Goal: Task Accomplishment & Management: Use online tool/utility

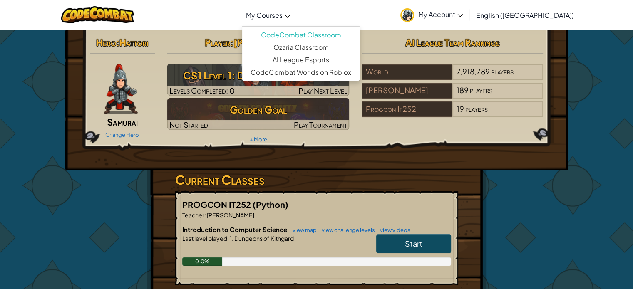
click at [293, 24] on link "My Courses" at bounding box center [268, 15] width 52 height 22
click at [307, 46] on link "Ozaria Classroom" at bounding box center [300, 47] width 117 height 12
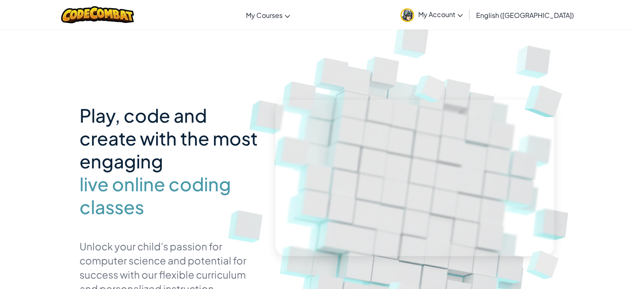
click at [462, 13] on span "My Account" at bounding box center [440, 14] width 45 height 9
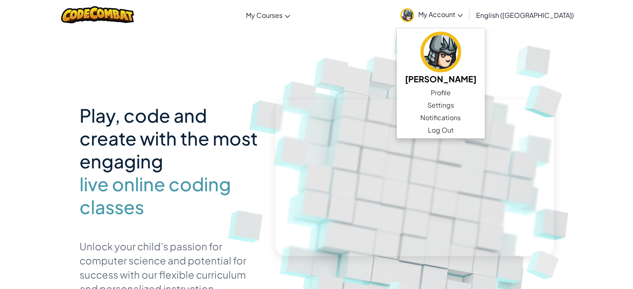
click at [462, 13] on span "My Account" at bounding box center [440, 14] width 45 height 9
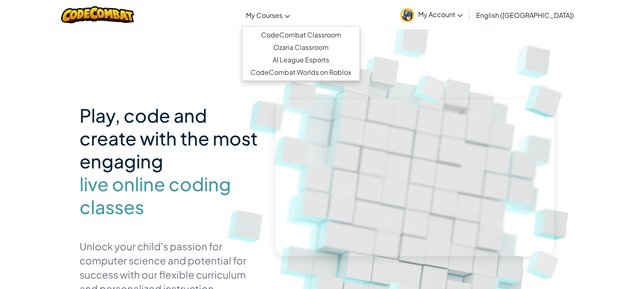
click at [282, 11] on span "My Courses" at bounding box center [264, 15] width 37 height 9
click at [319, 38] on link "CodeCombat Classroom" at bounding box center [300, 35] width 117 height 12
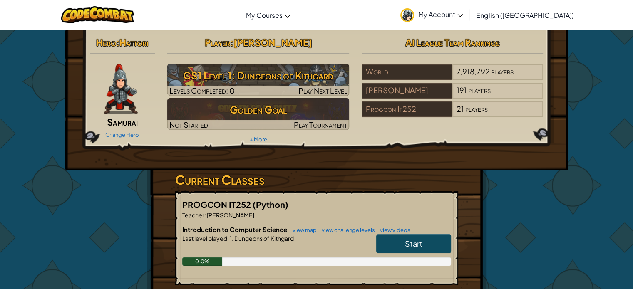
click at [392, 237] on link "Start" at bounding box center [413, 243] width 75 height 19
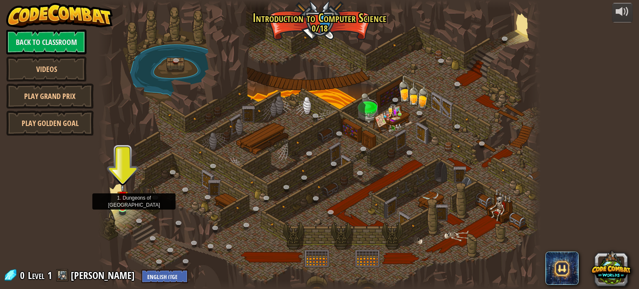
click at [122, 207] on img at bounding box center [122, 196] width 11 height 25
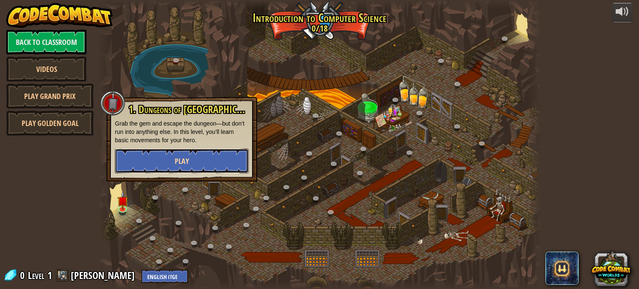
click at [193, 159] on button "Play" at bounding box center [182, 160] width 134 height 25
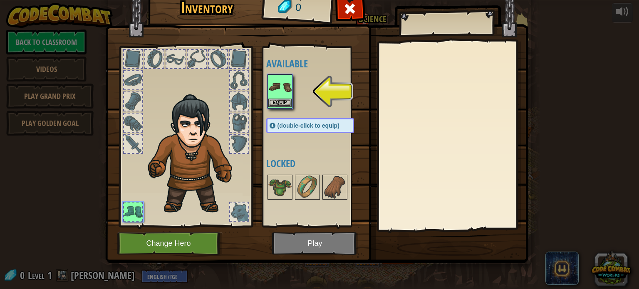
click at [276, 91] on img at bounding box center [279, 86] width 23 height 23
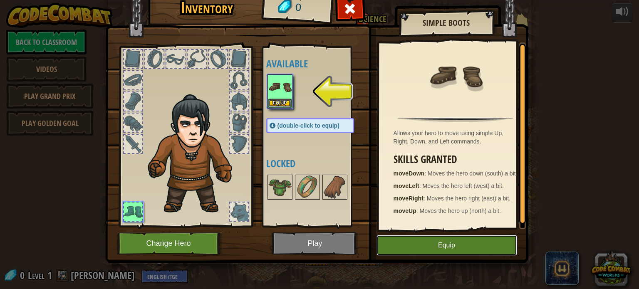
click at [438, 246] on button "Equip" at bounding box center [446, 245] width 141 height 21
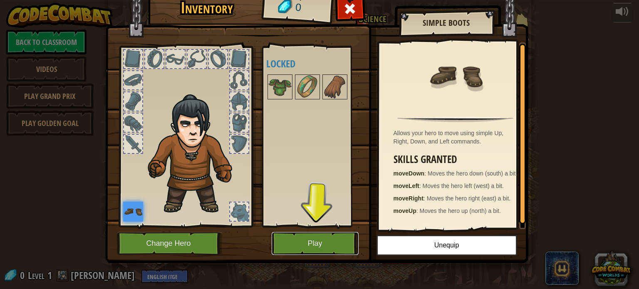
click at [334, 250] on button "Play" at bounding box center [315, 243] width 87 height 23
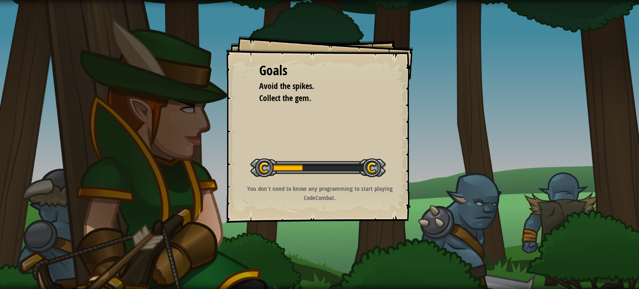
click at [358, 162] on div at bounding box center [317, 167] width 135 height 19
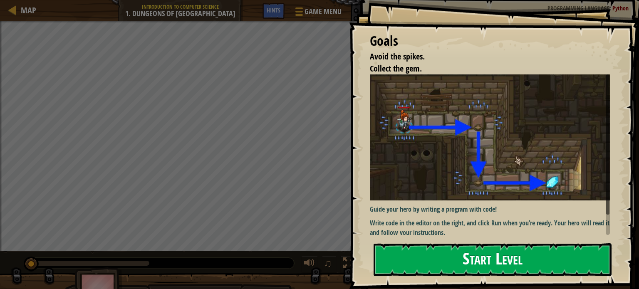
click at [408, 254] on button "Start Level" at bounding box center [492, 259] width 238 height 33
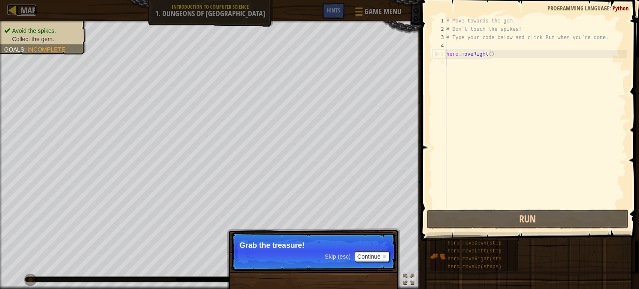
click at [24, 8] on span "Map" at bounding box center [28, 10] width 15 height 11
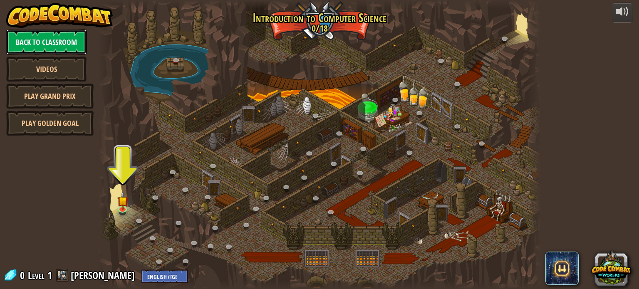
click at [68, 45] on link "Back to Classroom" at bounding box center [46, 42] width 80 height 25
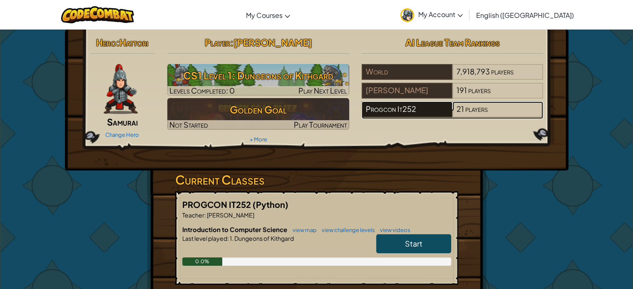
click at [433, 109] on div "Progcon It252" at bounding box center [406, 109] width 91 height 16
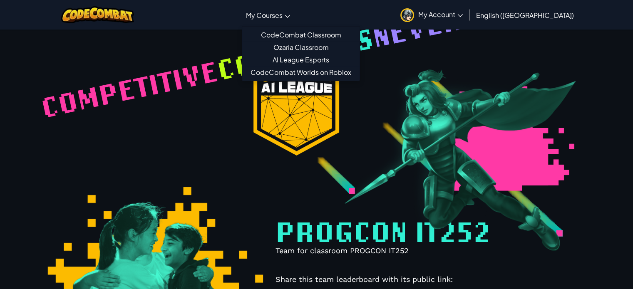
select select "689d7cc294abc8416f9401ad"
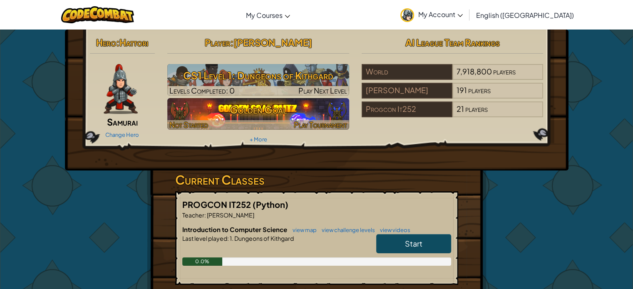
click at [289, 116] on h3 "Golden Goal" at bounding box center [258, 109] width 182 height 19
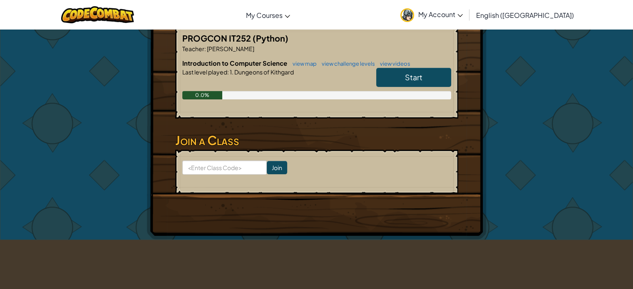
scroll to position [170, 0]
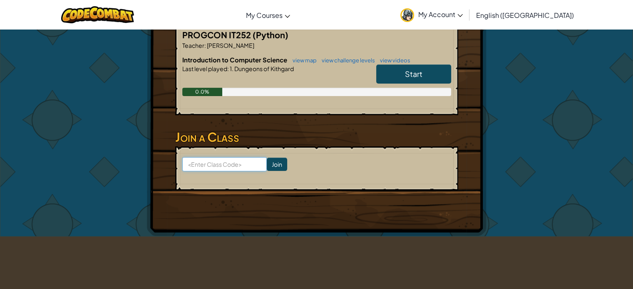
click at [230, 163] on input at bounding box center [224, 164] width 84 height 14
type input "SoftCatLeg"
click at [268, 163] on input "Join" at bounding box center [277, 164] width 20 height 13
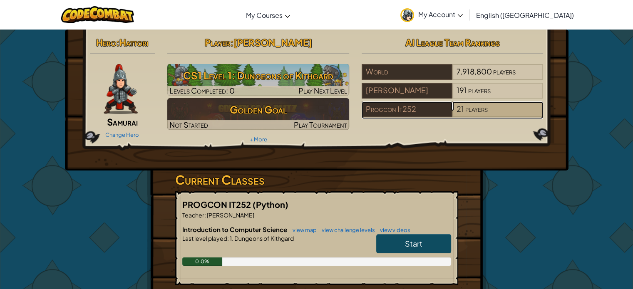
click at [454, 114] on div "21 players" at bounding box center [497, 109] width 91 height 16
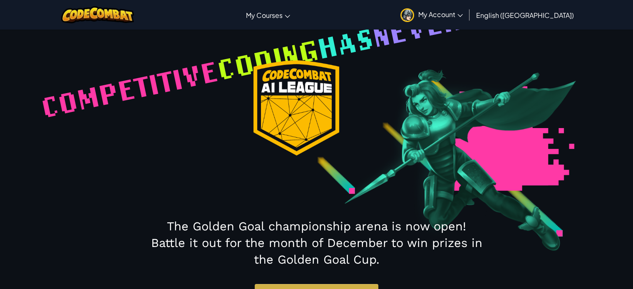
select select "689d7cc294abc8416f9401ad"
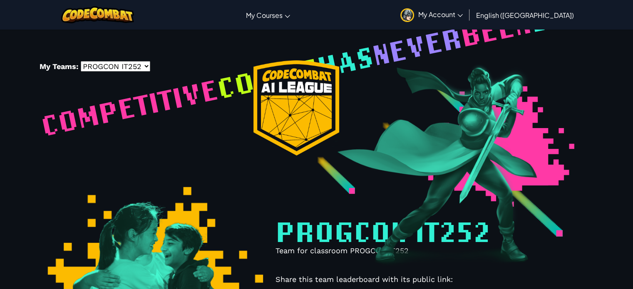
click at [120, 67] on select "-- PROGCON IT252 Roselle Gardon" at bounding box center [115, 66] width 69 height 10
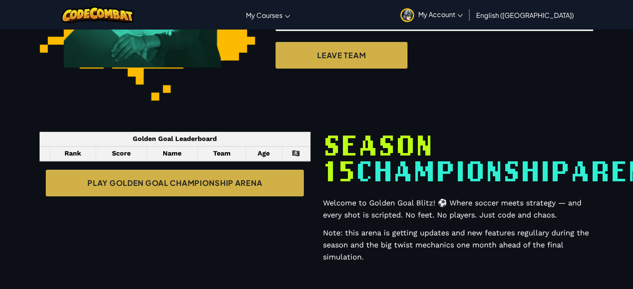
scroll to position [284, 0]
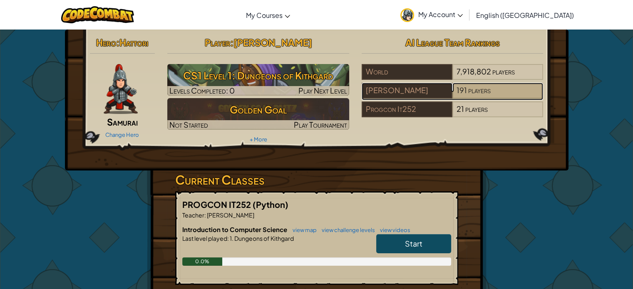
click at [482, 92] on span "players" at bounding box center [479, 90] width 22 height 10
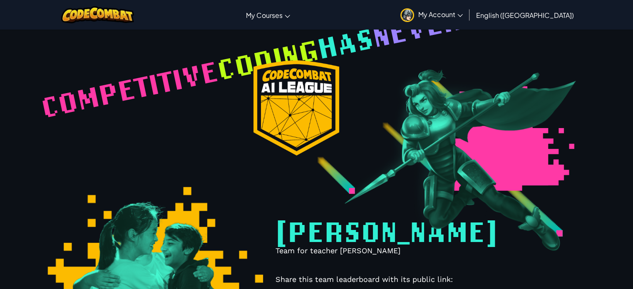
select select "61d527b3ac78790024988d33"
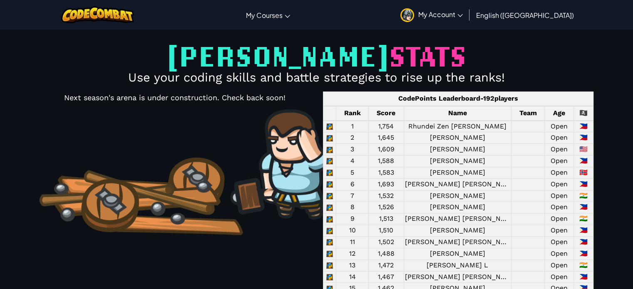
scroll to position [512, 0]
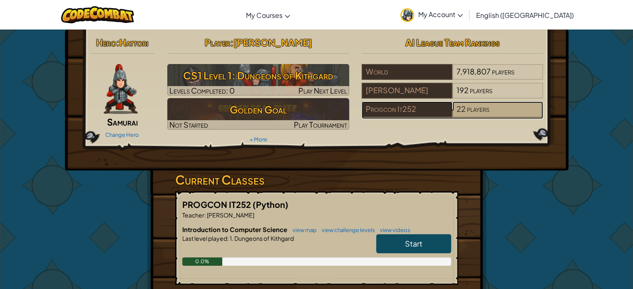
click at [504, 101] on div "22 players" at bounding box center [497, 109] width 91 height 16
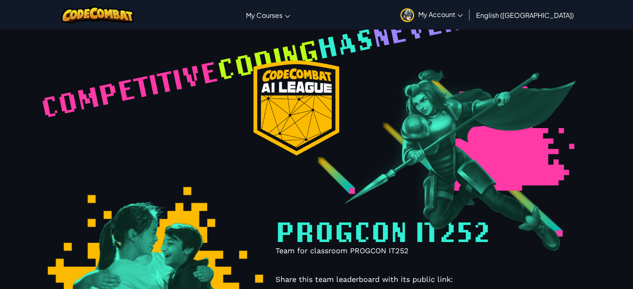
select select "689d7cc294abc8416f9401ad"
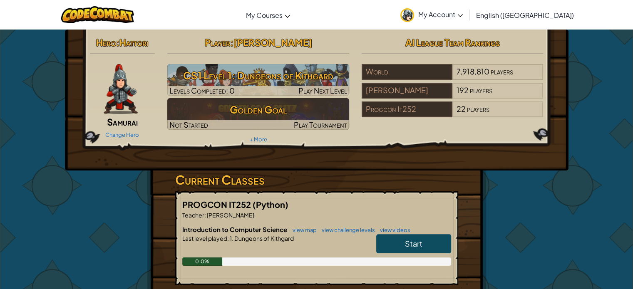
click at [392, 239] on link "Start" at bounding box center [413, 243] width 75 height 19
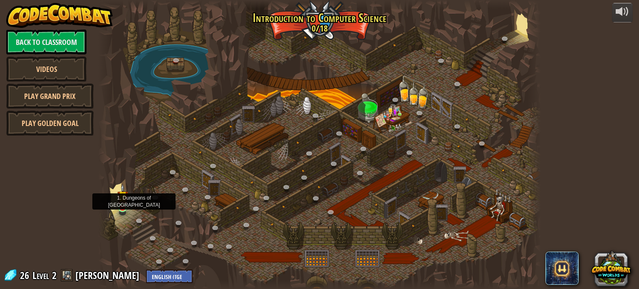
click at [121, 208] on img at bounding box center [122, 196] width 11 height 25
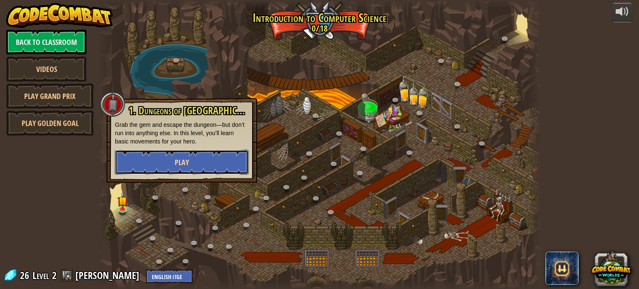
click at [200, 166] on button "Play" at bounding box center [182, 162] width 134 height 25
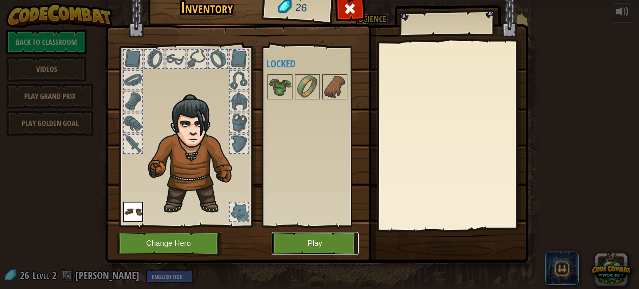
click at [302, 240] on button "Play" at bounding box center [315, 243] width 87 height 23
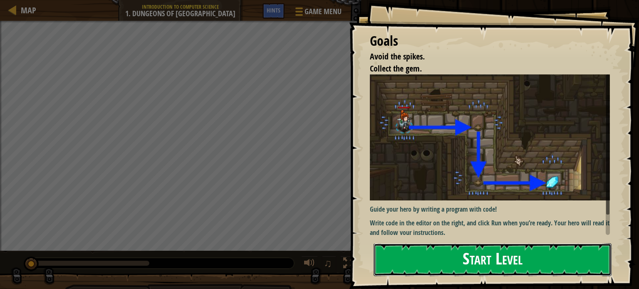
click at [448, 254] on button "Start Level" at bounding box center [492, 259] width 238 height 33
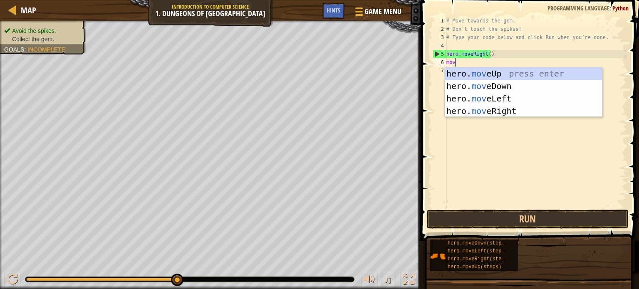
type textarea "move"
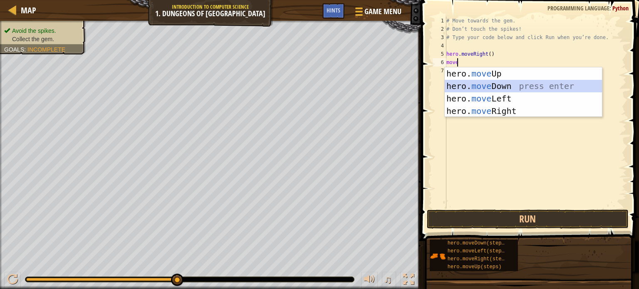
click at [492, 83] on div "hero. move Up press enter hero. move Down press enter hero. move Left press ent…" at bounding box center [523, 104] width 157 height 75
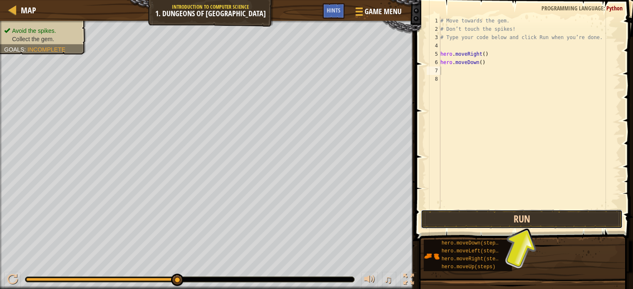
click at [512, 218] on button "Run" at bounding box center [521, 219] width 202 height 19
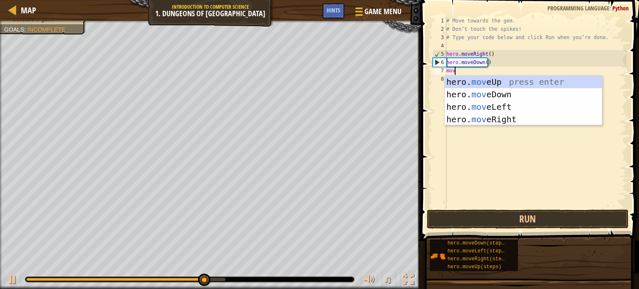
type textarea "move"
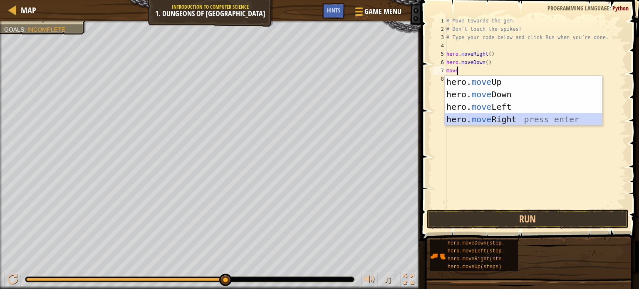
click at [519, 118] on div "hero. move Up press enter hero. move Down press enter hero. move Left press ent…" at bounding box center [523, 113] width 157 height 75
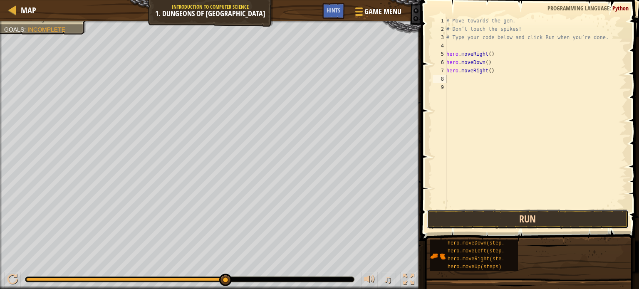
click at [535, 215] on button "Run" at bounding box center [528, 219] width 202 height 19
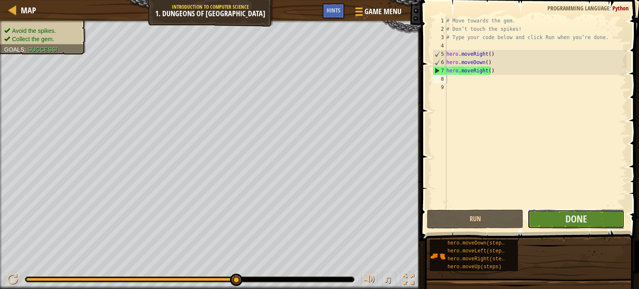
click at [542, 215] on button "Done" at bounding box center [575, 219] width 97 height 19
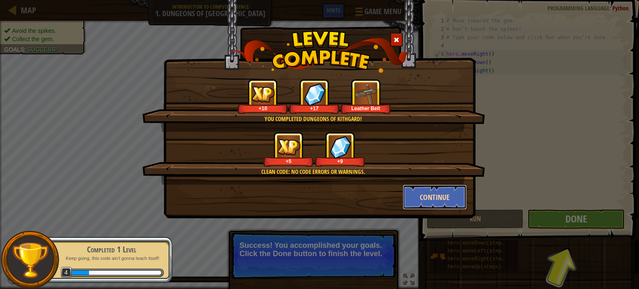
click at [434, 193] on button "Continue" at bounding box center [435, 197] width 64 height 25
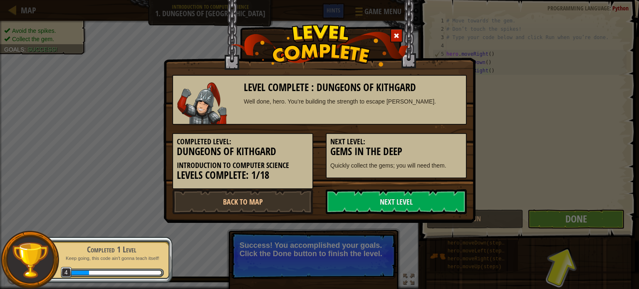
click at [434, 193] on link "Next Level" at bounding box center [396, 201] width 141 height 25
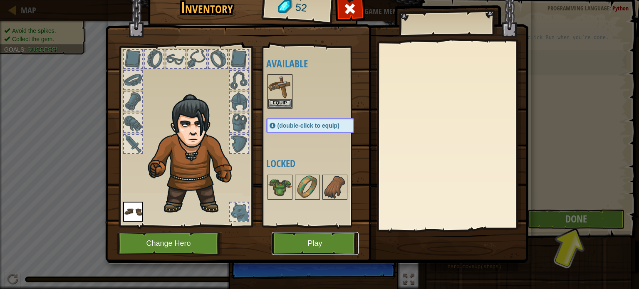
click at [305, 239] on button "Play" at bounding box center [315, 243] width 87 height 23
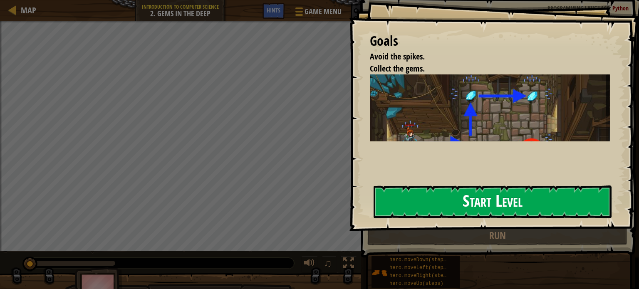
click at [428, 194] on button "Start Level" at bounding box center [492, 201] width 238 height 33
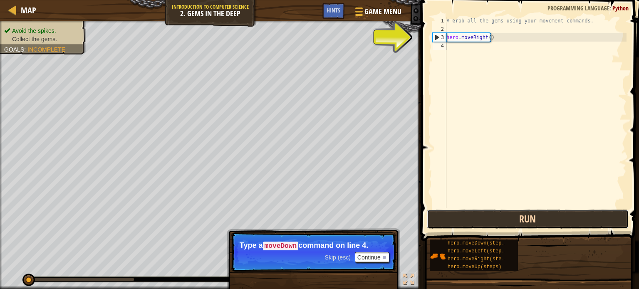
click at [507, 227] on button "Run" at bounding box center [528, 219] width 202 height 19
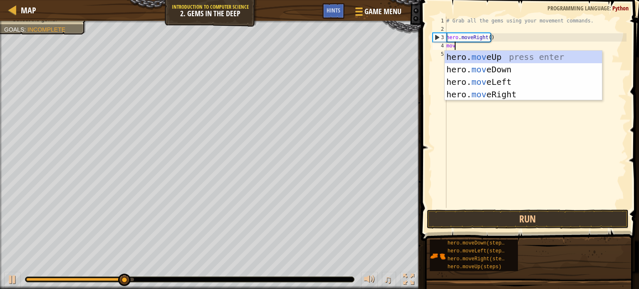
type textarea "move"
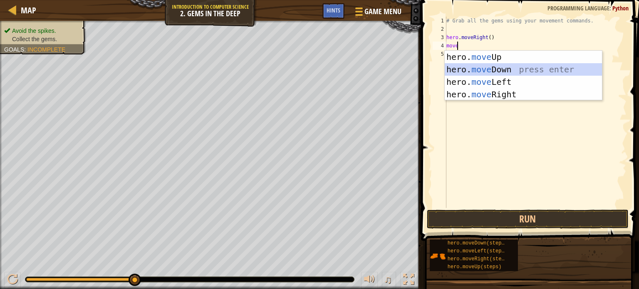
click at [507, 67] on div "hero. move Up press enter hero. move Down press enter hero. move Left press ent…" at bounding box center [523, 88] width 157 height 75
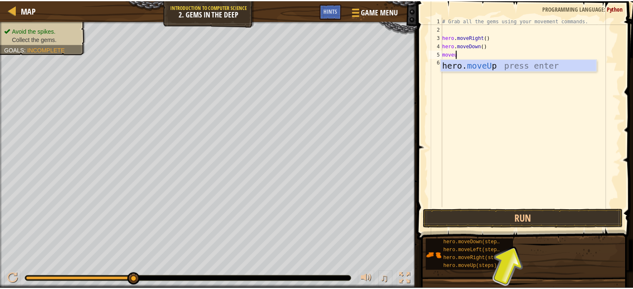
scroll to position [4, 0]
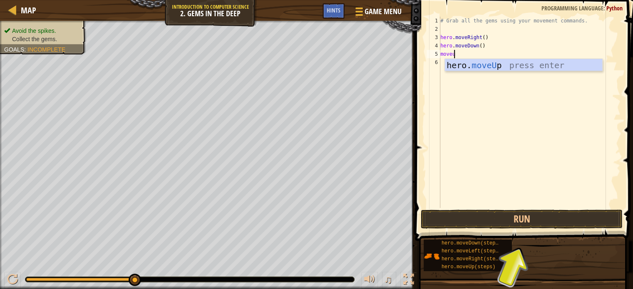
type textarea "move"
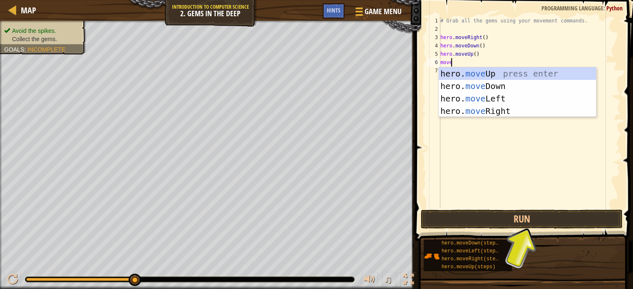
scroll to position [4, 0]
type textarea "mover"
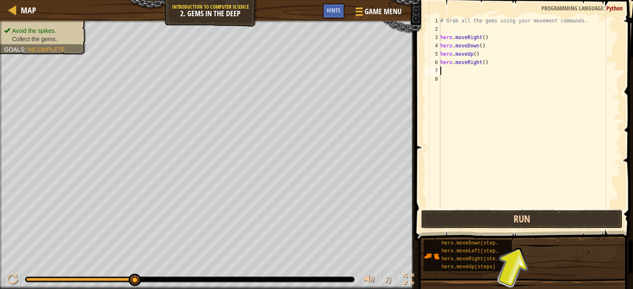
click at [549, 223] on button "Run" at bounding box center [521, 219] width 202 height 19
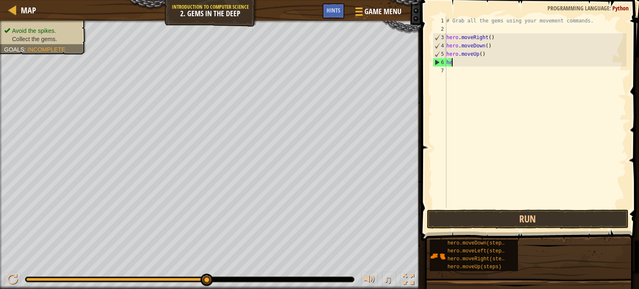
type textarea "h"
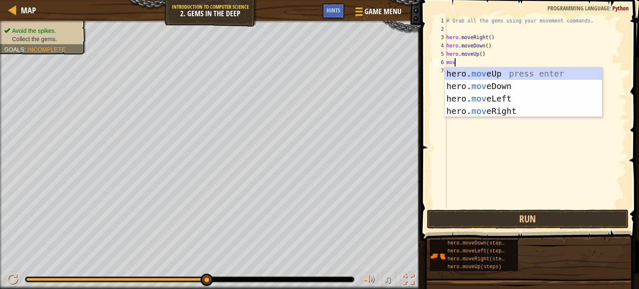
type textarea "move"
click at [529, 73] on div "hero. move Up press enter hero. move Down press enter hero. move Left press ent…" at bounding box center [523, 104] width 157 height 75
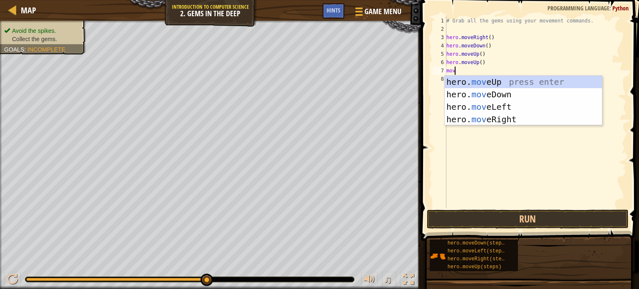
type textarea "mover"
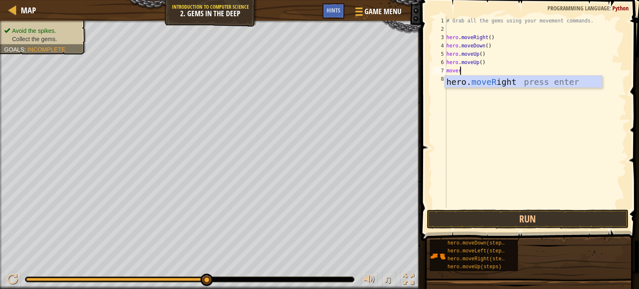
scroll to position [4, 0]
click at [528, 81] on div "hero. moveR ight press enter" at bounding box center [523, 94] width 157 height 37
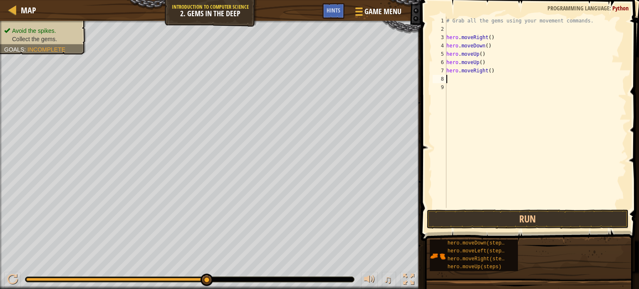
scroll to position [4, 0]
click at [514, 217] on button "Run" at bounding box center [528, 219] width 202 height 19
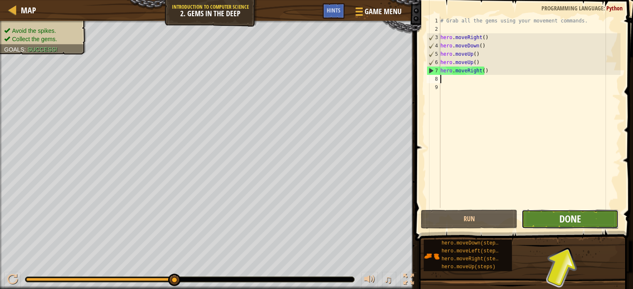
click at [564, 224] on span "Done" at bounding box center [570, 218] width 22 height 13
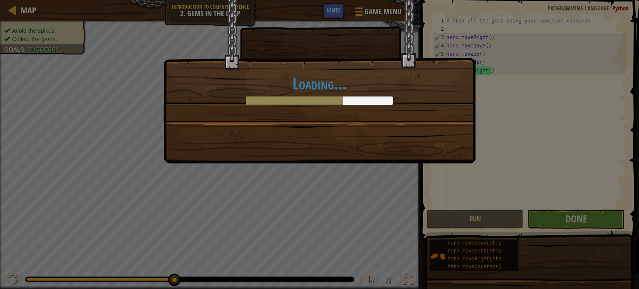
click at [408, 101] on div "Loading..." at bounding box center [319, 90] width 294 height 30
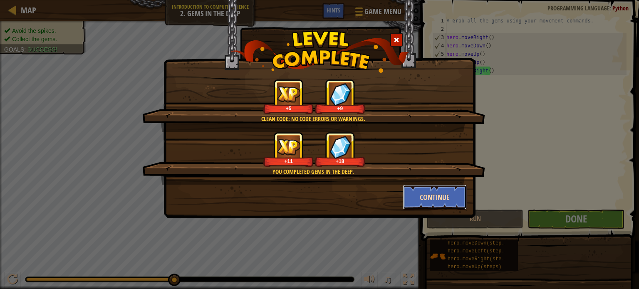
click at [446, 190] on button "Continue" at bounding box center [435, 197] width 64 height 25
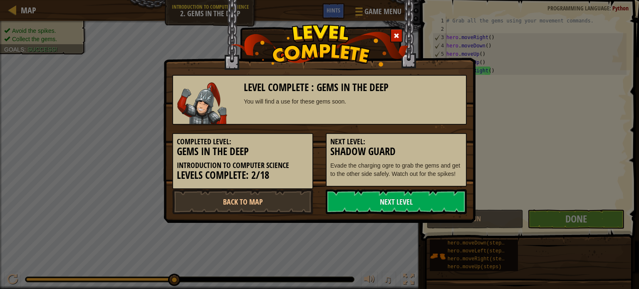
click at [446, 190] on link "Next Level" at bounding box center [396, 201] width 141 height 25
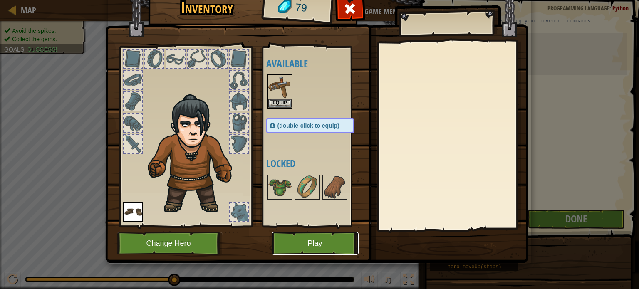
click at [287, 245] on button "Play" at bounding box center [315, 243] width 87 height 23
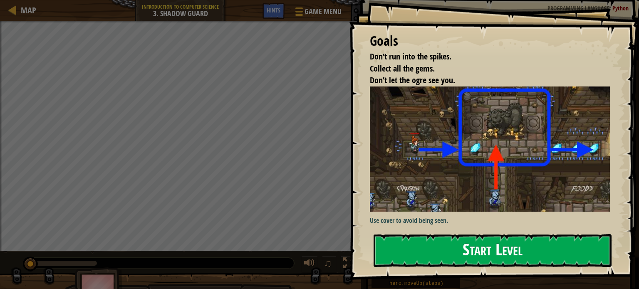
click at [440, 245] on button "Start Level" at bounding box center [492, 250] width 238 height 33
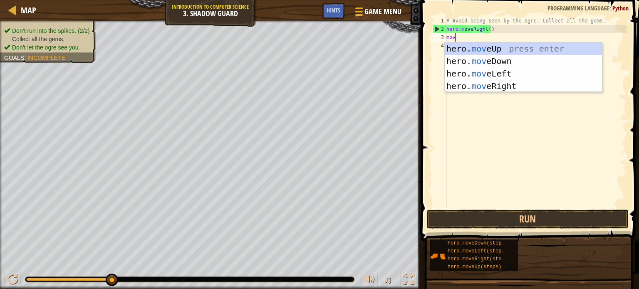
scroll to position [4, 0]
type textarea "mover"
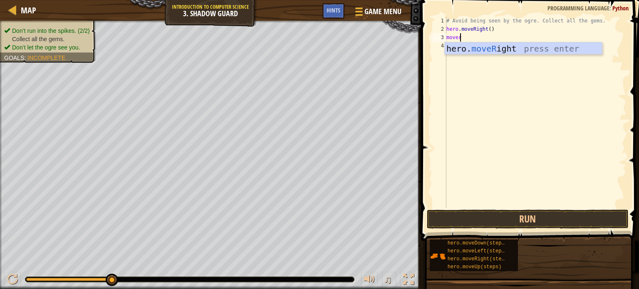
scroll to position [4, 0]
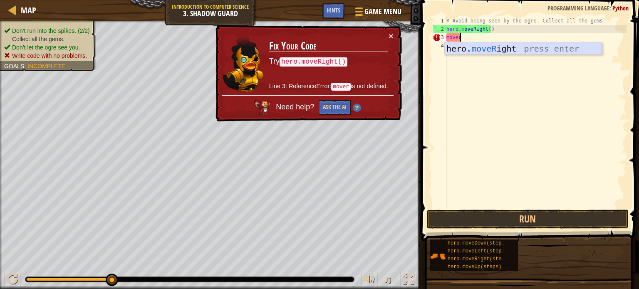
click at [530, 47] on div "hero. moveR ight press enter" at bounding box center [523, 60] width 157 height 37
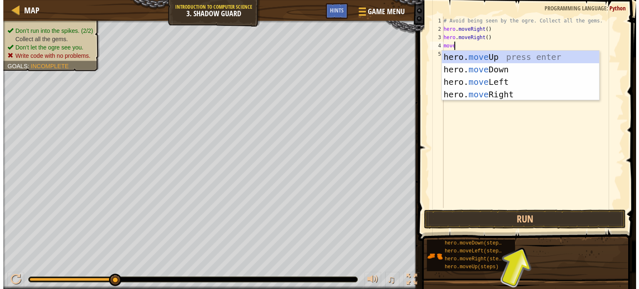
scroll to position [4, 0]
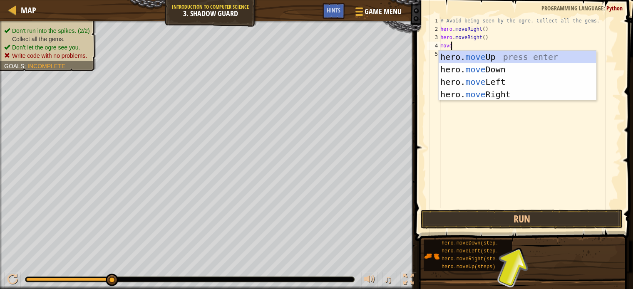
type textarea "mover"
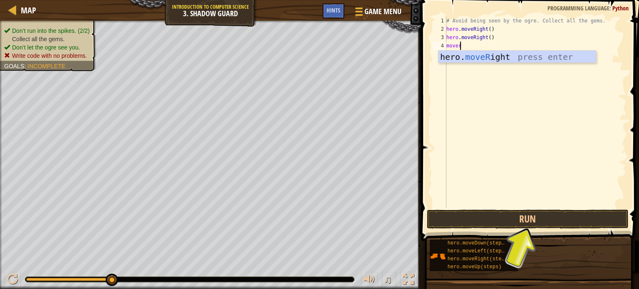
scroll to position [4, 0]
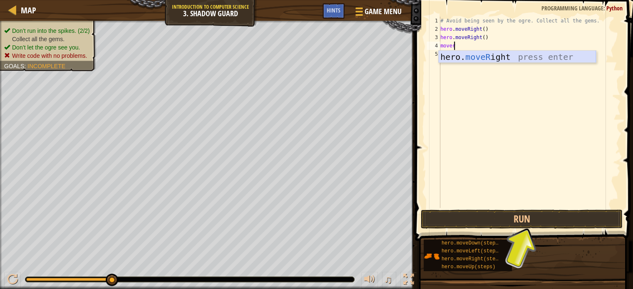
click at [528, 59] on div "hero. moveR ight press enter" at bounding box center [516, 69] width 157 height 37
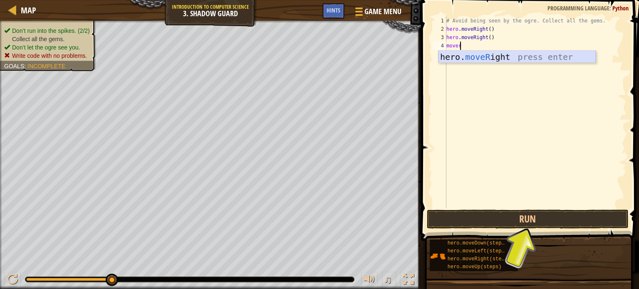
scroll to position [4, 0]
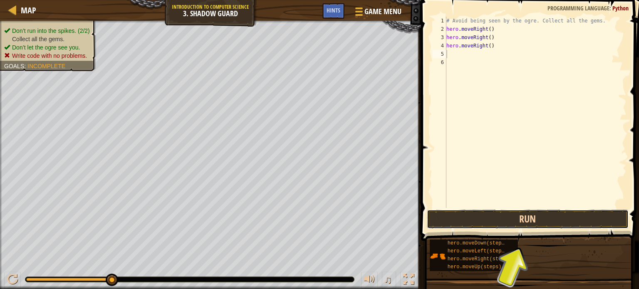
click at [532, 217] on button "Run" at bounding box center [528, 219] width 202 height 19
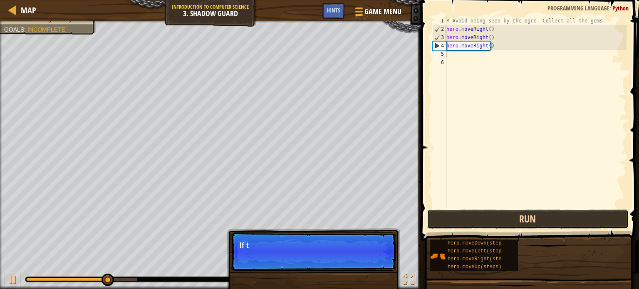
click at [532, 217] on button "Run" at bounding box center [528, 219] width 202 height 19
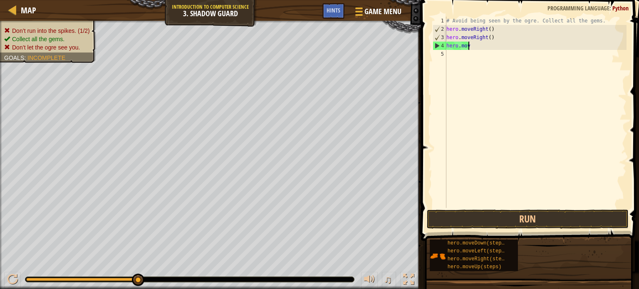
type textarea "h"
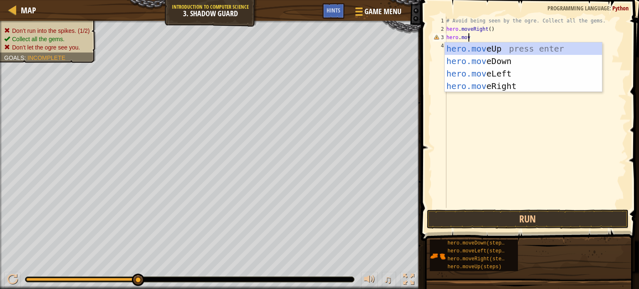
scroll to position [4, 1]
type textarea "hero.move"
click at [496, 51] on div "hero.move Up press enter hero.move Down press enter hero.move Left press enter …" at bounding box center [523, 79] width 157 height 75
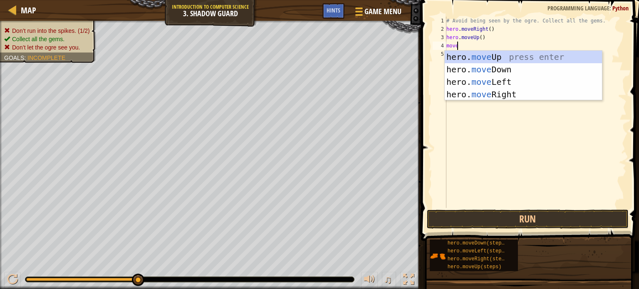
scroll to position [4, 0]
type textarea "mover"
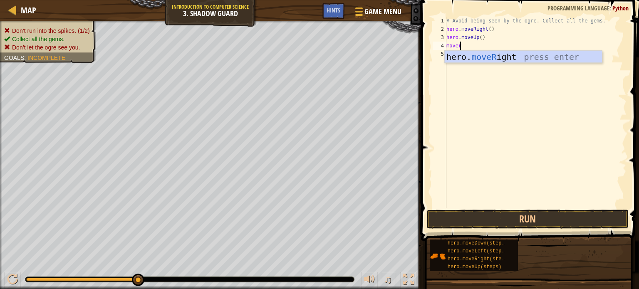
scroll to position [4, 0]
click at [496, 51] on div "hero. moveR ight press enter" at bounding box center [523, 69] width 157 height 37
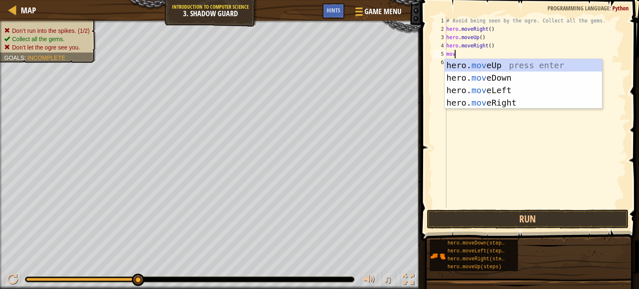
type textarea "move"
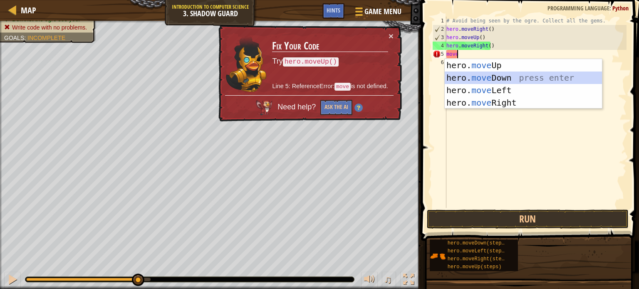
click at [501, 76] on div "hero. move Up press enter hero. move Down press enter hero. move Left press ent…" at bounding box center [523, 96] width 157 height 75
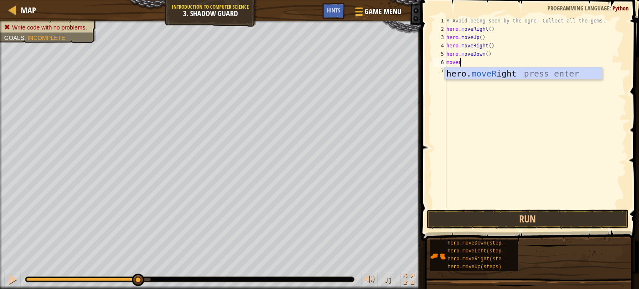
type textarea "moveri"
click at [522, 71] on div "hero. moveRi ght press enter" at bounding box center [523, 85] width 157 height 37
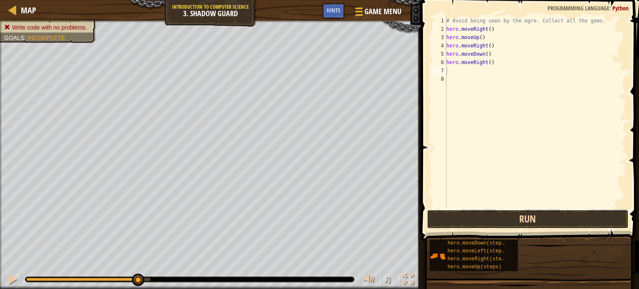
click at [533, 212] on button "Run" at bounding box center [528, 219] width 202 height 19
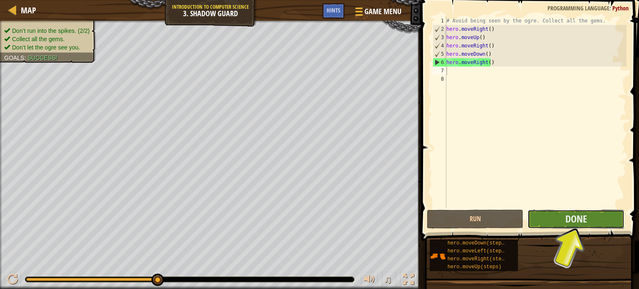
click at [560, 218] on button "Done" at bounding box center [575, 219] width 97 height 19
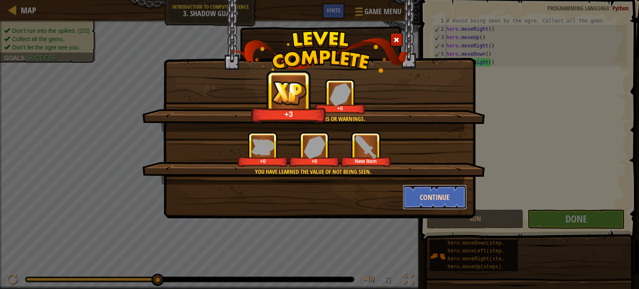
click at [437, 198] on button "Continue" at bounding box center [435, 197] width 64 height 25
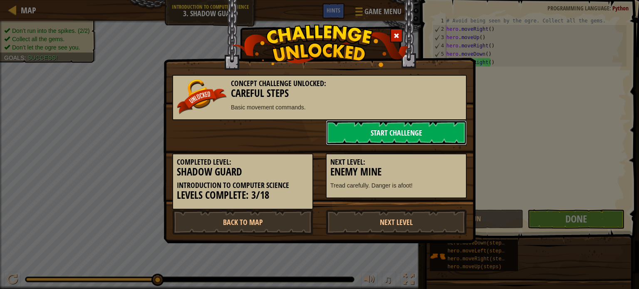
click at [401, 133] on link "Start Challenge" at bounding box center [396, 132] width 141 height 25
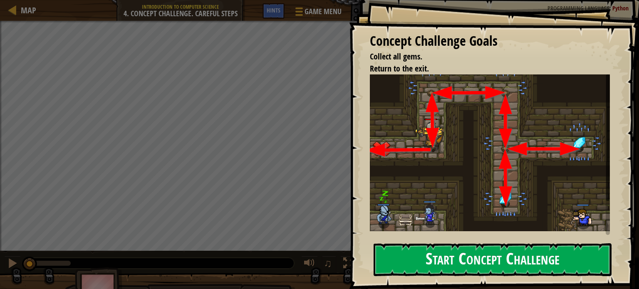
click at [464, 267] on button "Start Concept Challenge" at bounding box center [492, 259] width 238 height 33
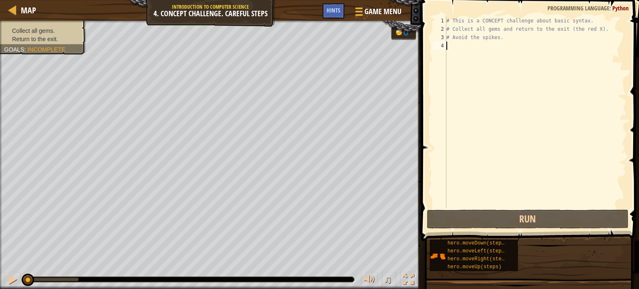
click at [474, 79] on div "# This is a CONCEPT challenge about basic syntax. # Collect all gems and return…" at bounding box center [536, 121] width 182 height 208
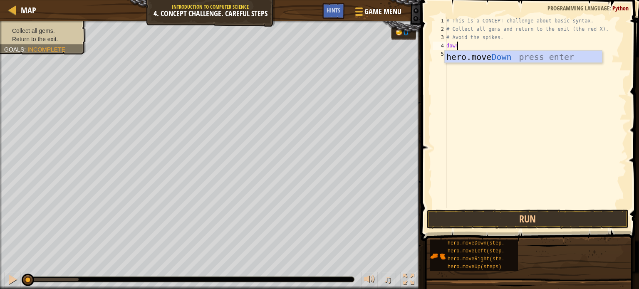
scroll to position [4, 0]
type textarea "d"
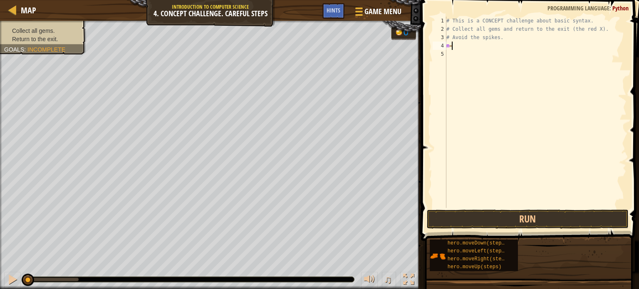
type textarea "m"
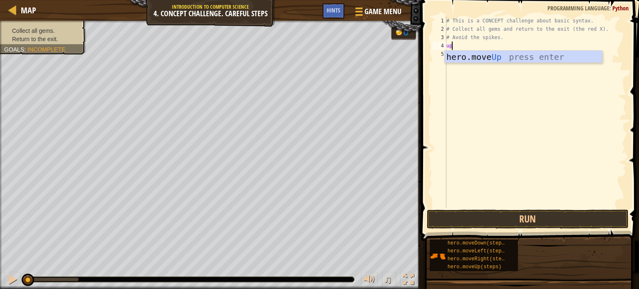
type textarea "u"
type textarea "up"
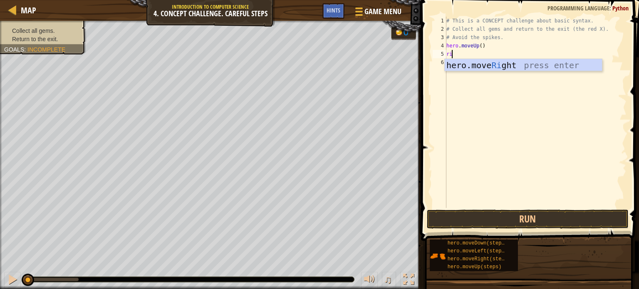
type textarea "rig"
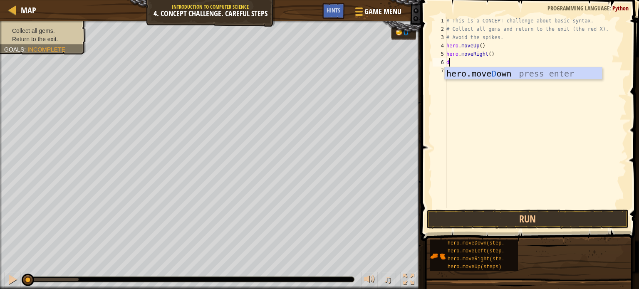
type textarea "dow"
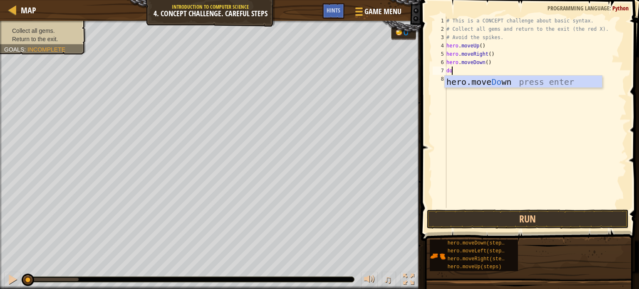
type textarea "d"
type textarea "rig"
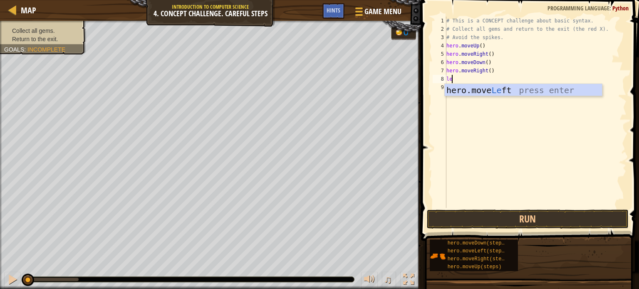
type textarea "lef"
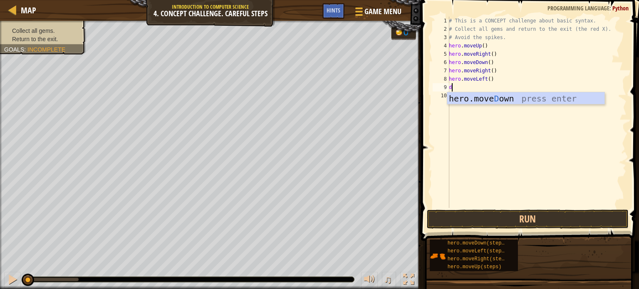
type textarea "dow"
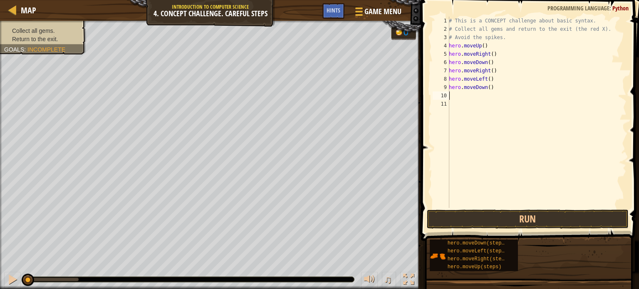
type textarea "up"
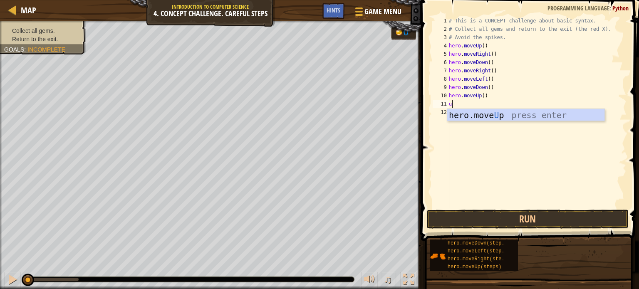
type textarea "up"
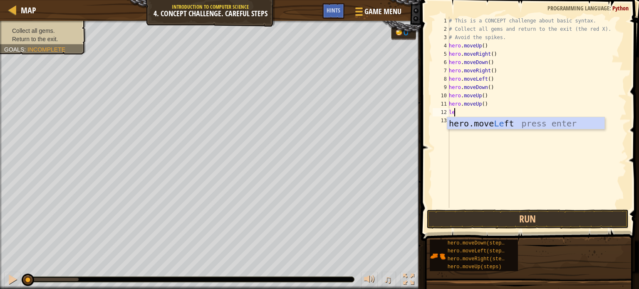
type textarea "lef"
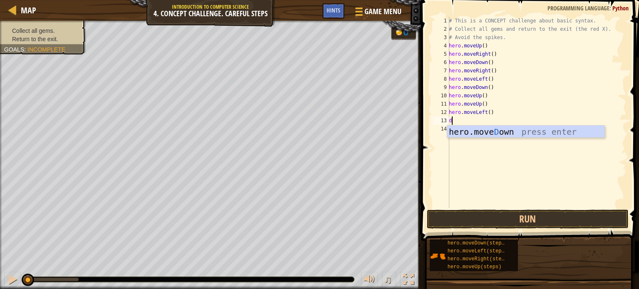
type textarea "dow"
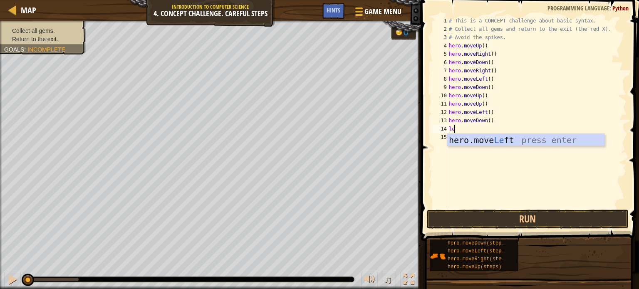
type textarea "lef"
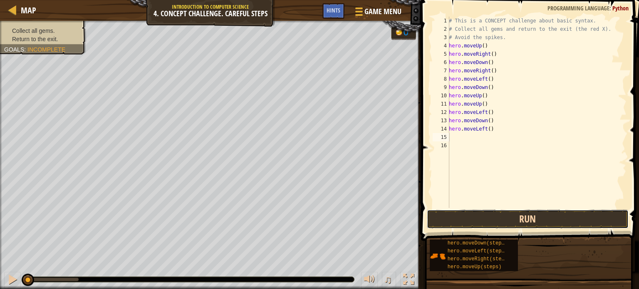
click at [545, 223] on button "Run" at bounding box center [528, 219] width 202 height 19
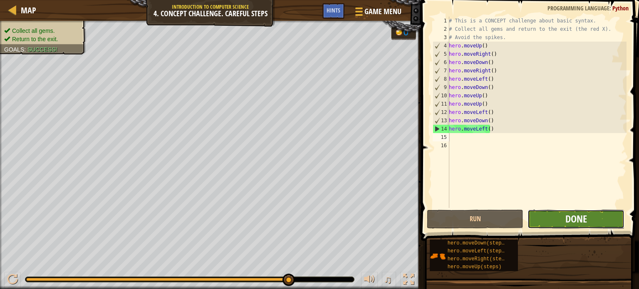
click at [568, 215] on span "Done" at bounding box center [576, 218] width 22 height 13
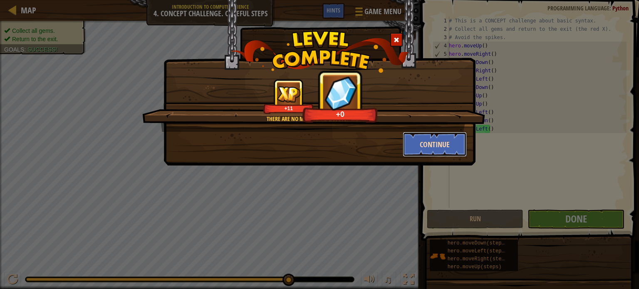
click at [415, 139] on button "Continue" at bounding box center [435, 144] width 64 height 25
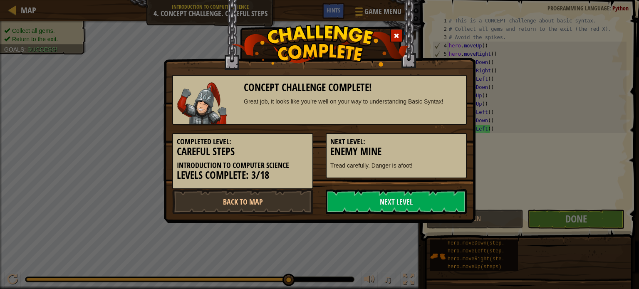
click at [415, 139] on h5 "Next Level:" at bounding box center [396, 142] width 132 height 8
click at [376, 206] on link "Next Level" at bounding box center [396, 201] width 141 height 25
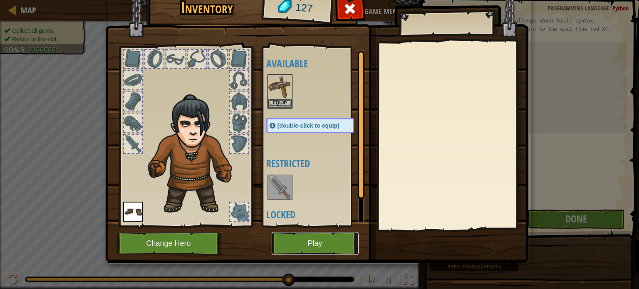
click at [324, 245] on button "Play" at bounding box center [315, 243] width 87 height 23
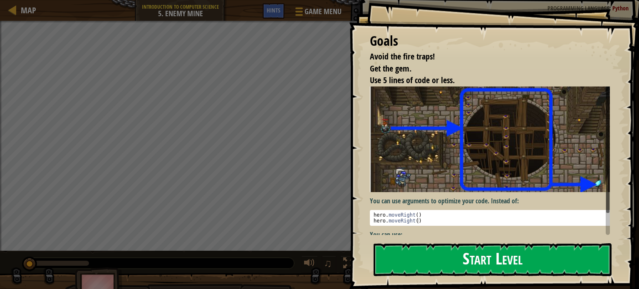
click at [477, 259] on button "Start Level" at bounding box center [492, 259] width 238 height 33
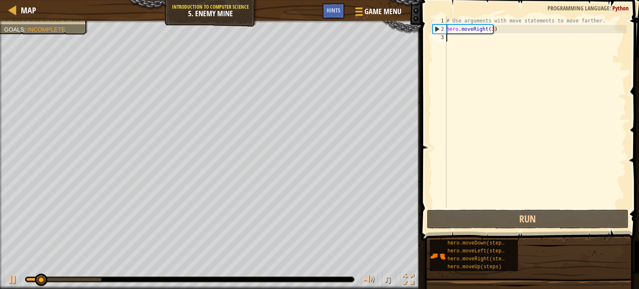
click at [497, 40] on div "# Use arguments with move statements to move farther. hero . moveRight ( 3 )" at bounding box center [536, 121] width 182 height 208
type textarea "up"
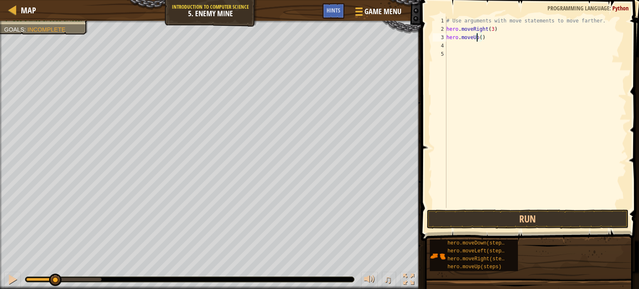
click at [477, 39] on div "# Use arguments with move statements to move farther. hero . moveRight ( 3 ) he…" at bounding box center [536, 121] width 182 height 208
click at [478, 39] on div "# Use arguments with move statements to move farther. hero . moveRight ( 3 ) he…" at bounding box center [536, 121] width 182 height 208
type textarea "hero.moveUp(1)"
click at [484, 46] on div "# Use arguments with move statements to move farther. hero . moveRight ( 3 ) he…" at bounding box center [536, 121] width 182 height 208
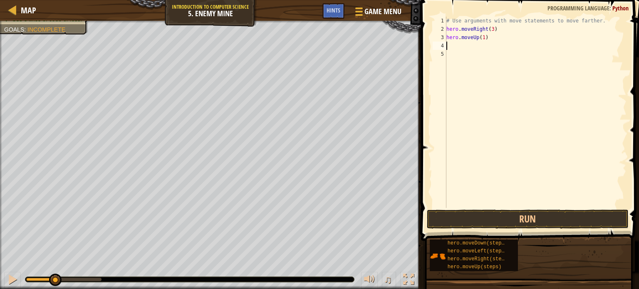
scroll to position [4, 0]
click at [487, 41] on div "# Use arguments with move statements to move farther. hero . moveRight ( 3 ) he…" at bounding box center [536, 121] width 182 height 208
type textarea "hero.moveUp"
click at [485, 46] on div "# Use arguments with move statements to move farther. hero . moveRight ( 3 ) he…" at bounding box center [536, 121] width 182 height 208
click at [553, 218] on button "Run" at bounding box center [528, 219] width 202 height 19
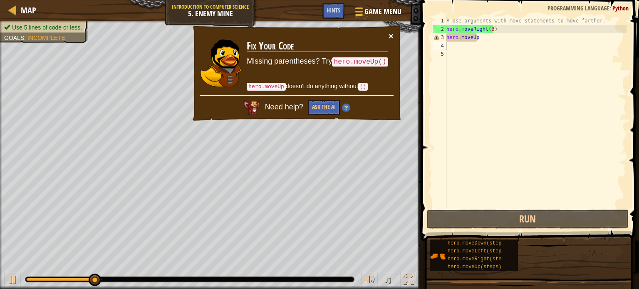
click at [391, 37] on button "×" at bounding box center [390, 36] width 5 height 9
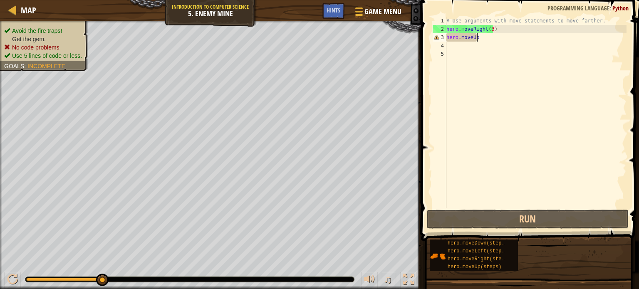
click at [488, 41] on div "# Use arguments with move statements to move farther. hero . moveRight ( 3 ) he…" at bounding box center [536, 121] width 182 height 208
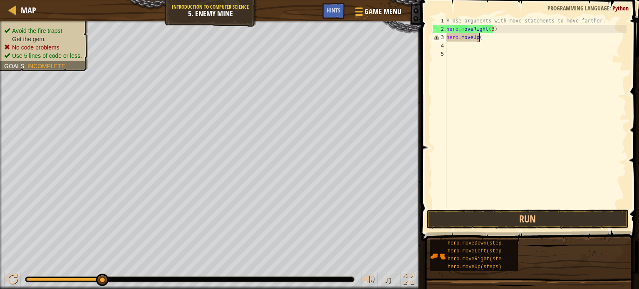
scroll to position [4, 2]
type textarea "hero.moveUp(1)"
click at [490, 49] on div "# Use arguments with move statements to move farther. hero . moveRight ( 3 ) he…" at bounding box center [536, 121] width 182 height 208
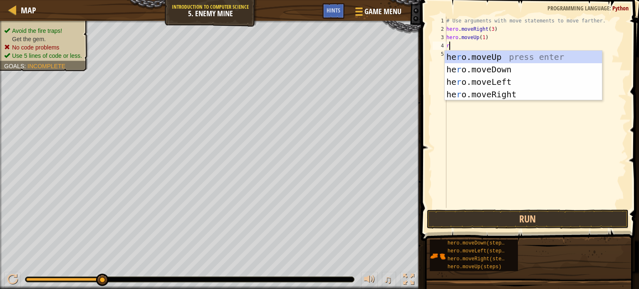
type textarea "ri"
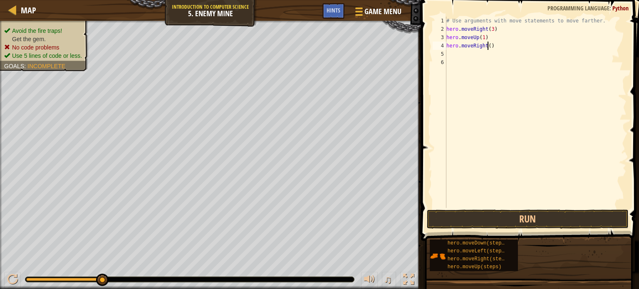
type textarea "1"
click at [487, 46] on div "# Use arguments with move statements to move farther. hero . moveRight ( 3 ) he…" at bounding box center [536, 121] width 182 height 208
click at [487, 54] on div "# Use arguments with move statements to move farther. hero . moveRight ( 3 ) he…" at bounding box center [536, 121] width 182 height 208
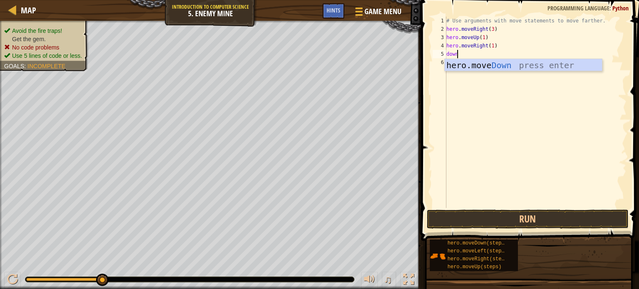
scroll to position [4, 0]
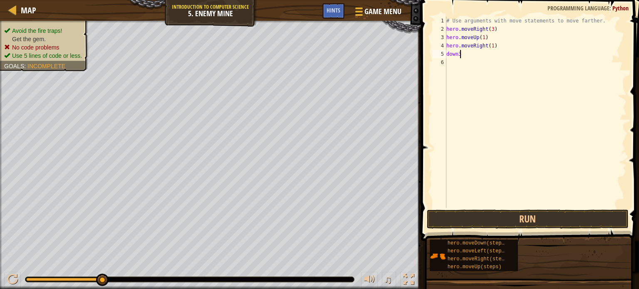
type textarea "down"
click at [487, 54] on div "# Use arguments with move statements to move farther. hero . moveRight ( 3 ) he…" at bounding box center [536, 121] width 182 height 208
type textarea "d"
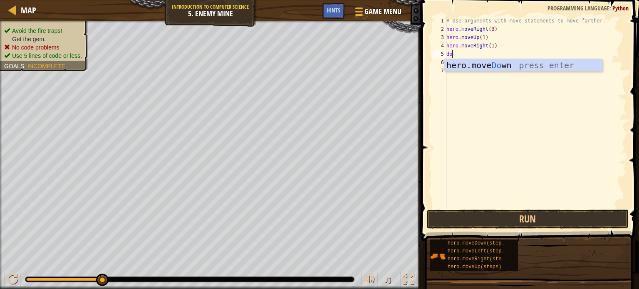
type textarea "down"
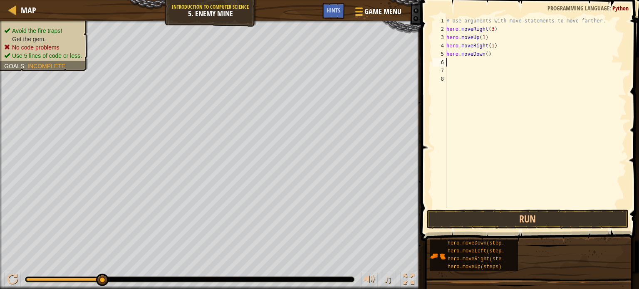
type textarea "3"
click at [487, 54] on div "# Use arguments with move statements to move farther. hero . moveRight ( 3 ) he…" at bounding box center [536, 121] width 182 height 208
click at [484, 54] on div "# Use arguments with move statements to move farther. hero . moveRight ( 3 ) he…" at bounding box center [536, 121] width 182 height 208
type textarea "hero.moveDown(3)"
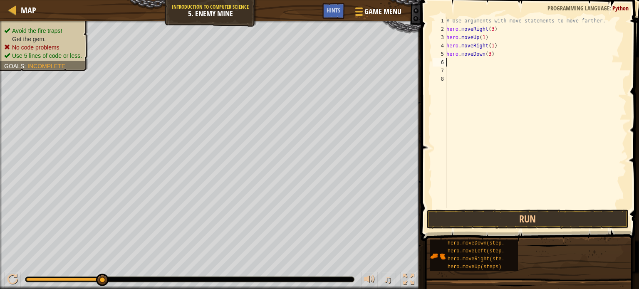
click at [483, 63] on div "# Use arguments with move statements to move farther. hero . moveRight ( 3 ) he…" at bounding box center [536, 121] width 182 height 208
type textarea "r"
type textarea "rig"
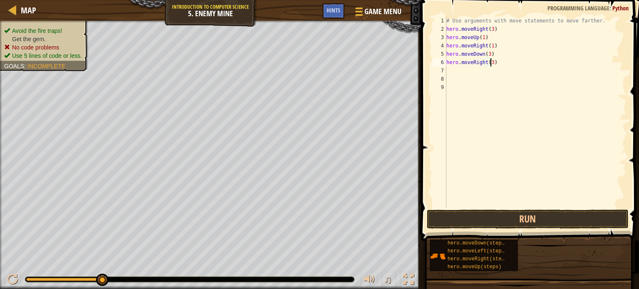
click at [487, 63] on div "# Use arguments with move statements to move farther. hero . moveRight ( 3 ) he…" at bounding box center [536, 121] width 182 height 208
click at [519, 214] on button "Run" at bounding box center [528, 219] width 202 height 19
type textarea "hero.moveRight(3)"
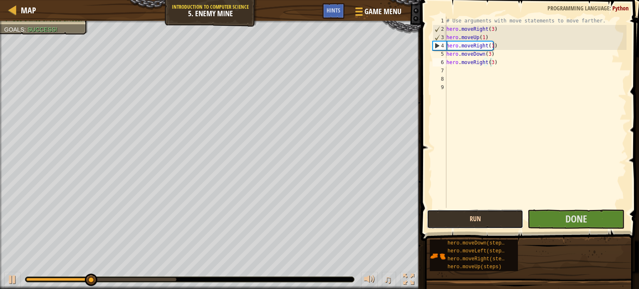
click at [503, 223] on button "Run" at bounding box center [475, 219] width 97 height 19
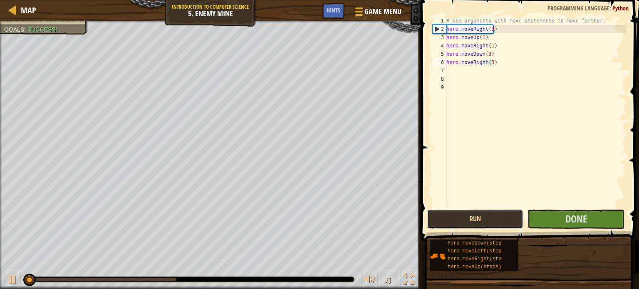
click at [503, 223] on button "Run" at bounding box center [475, 219] width 97 height 19
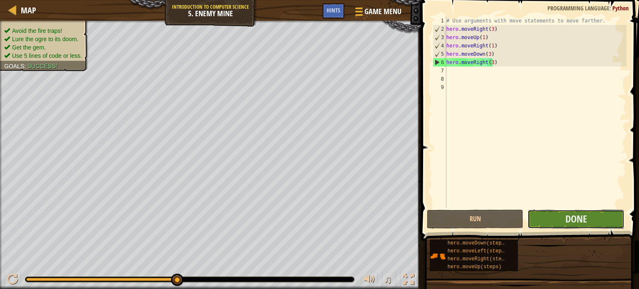
click at [589, 222] on button "Done" at bounding box center [575, 219] width 97 height 19
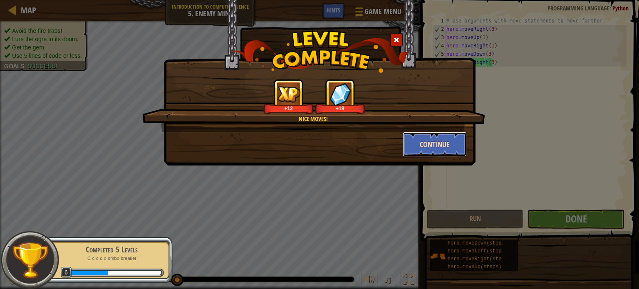
click at [423, 140] on button "Continue" at bounding box center [435, 144] width 64 height 25
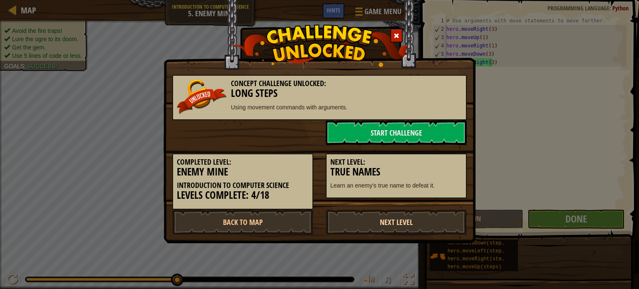
click at [443, 226] on link "Next Level" at bounding box center [396, 222] width 141 height 25
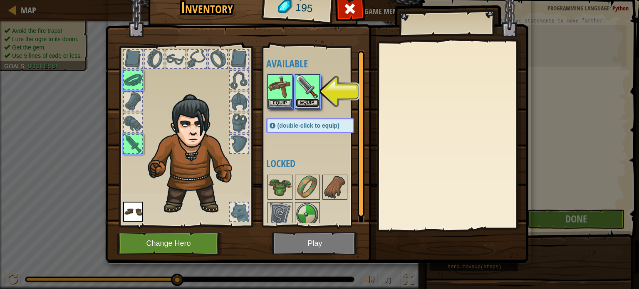
click at [298, 100] on button "Equip" at bounding box center [307, 103] width 23 height 9
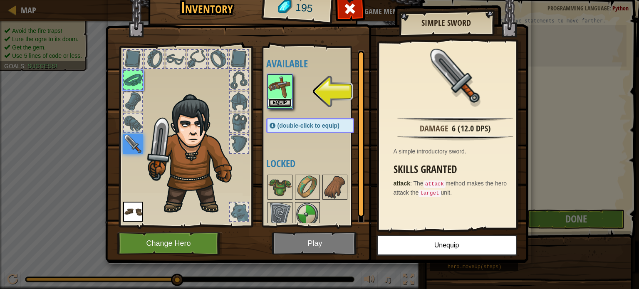
click at [282, 99] on button "Equip" at bounding box center [279, 103] width 23 height 9
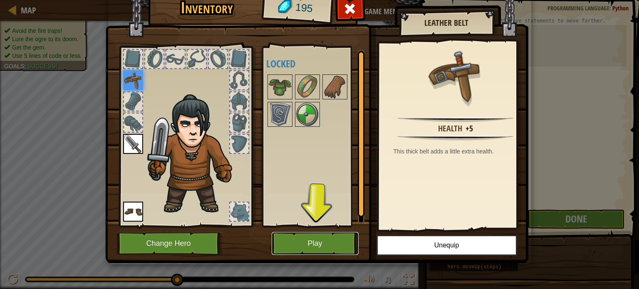
click at [329, 240] on button "Play" at bounding box center [315, 243] width 87 height 23
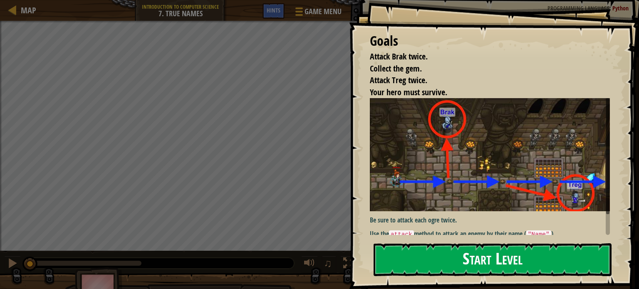
click at [448, 254] on button "Start Level" at bounding box center [492, 259] width 238 height 33
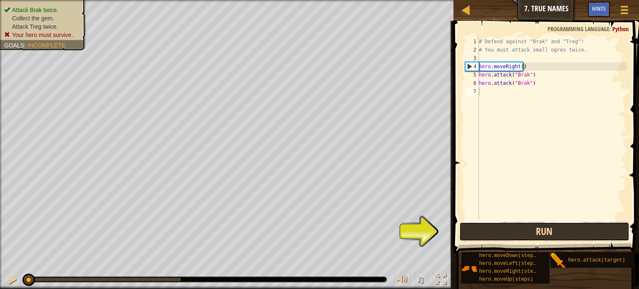
click at [513, 235] on button "Run" at bounding box center [544, 231] width 170 height 19
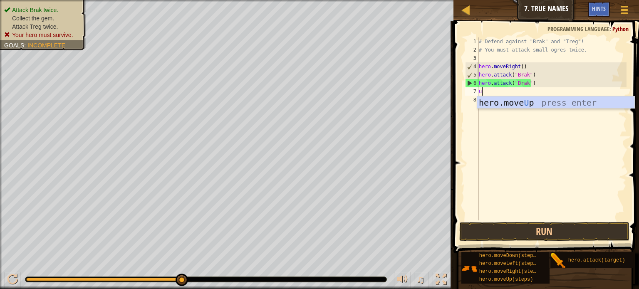
scroll to position [4, 0]
type textarea "up"
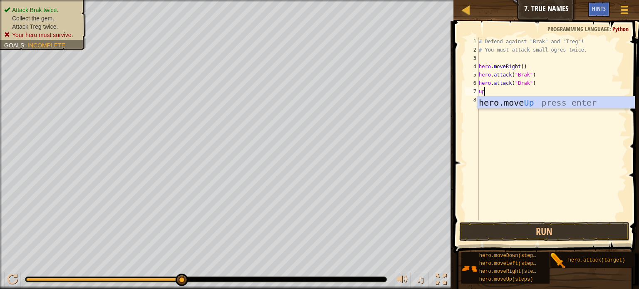
click at [539, 106] on div "hero.move Up press enter" at bounding box center [555, 114] width 157 height 37
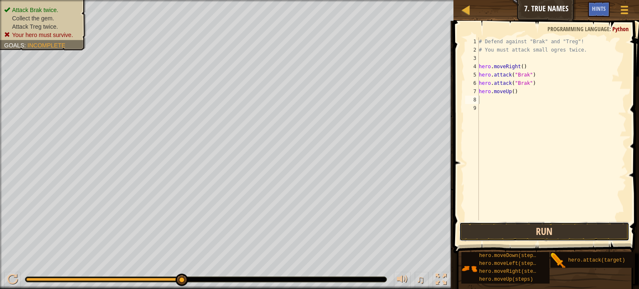
click at [551, 227] on button "Run" at bounding box center [544, 231] width 170 height 19
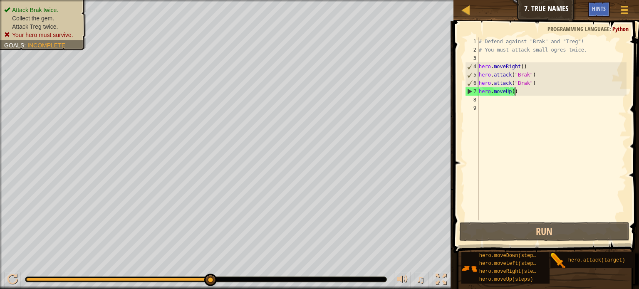
click at [524, 92] on div "# Defend against "Brak" and "Treg"! # You must attack small ogres twice. hero .…" at bounding box center [551, 137] width 149 height 200
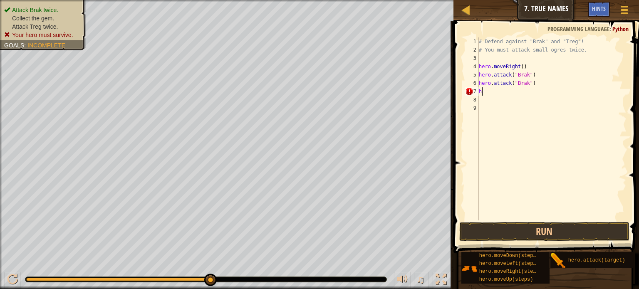
type textarea "h"
type textarea "B"
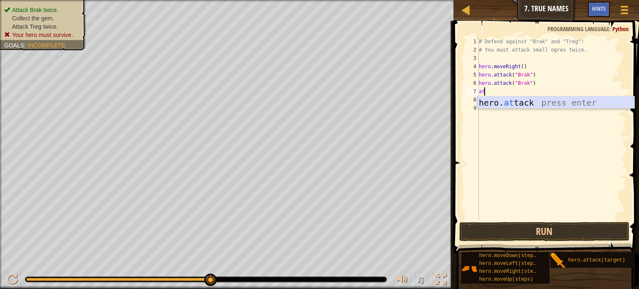
click at [524, 101] on div "hero. at tack press enter" at bounding box center [555, 114] width 157 height 37
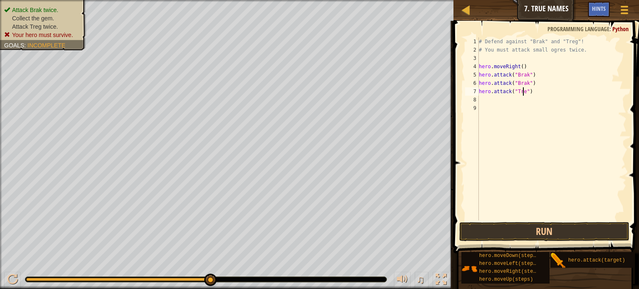
type textarea "hero.attack("Treg")"
click at [527, 101] on div "# Defend against "Brak" and "Treg"! # You must attack small ogres twice. hero .…" at bounding box center [551, 137] width 149 height 200
type textarea "m"
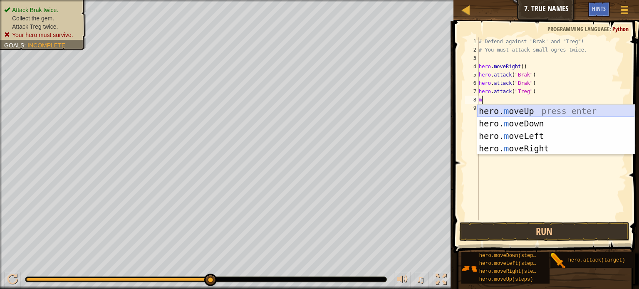
click at [530, 113] on div "hero. m oveUp press enter hero. m oveDown press enter hero. m oveLeft press ent…" at bounding box center [555, 142] width 157 height 75
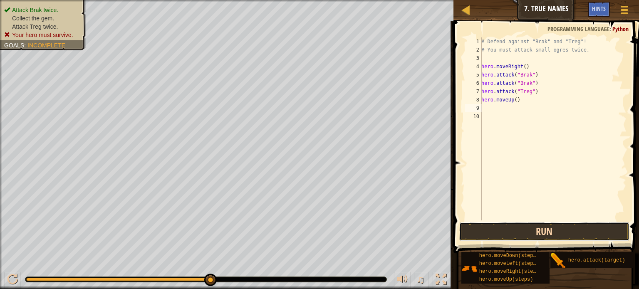
click at [541, 226] on button "Run" at bounding box center [544, 231] width 170 height 19
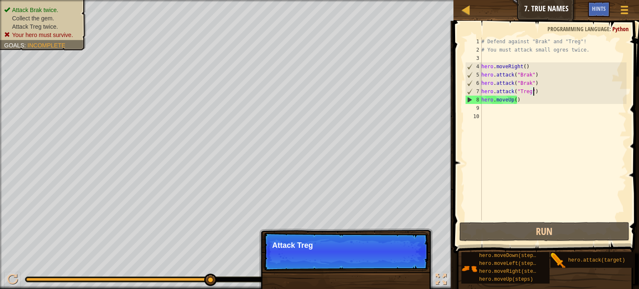
click at [533, 93] on div "# Defend against "Brak" and "Treg"! # You must attack small ogres twice. hero .…" at bounding box center [553, 137] width 147 height 200
type textarea "hero.attack("Treg")"
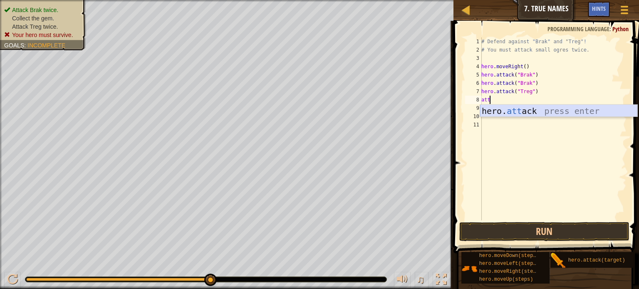
click at [538, 112] on div "hero. att ack press enter" at bounding box center [558, 123] width 157 height 37
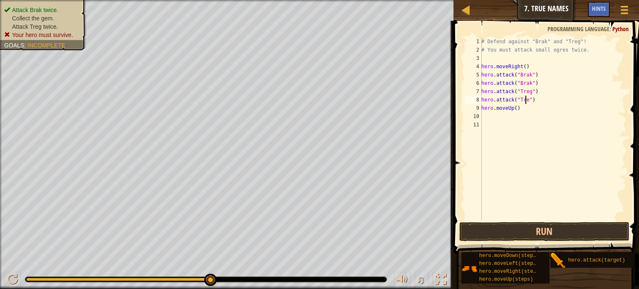
scroll to position [4, 3]
click at [550, 228] on button "Run" at bounding box center [544, 231] width 170 height 19
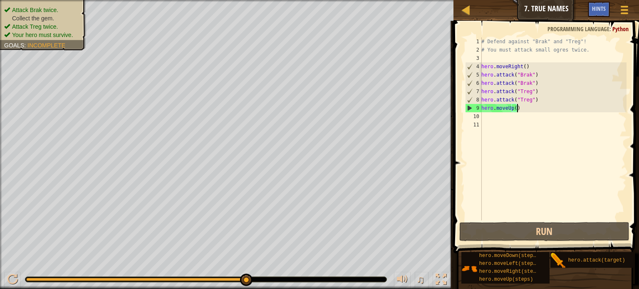
click at [531, 111] on div "# Defend against "Brak" and "Treg"! # You must attack small ogres twice. hero .…" at bounding box center [553, 137] width 147 height 200
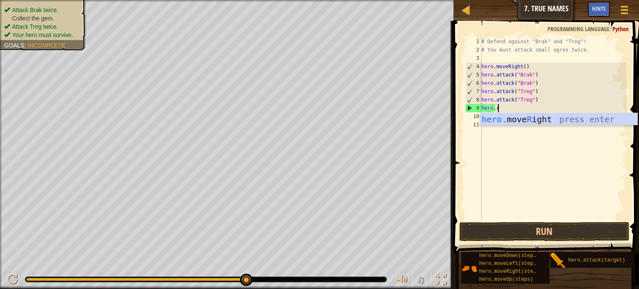
scroll to position [4, 1]
type textarea "hero.rigt"
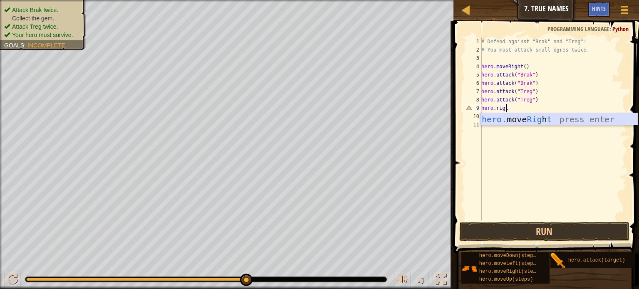
click at [534, 124] on div "hero. move Rig h t press enter" at bounding box center [558, 131] width 157 height 37
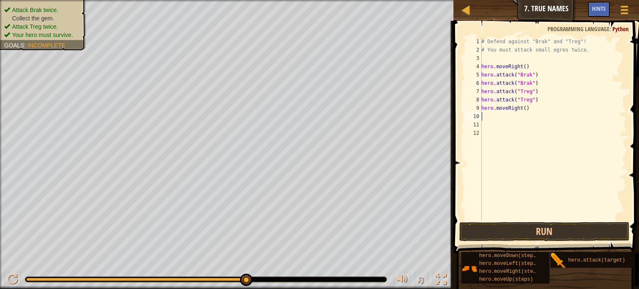
scroll to position [4, 0]
click at [522, 111] on div "# Defend against "Brak" and "Treg"! # You must attack small ogres twice. hero .…" at bounding box center [553, 137] width 147 height 200
type textarea "hero.moveRight(1)"
click at [524, 114] on div "# Defend against "Brak" and "Treg"! # You must attack small ogres twice. hero .…" at bounding box center [553, 137] width 147 height 200
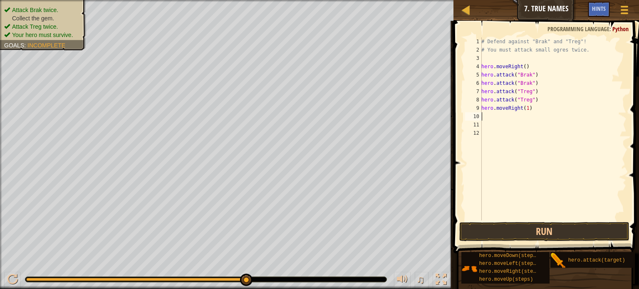
scroll to position [4, 0]
type textarea "lef"
click at [531, 124] on div "hero.move Lef t press enter" at bounding box center [558, 139] width 157 height 37
type textarea "1"
click at [519, 117] on div "# Defend against "Brak" and "Treg"! # You must attack small ogres twice. hero .…" at bounding box center [553, 137] width 147 height 200
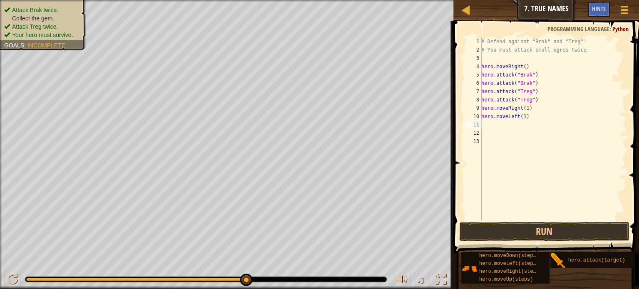
click at [518, 125] on div "# Defend against "Brak" and "Treg"! # You must attack small ogres twice. hero .…" at bounding box center [553, 137] width 147 height 200
type textarea "right"
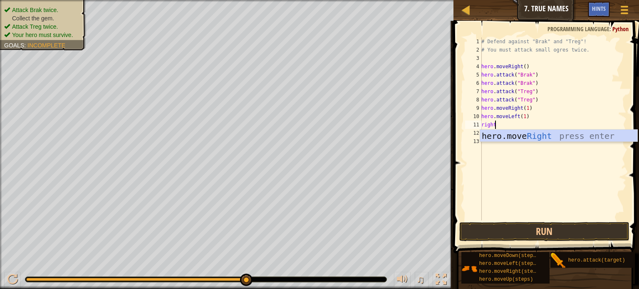
scroll to position [4, 0]
click at [518, 132] on div "hero.move Right press enter" at bounding box center [558, 148] width 157 height 37
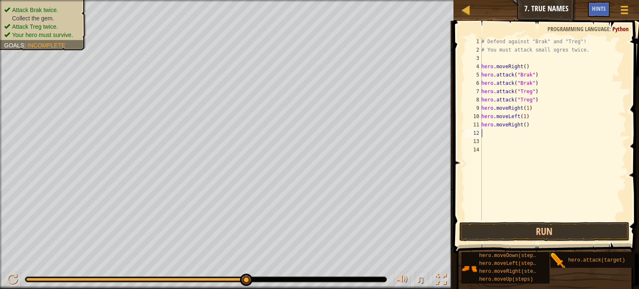
scroll to position [4, 0]
click at [523, 125] on div "# Defend against "Brak" and "Treg"! # You must attack small ogres twice. hero .…" at bounding box center [553, 137] width 147 height 200
type textarea "hero.moveRight(2)"
click at [509, 229] on button "Run" at bounding box center [544, 231] width 170 height 19
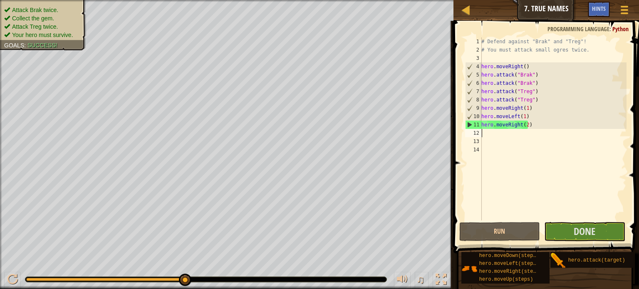
click at [564, 134] on div "# Defend against "Brak" and "Treg"! # You must attack small ogres twice. hero .…" at bounding box center [553, 137] width 147 height 200
click at [525, 128] on div "# Defend against "Brak" and "Treg"! # You must attack small ogres twice. hero .…" at bounding box center [553, 137] width 147 height 200
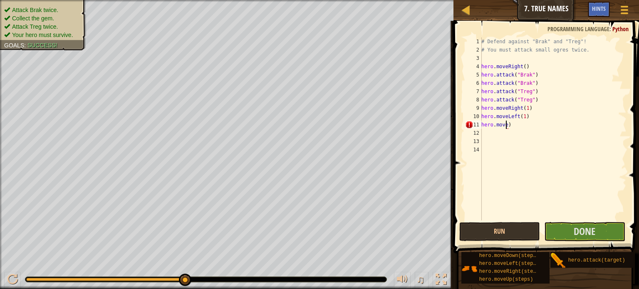
scroll to position [4, 2]
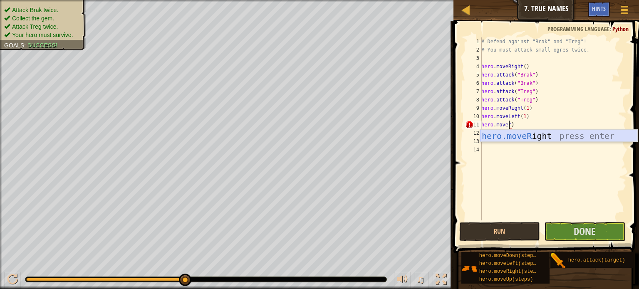
click at [525, 134] on div "hero.moveR ight press enter" at bounding box center [558, 148] width 157 height 37
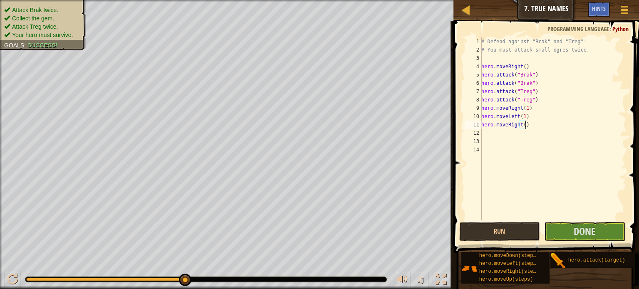
click at [534, 126] on div "# Defend against "Brak" and "Treg"! # You must attack small ogres twice. hero .…" at bounding box center [553, 137] width 147 height 200
type textarea "h"
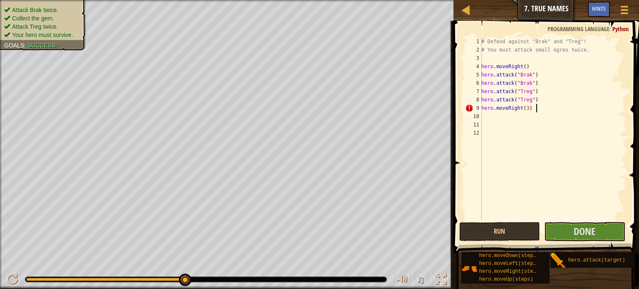
type textarea "hero.moveRight(3)"
click at [525, 108] on div "# Defend against "Brak" and "Treg"! # You must attack small ogres twice. hero .…" at bounding box center [553, 137] width 147 height 200
type textarea "hero.moveRight(4)"
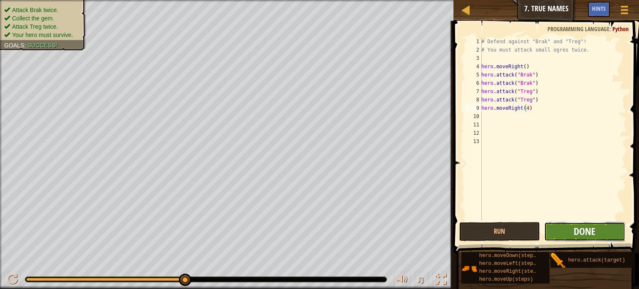
click at [592, 234] on span "Done" at bounding box center [585, 231] width 22 height 13
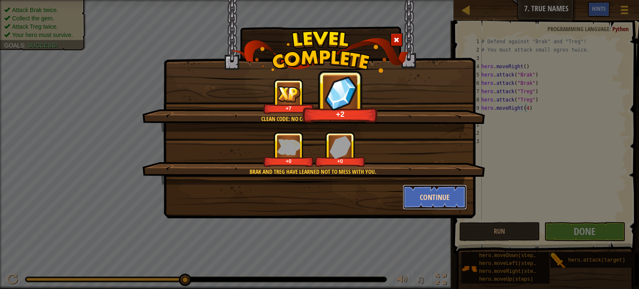
click at [449, 199] on button "Continue" at bounding box center [435, 197] width 64 height 25
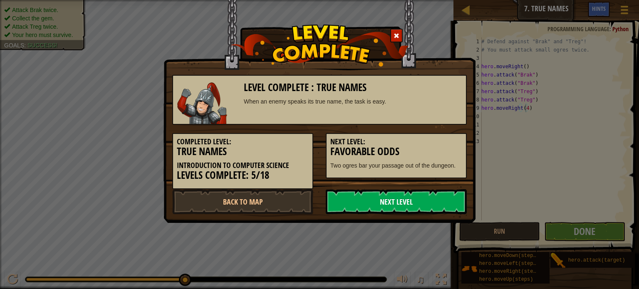
click at [373, 200] on link "Next Level" at bounding box center [396, 201] width 141 height 25
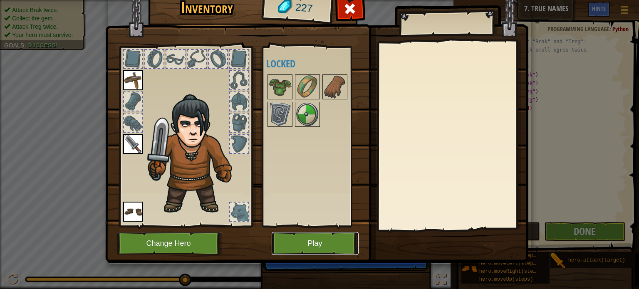
click at [336, 245] on button "Play" at bounding box center [315, 243] width 87 height 23
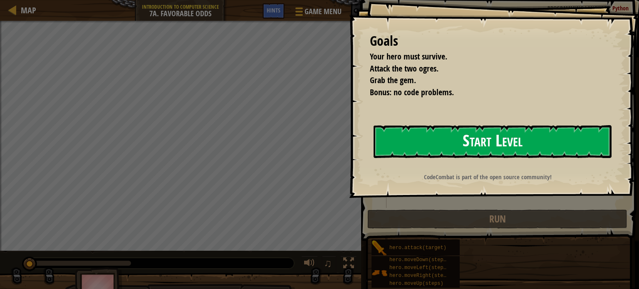
click at [487, 145] on button "Start Level" at bounding box center [492, 141] width 238 height 33
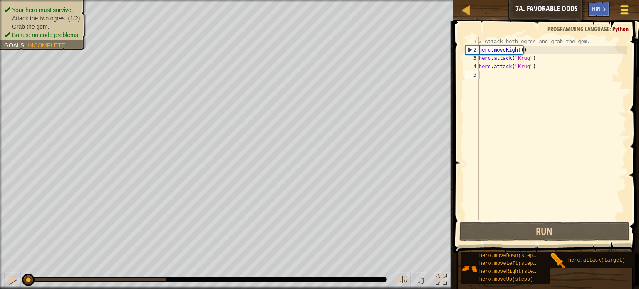
click at [625, 10] on span at bounding box center [625, 10] width 8 height 2
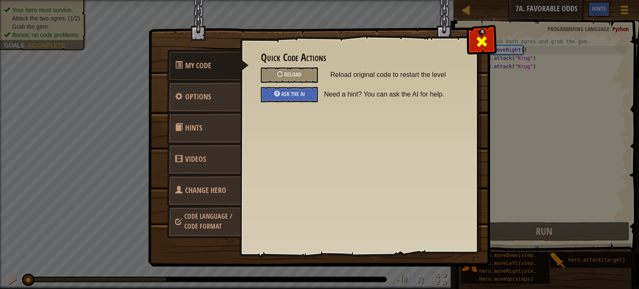
click at [482, 37] on span at bounding box center [481, 41] width 13 height 13
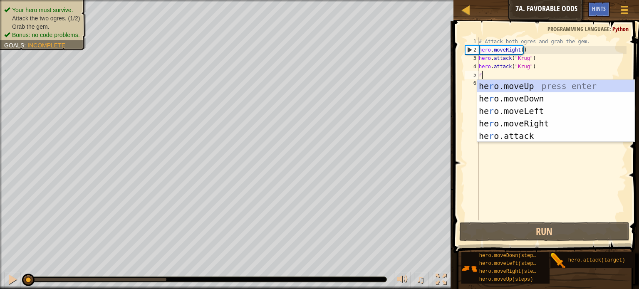
scroll to position [4, 0]
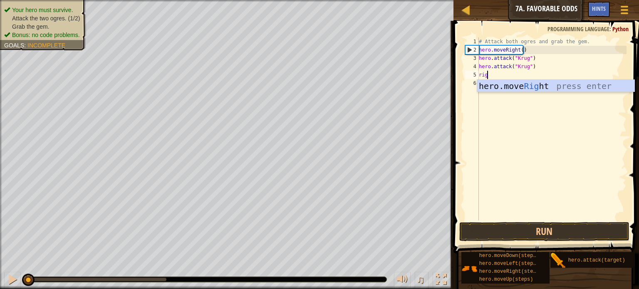
type textarea "rig"
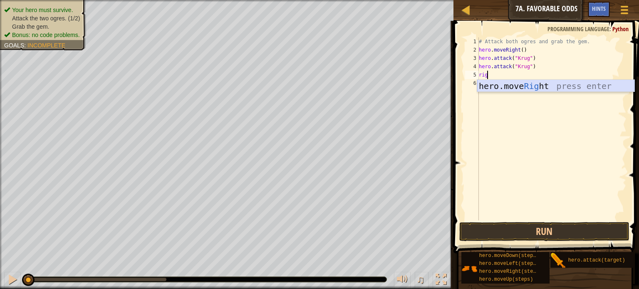
click at [584, 83] on div "hero.move Rig ht press enter" at bounding box center [555, 98] width 157 height 37
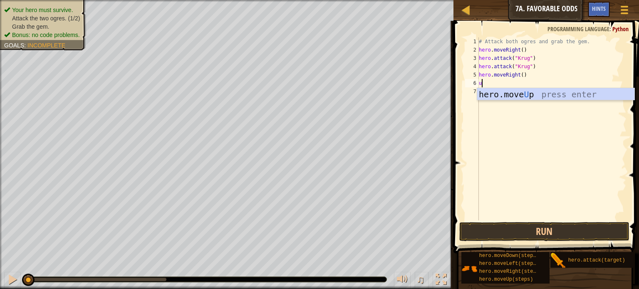
type textarea "up"
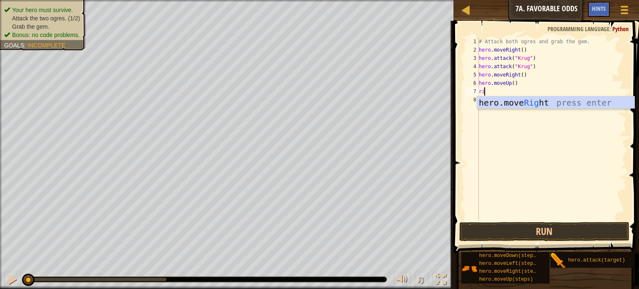
type textarea "r"
type textarea "left"
click at [602, 106] on div "hero.move Left press enter" at bounding box center [555, 114] width 157 height 37
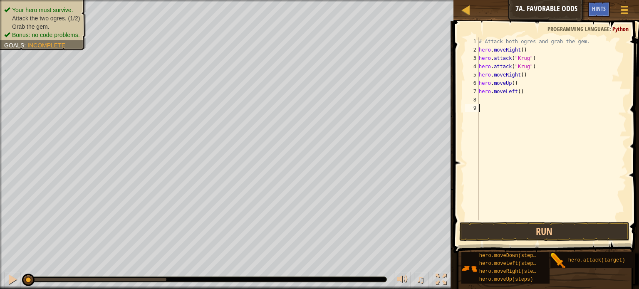
click at [602, 106] on div "# Attack both ogres and grab the gem. hero . moveRight ( ) hero . attack ( "Kru…" at bounding box center [551, 137] width 149 height 200
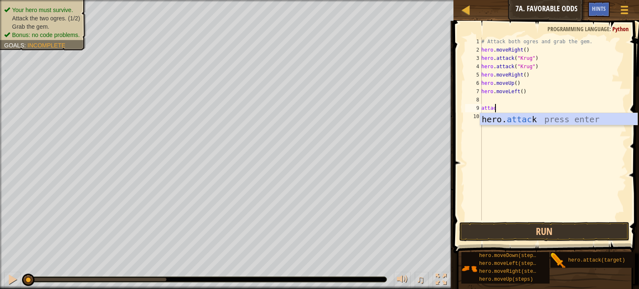
scroll to position [4, 0]
click at [572, 118] on div "hero. attac k press enter" at bounding box center [558, 131] width 157 height 37
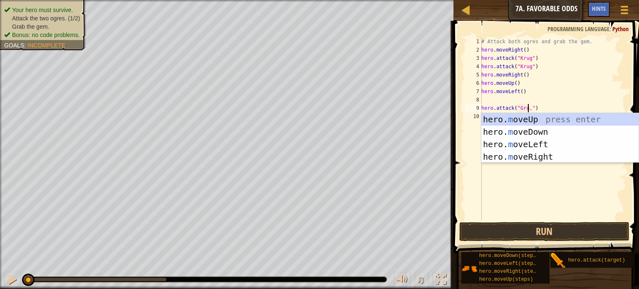
scroll to position [4, 3]
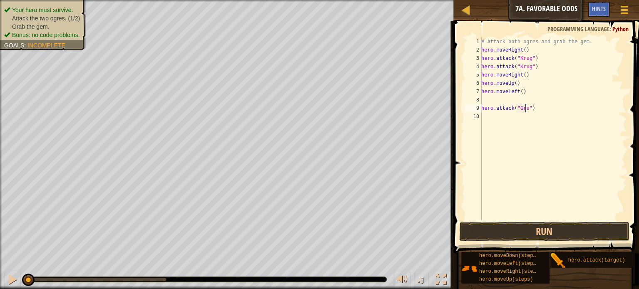
type textarea "hero.attack("Grump")"
click at [559, 112] on div "# Attack both ogres and grab the gem. hero . moveRight ( ) hero . attack ( "Kru…" at bounding box center [553, 137] width 147 height 200
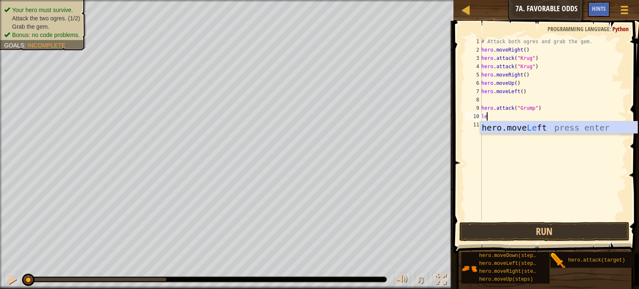
type textarea "lef"
click at [561, 125] on div "hero.move Lef t press enter" at bounding box center [558, 139] width 157 height 37
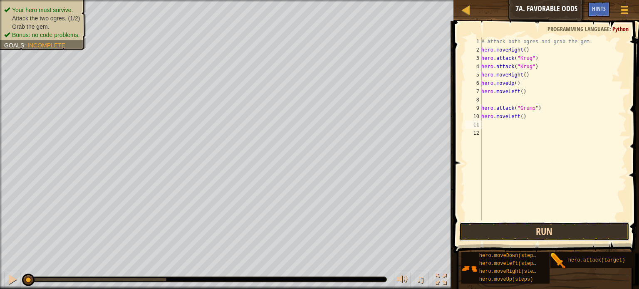
click at [514, 235] on button "Run" at bounding box center [544, 231] width 170 height 19
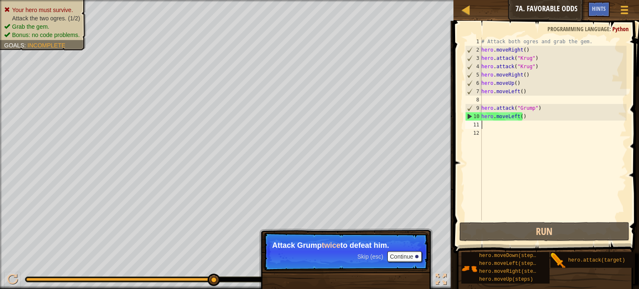
click at [530, 109] on div "# Attack both ogres and grab the gem. hero . moveRight ( ) hero . attack ( "Kru…" at bounding box center [553, 137] width 147 height 200
type textarea "hero.attack("Grump")"
click at [534, 102] on div "# Attack both ogres and grab the gem. hero . moveRight ( ) hero . attack ( "Kru…" at bounding box center [553, 137] width 147 height 200
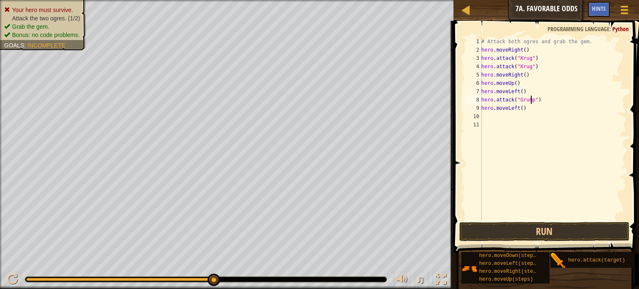
click at [531, 101] on div "# Attack both ogres and grab the gem. hero . moveRight ( ) hero . attack ( "Kru…" at bounding box center [553, 137] width 147 height 200
type textarea "hero.attack("Grump")"
click at [544, 101] on div "# Attack both ogres and grab the gem. hero . moveRight ( ) hero . attack ( "Kru…" at bounding box center [553, 137] width 147 height 200
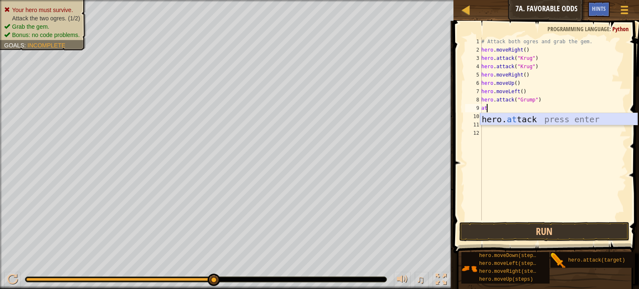
click at [542, 118] on div "hero. at tack press enter" at bounding box center [558, 131] width 157 height 37
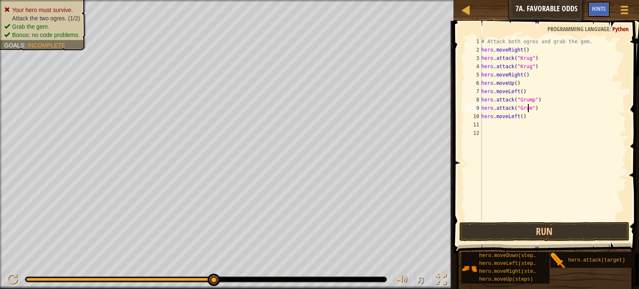
scroll to position [4, 4]
type textarea "hero.attack("Grump")"
click at [582, 234] on button "Run" at bounding box center [544, 231] width 170 height 19
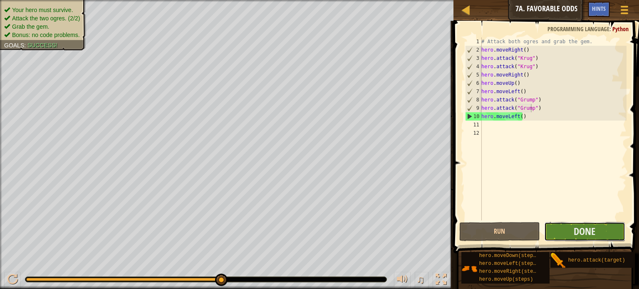
click at [563, 229] on button "Done" at bounding box center [584, 231] width 81 height 19
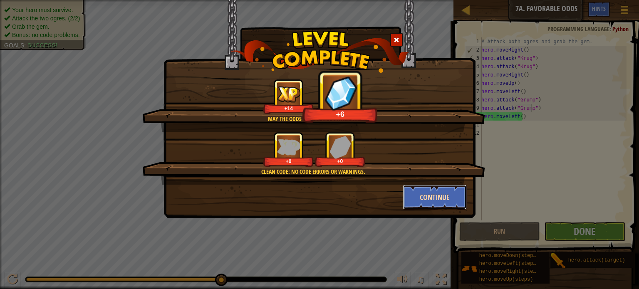
click at [443, 193] on button "Continue" at bounding box center [435, 197] width 64 height 25
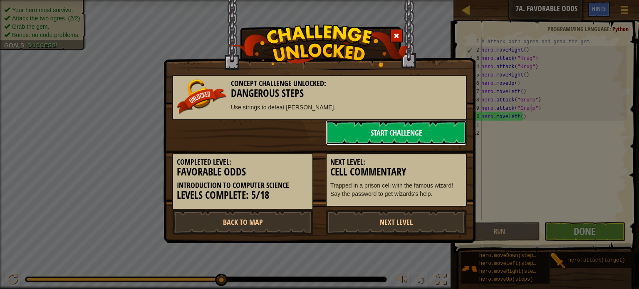
click at [439, 132] on link "Start Challenge" at bounding box center [396, 132] width 141 height 25
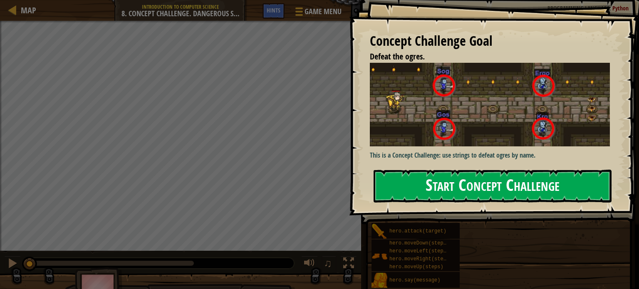
click at [491, 193] on button "Start Concept Challenge" at bounding box center [492, 186] width 238 height 33
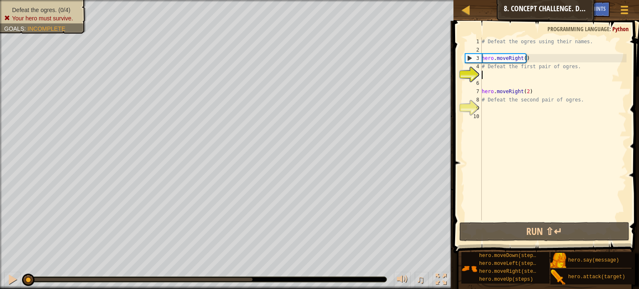
scroll to position [4, 0]
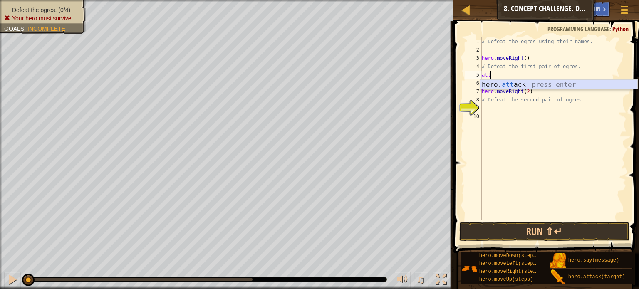
click at [539, 83] on div "hero. att ack press enter" at bounding box center [558, 95] width 157 height 30
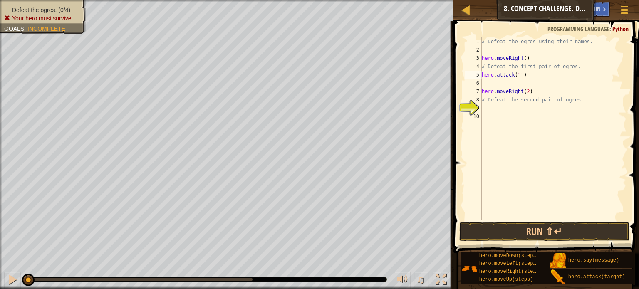
scroll to position [4, 3]
type textarea "hero.attack("Sog")"
click at [542, 79] on div "# Defeat the ogres using their names. hero . moveRight ( ) # Defeat the first p…" at bounding box center [553, 137] width 146 height 200
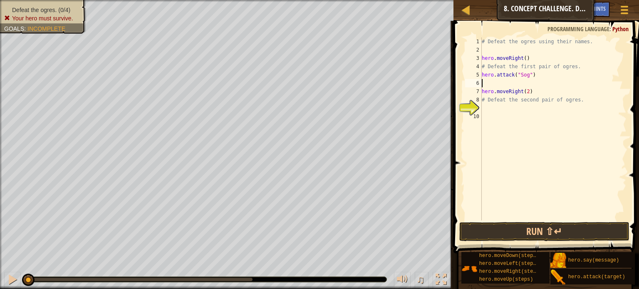
click at [542, 79] on div "# Defeat the ogres using their names. hero . moveRight ( ) # Defeat the first p…" at bounding box center [553, 137] width 146 height 200
click at [544, 76] on div "# Defeat the ogres using their names. hero . moveRight ( ) # Defeat the first p…" at bounding box center [553, 137] width 146 height 200
type textarea "hero.attack("Sog")"
click at [544, 76] on div "# Defeat the ogres using their names. hero . moveRight ( ) # Defeat the first p…" at bounding box center [553, 137] width 146 height 200
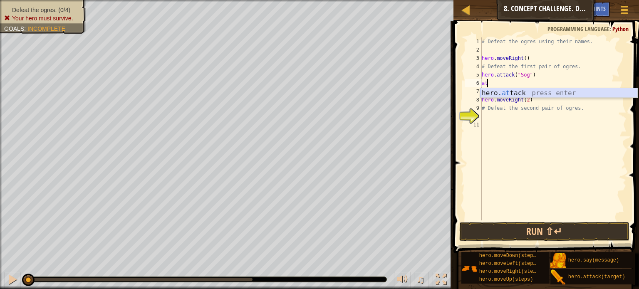
click at [543, 92] on div "hero. at tack press enter" at bounding box center [558, 103] width 157 height 30
click at [537, 85] on div "# Defeat the ogres using their names. hero . moveRight ( ) # Defeat the first p…" at bounding box center [553, 137] width 146 height 200
type textarea "hero.attack("Sog")"
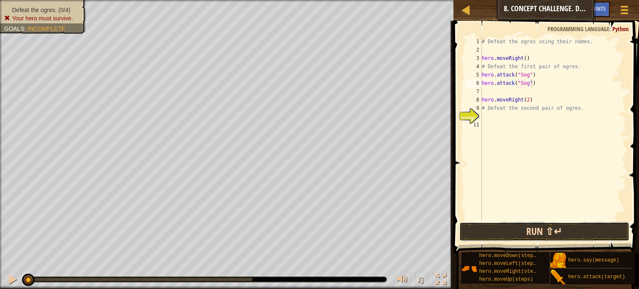
click at [559, 229] on button "Run ⇧↵" at bounding box center [544, 231] width 170 height 19
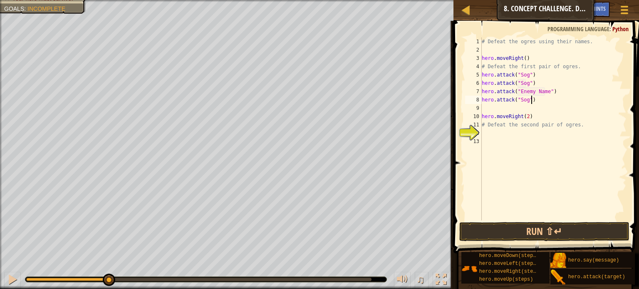
click at [541, 97] on div "# Defeat the ogres using their names. hero . moveRight ( ) # Defeat the first p…" at bounding box center [553, 137] width 146 height 200
click at [535, 93] on div "# Defeat the ogres using their names. hero . moveRight ( ) # Defeat the first p…" at bounding box center [553, 137] width 146 height 200
click at [541, 93] on div "# Defeat the ogres using their names. hero . moveRight ( ) # Defeat the first p…" at bounding box center [553, 137] width 146 height 200
click at [521, 95] on div "# Defeat the ogres using their names. hero . moveRight ( ) # Defeat the first p…" at bounding box center [553, 137] width 146 height 200
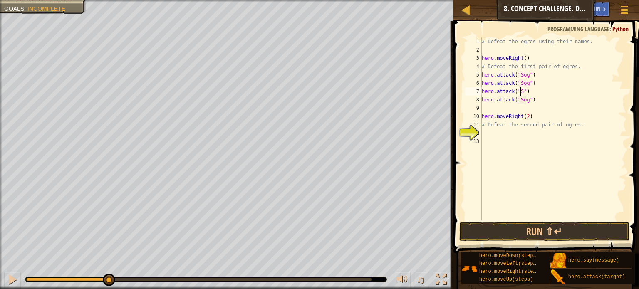
scroll to position [4, 3]
type textarea "hero.attack("Sog")"
click at [543, 102] on div "# Defeat the ogres using their names. hero . moveRight ( ) # Defeat the first p…" at bounding box center [553, 137] width 146 height 200
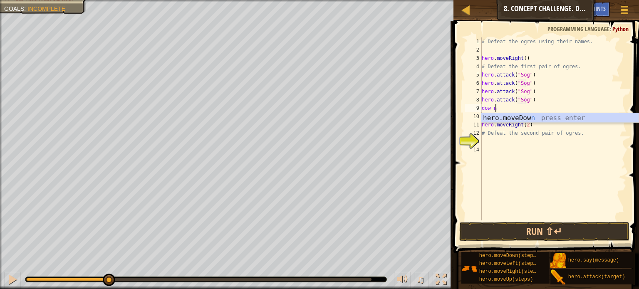
scroll to position [4, 0]
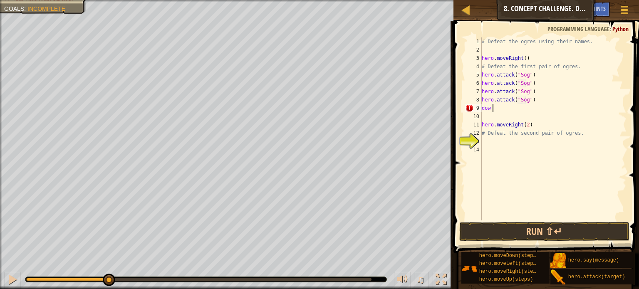
type textarea "dow"
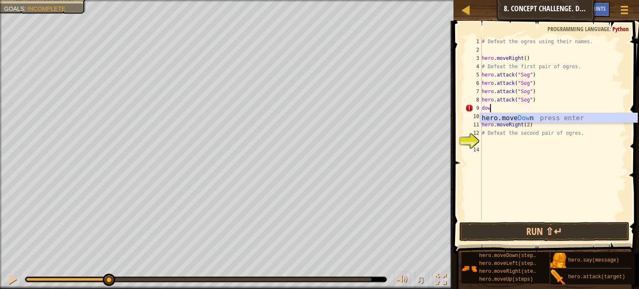
scroll to position [4, 0]
click at [542, 116] on div "hero.move Dow n press enter" at bounding box center [558, 128] width 157 height 30
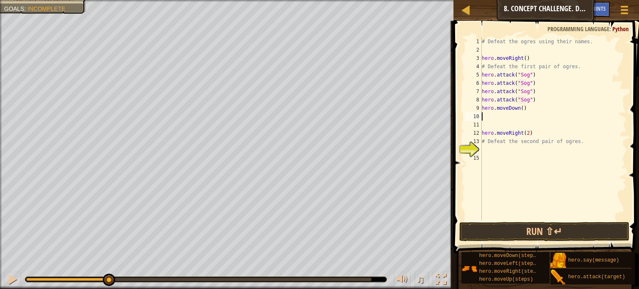
type textarea "up"
click at [540, 125] on div "hero.move Up press enter" at bounding box center [558, 136] width 157 height 30
click at [512, 118] on div "# Defeat the ogres using their names. hero . moveRight ( ) # Defeat the first p…" at bounding box center [553, 137] width 146 height 200
click at [515, 118] on div "# Defeat the ogres using their names. hero . moveRight ( ) # Defeat the first p…" at bounding box center [553, 137] width 146 height 200
type textarea "hero.moveUp(1)"
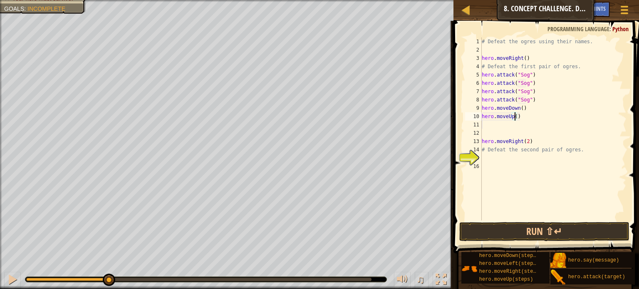
scroll to position [4, 2]
click at [526, 119] on div "# Defeat the ogres using their names. hero . moveRight ( ) # Defeat the first p…" at bounding box center [553, 137] width 146 height 200
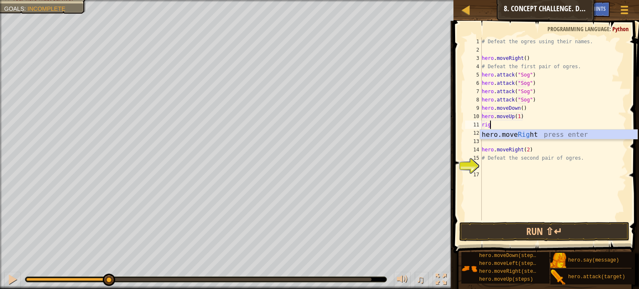
type textarea "right"
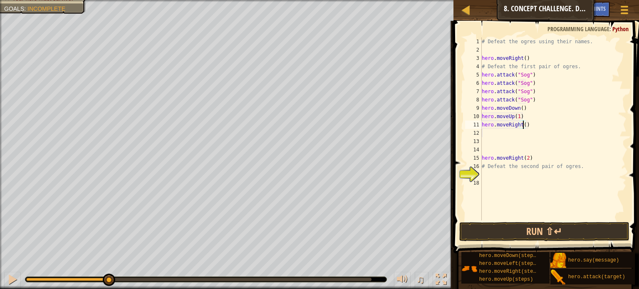
click at [522, 124] on div "# Defeat the ogres using their names. hero . moveRight ( ) # Defeat the first p…" at bounding box center [553, 137] width 146 height 200
type textarea "hero.moveRight(2)"
click at [524, 131] on div "# Defeat the ogres using their names. hero . moveRight ( ) # Defeat the first p…" at bounding box center [553, 137] width 146 height 200
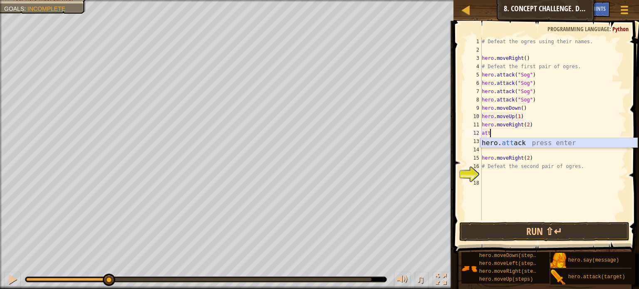
click at [524, 141] on div "hero. att ack press enter" at bounding box center [558, 153] width 157 height 30
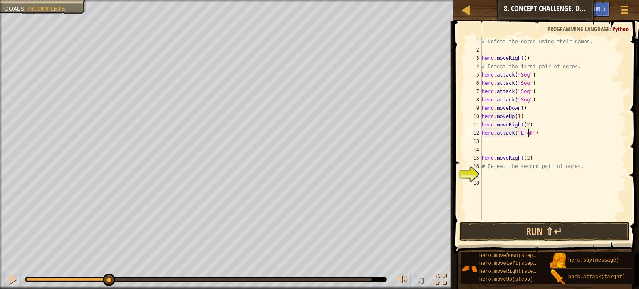
scroll to position [4, 3]
type textarea "hero.attack("Ergo")"
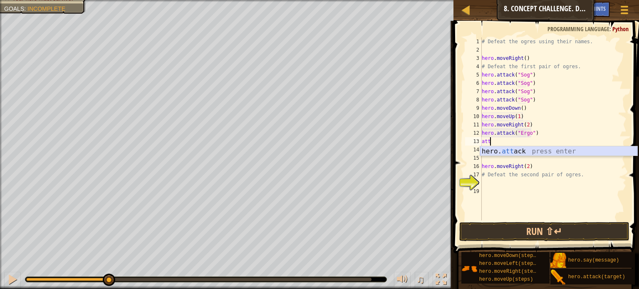
click at [545, 152] on div "hero. att ack press enter" at bounding box center [558, 161] width 157 height 30
type textarea "hero.attack("Enemy Name")"
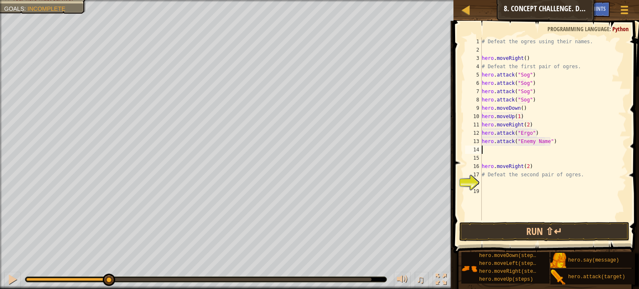
click at [545, 152] on div "# Defeat the ogres using their names. hero . moveRight ( ) # Defeat the first p…" at bounding box center [553, 137] width 146 height 200
type textarea "hero.attack("Ergo")"
click at [548, 146] on div "# Defeat the ogres using their names. hero . moveRight ( ) # Defeat the first p…" at bounding box center [553, 137] width 146 height 200
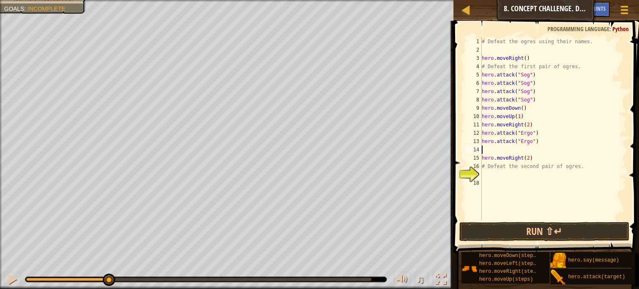
scroll to position [4, 0]
click at [547, 143] on div "# Defeat the ogres using their names. hero . moveRight ( ) # Defeat the first p…" at bounding box center [553, 137] width 146 height 200
type textarea "hero.attack("Ergo")"
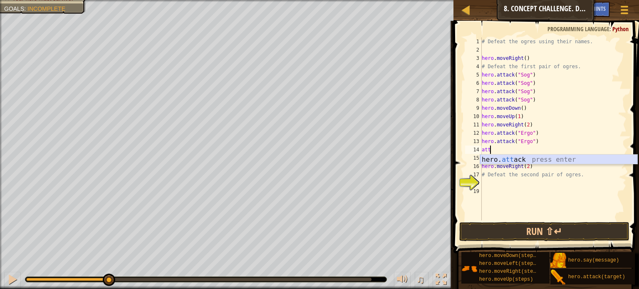
click at [540, 159] on div "hero. att ack press enter" at bounding box center [558, 170] width 157 height 30
type textarea "hero.attack("Kro")"
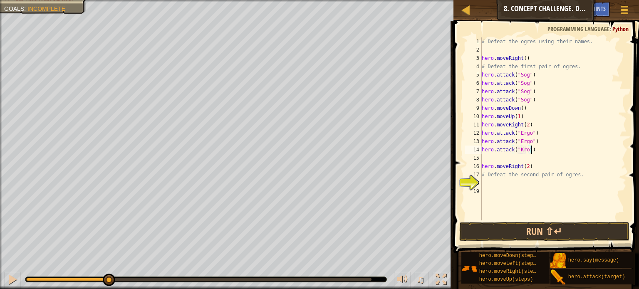
click at [559, 149] on div "# Defeat the ogres using their names. hero . moveRight ( ) # Defeat the first p…" at bounding box center [553, 137] width 146 height 200
type textarea "a"
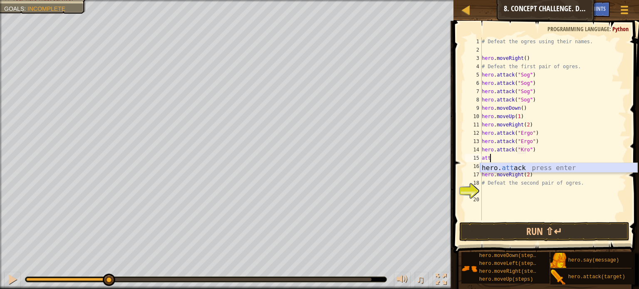
click at [563, 169] on div "hero. att ack press enter" at bounding box center [558, 178] width 157 height 30
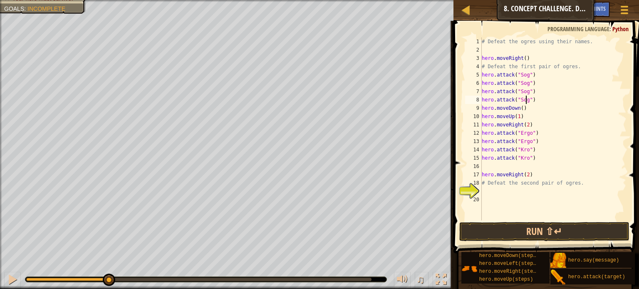
click at [524, 99] on div "# Defeat the ogres using their names. hero . moveRight ( ) # Defeat the first p…" at bounding box center [553, 137] width 146 height 200
click at [524, 95] on div "# Defeat the ogres using their names. hero . moveRight ( ) # Defeat the first p…" at bounding box center [553, 137] width 146 height 200
click at [541, 156] on div "# Defeat the ogres using their names. hero . moveRight ( ) # Defeat the first p…" at bounding box center [553, 137] width 146 height 200
type textarea "hero.attack("Kro")"
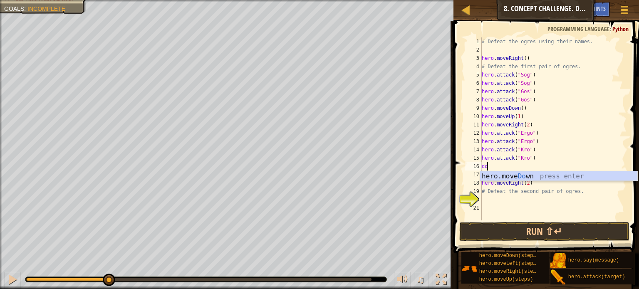
type textarea "down"
click at [553, 178] on div "hero.move Down press enter" at bounding box center [558, 186] width 157 height 30
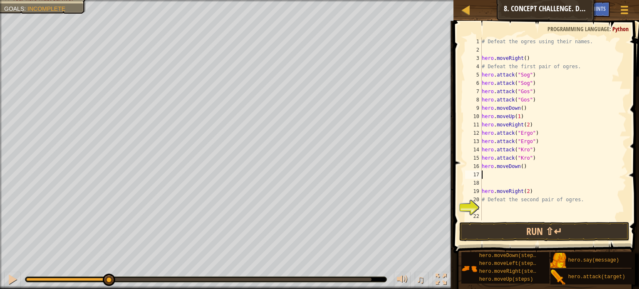
click at [554, 176] on div "# Defeat the ogres using their names. hero . moveRight ( ) # Defeat the first p…" at bounding box center [553, 137] width 146 height 200
type textarea "i"
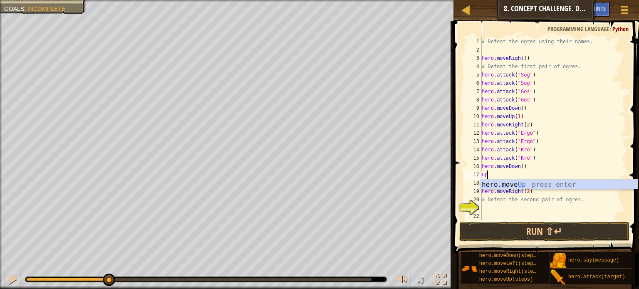
type textarea "up"
click at [554, 182] on div "hero.move Up press enter" at bounding box center [558, 195] width 157 height 30
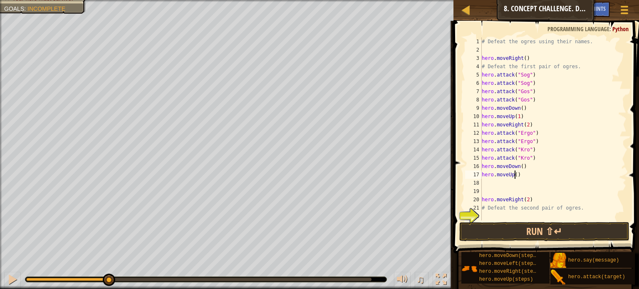
click at [514, 176] on div "# Defeat the ogres using their names. hero . moveRight ( ) # Defeat the first p…" at bounding box center [550, 137] width 140 height 200
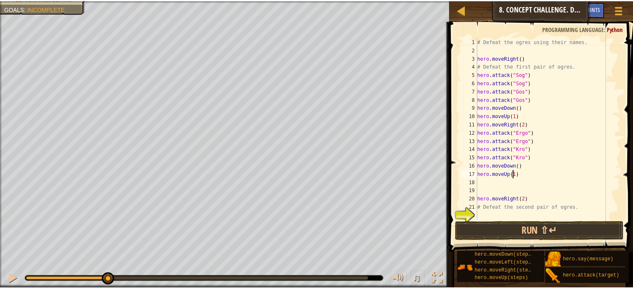
scroll to position [4, 2]
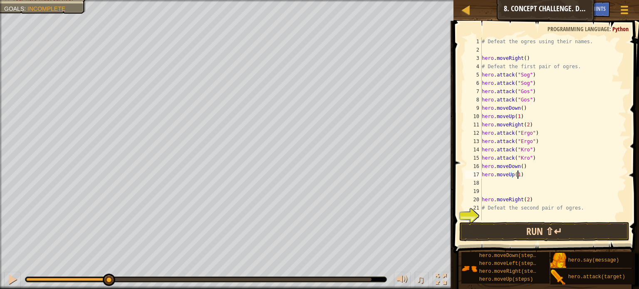
type textarea "hero.moveUp(1)"
click at [555, 229] on button "Run ⇧↵" at bounding box center [544, 231] width 170 height 19
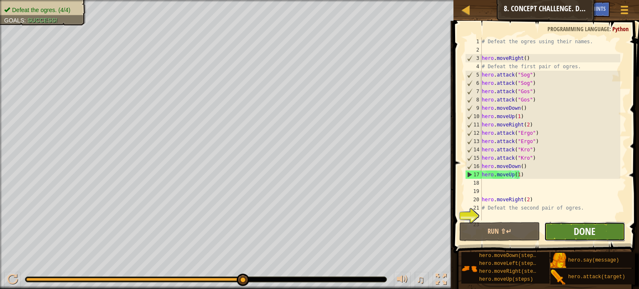
click at [593, 232] on span "Done" at bounding box center [585, 231] width 22 height 13
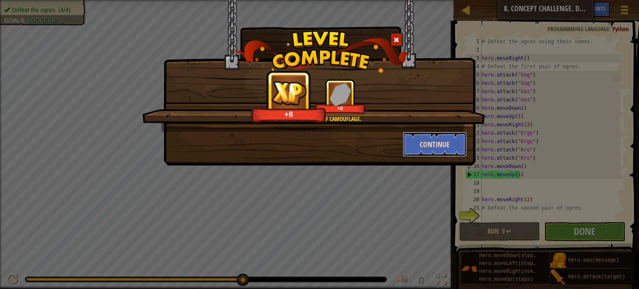
click at [428, 140] on button "Continue" at bounding box center [435, 144] width 64 height 25
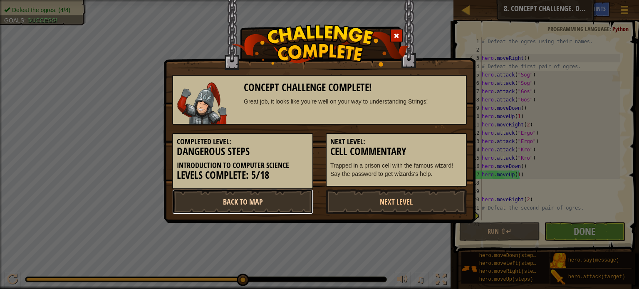
click at [268, 201] on link "Back to Map" at bounding box center [242, 201] width 141 height 25
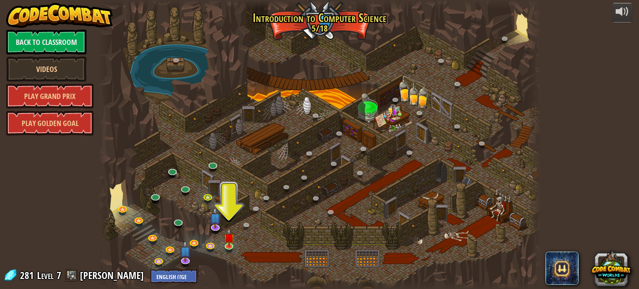
click at [315, 26] on div at bounding box center [319, 144] width 442 height 289
click at [323, 20] on div at bounding box center [319, 144] width 442 height 289
click at [51, 92] on link "Play Grand Prix" at bounding box center [49, 96] width 87 height 25
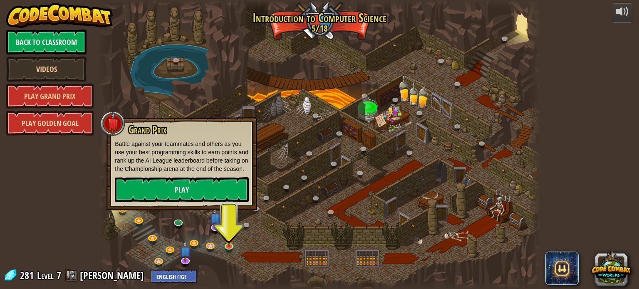
click at [65, 122] on link "Play Golden Goal" at bounding box center [49, 123] width 87 height 25
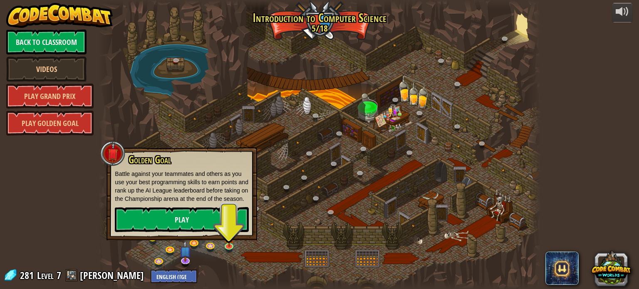
click at [288, 180] on div at bounding box center [319, 144] width 442 height 289
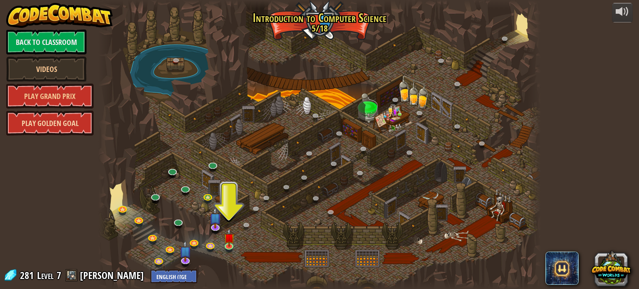
click at [61, 126] on link "Play Golden Goal" at bounding box center [49, 123] width 87 height 25
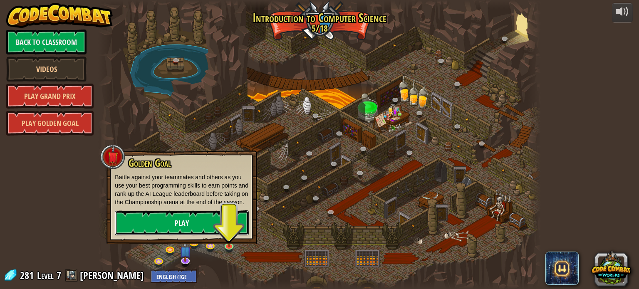
click at [171, 231] on link "Play" at bounding box center [182, 222] width 134 height 25
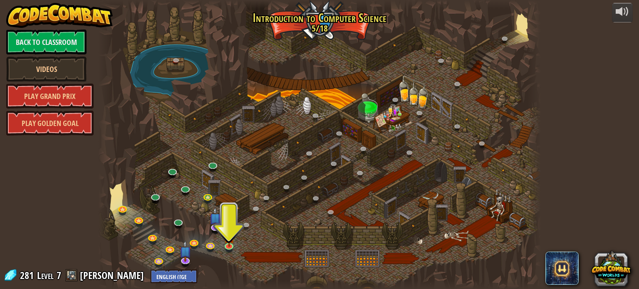
click at [323, 10] on div at bounding box center [319, 144] width 442 height 289
click at [233, 234] on img at bounding box center [228, 233] width 11 height 25
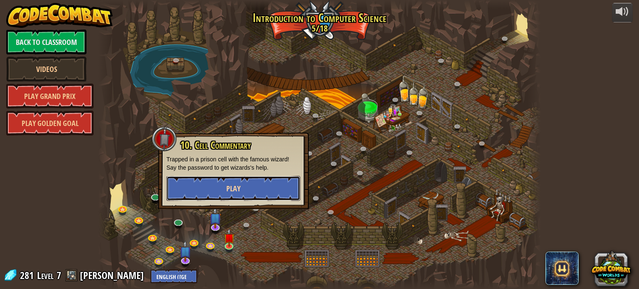
click at [253, 187] on button "Play" at bounding box center [233, 188] width 134 height 25
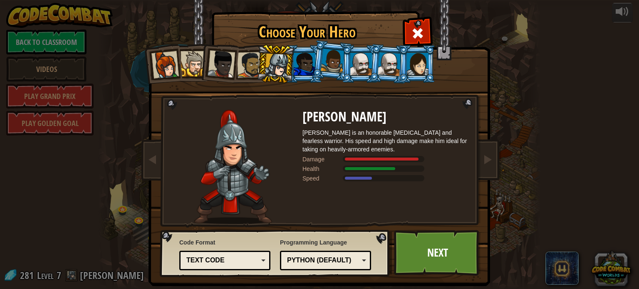
click at [307, 261] on div "Python (Default)" at bounding box center [323, 261] width 72 height 10
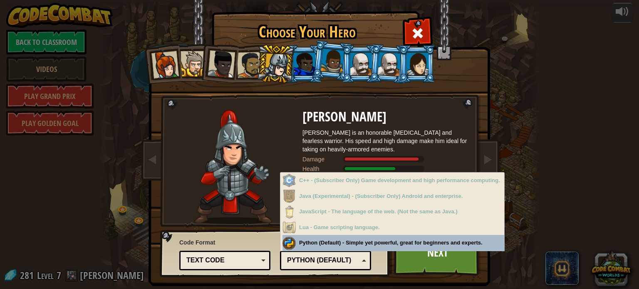
click at [307, 261] on div "Python (Default)" at bounding box center [323, 261] width 72 height 10
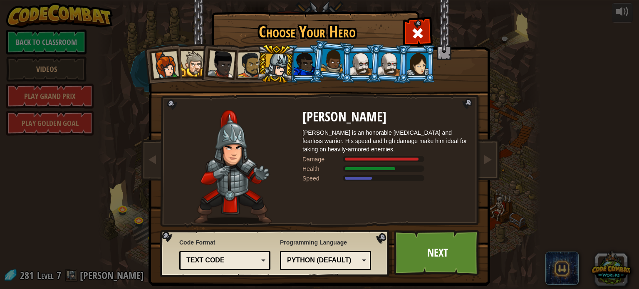
click at [258, 260] on div "Text code" at bounding box center [225, 260] width 80 height 13
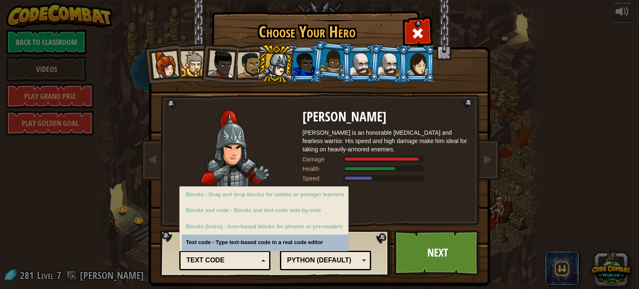
click at [258, 260] on div "Text code" at bounding box center [225, 260] width 80 height 13
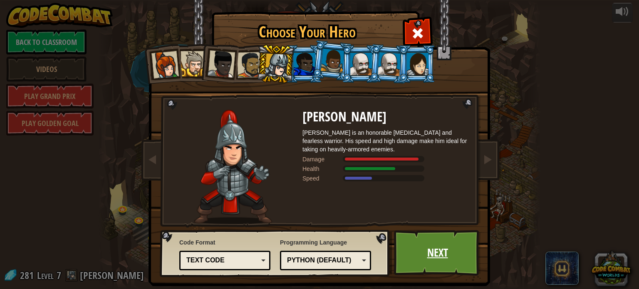
click at [407, 242] on link "Next" at bounding box center [437, 253] width 87 height 46
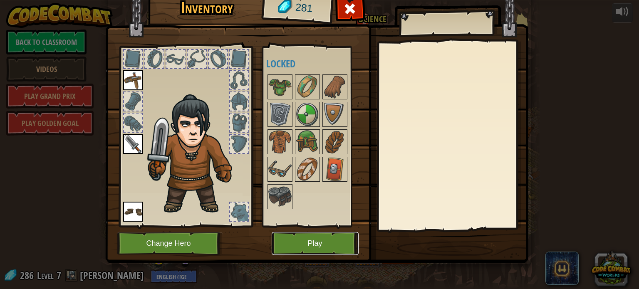
click at [321, 242] on button "Play" at bounding box center [315, 243] width 87 height 23
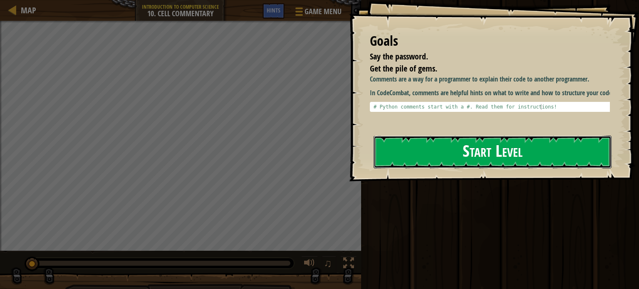
click at [507, 143] on button "Start Level" at bounding box center [492, 152] width 238 height 33
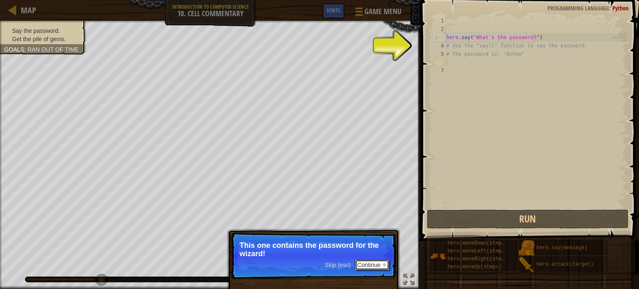
click at [377, 267] on button "Continue" at bounding box center [372, 265] width 35 height 11
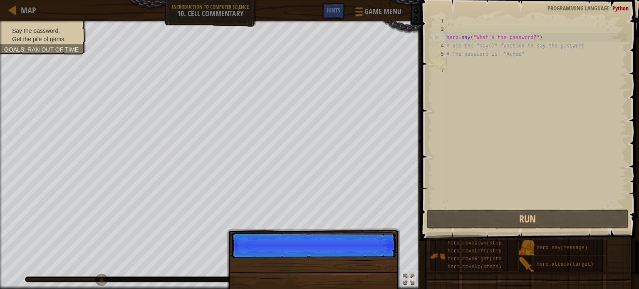
scroll to position [4, 0]
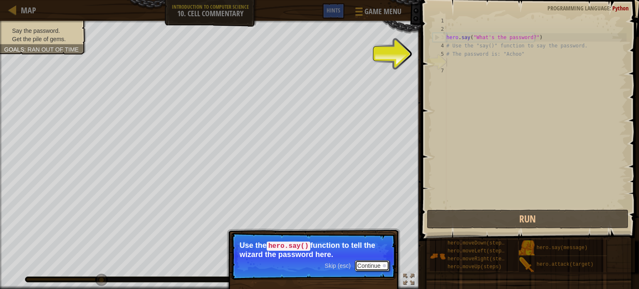
click at [378, 266] on button "Continue" at bounding box center [372, 265] width 35 height 11
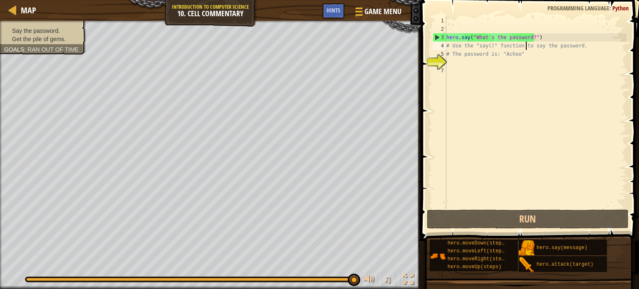
click at [526, 42] on div "hero . say ( "What's the password?" ) # Use the "say()" function to say the pas…" at bounding box center [536, 121] width 182 height 208
click at [526, 38] on div "hero . say ( "What's the password?" ) # Use the "say()" function to say the pas…" at bounding box center [536, 121] width 182 height 208
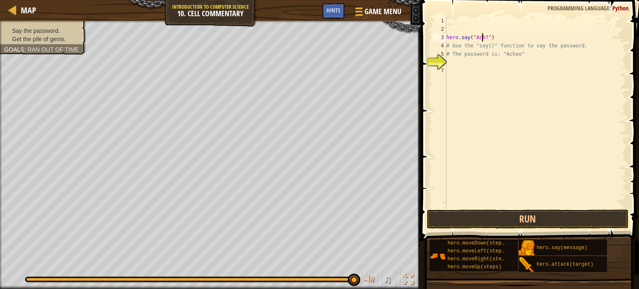
scroll to position [4, 3]
type textarea "hero.say("Achoo?")"
click at [556, 226] on button "Run" at bounding box center [528, 219] width 202 height 19
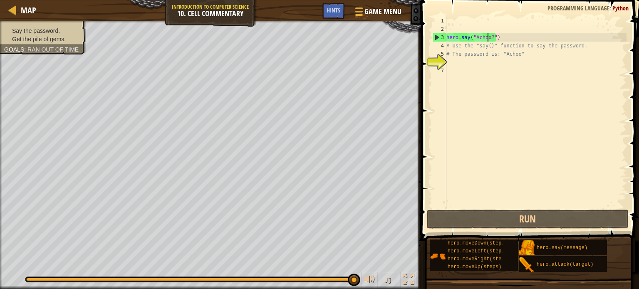
click at [438, 61] on div "6" at bounding box center [440, 62] width 14 height 8
drag, startPoint x: 466, startPoint y: 64, endPoint x: 450, endPoint y: 55, distance: 18.6
click at [450, 55] on div "hero . say ( "Achoo?" ) # Use the "say()" function to say the password. # The p…" at bounding box center [536, 121] width 182 height 208
click at [450, 55] on div "hero . say ( "Achoo?" ) # Use the "say()" function to say the password. # The p…" at bounding box center [536, 112] width 182 height 191
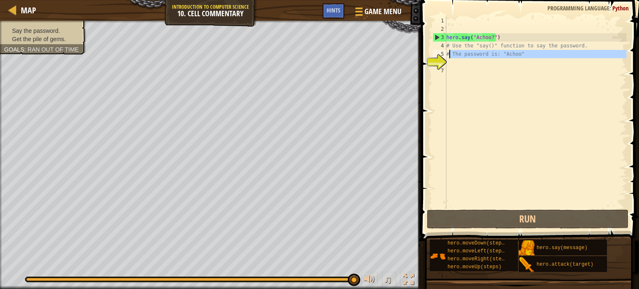
type textarea "# The password is: "Achoo""
click at [475, 57] on div "hero . say ( "Achoo?" ) # Use the "say()" function to say the password. # The p…" at bounding box center [536, 121] width 182 height 208
click at [484, 32] on div "hero . say ( "Achoo?" ) # Use the "say()" function to say the password. # The p…" at bounding box center [536, 121] width 182 height 208
click at [466, 21] on div "hero . say ( "Achoo?" ) # Use the "say()" function to say the password. # The p…" at bounding box center [536, 121] width 182 height 208
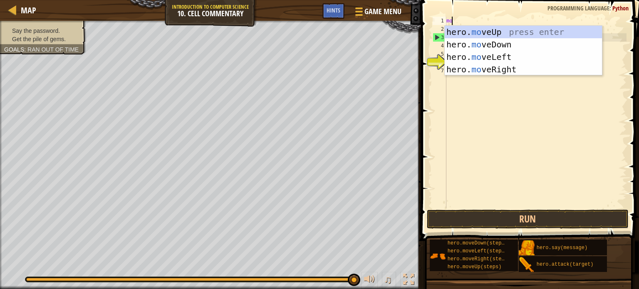
type textarea "mov"
click at [477, 31] on div "hero. mov eUp press enter hero. mov eDown press enter hero. mov eLeft press ent…" at bounding box center [523, 63] width 157 height 75
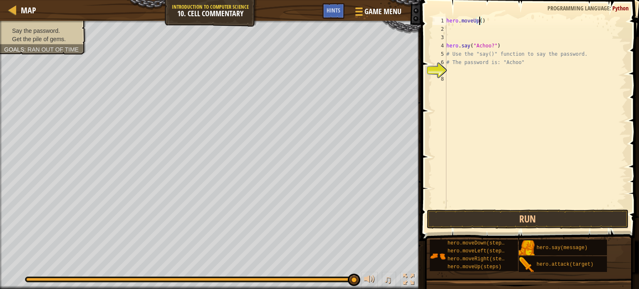
type textarea "1"
click at [479, 20] on div "hero . moveUp ( ) hero . say ( "Achoo?" ) # Use the "say()" function to say the…" at bounding box center [536, 121] width 182 height 208
click at [481, 27] on div "hero . moveUp ( 1 ) hero . say ( "Achoo?" ) # Use the "say()" function to say t…" at bounding box center [536, 121] width 182 height 208
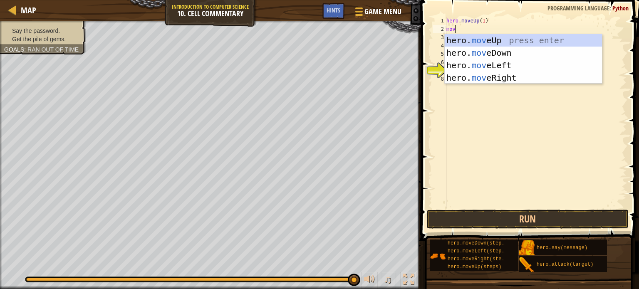
type textarea "move"
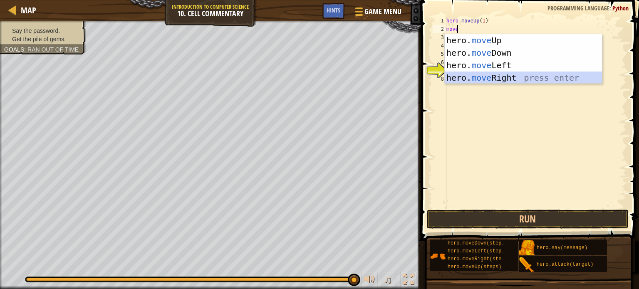
click at [495, 73] on div "hero. move Up press enter hero. move Down press enter hero. move Left press ent…" at bounding box center [523, 71] width 157 height 75
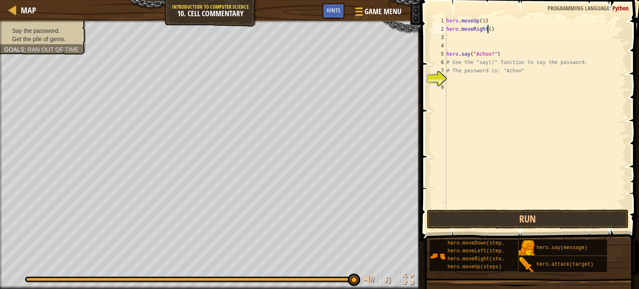
click at [487, 31] on div "hero . moveUp ( 1 ) hero . moveRight ( ) hero . say ( "Achoo?" ) # Use the "say…" at bounding box center [536, 121] width 182 height 208
type textarea "hero.moveRight(1)"
click at [486, 40] on div "hero . moveUp ( 1 ) hero . moveRight ( 1 ) hero . say ( "Achoo?" ) # Use the "s…" at bounding box center [536, 121] width 182 height 208
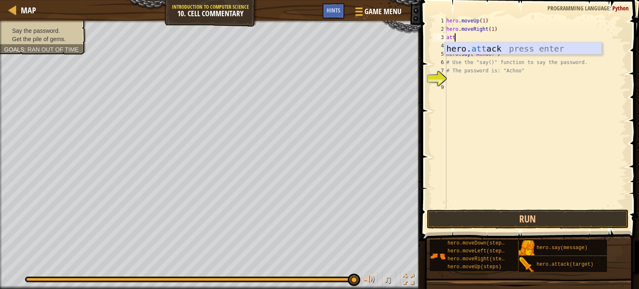
click at [490, 48] on div "hero. att ack press enter" at bounding box center [523, 60] width 157 height 37
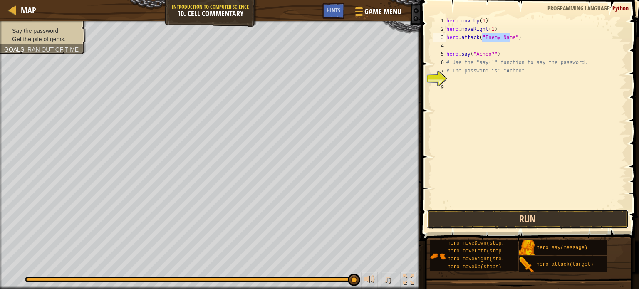
click at [475, 214] on button "Run" at bounding box center [528, 219] width 202 height 19
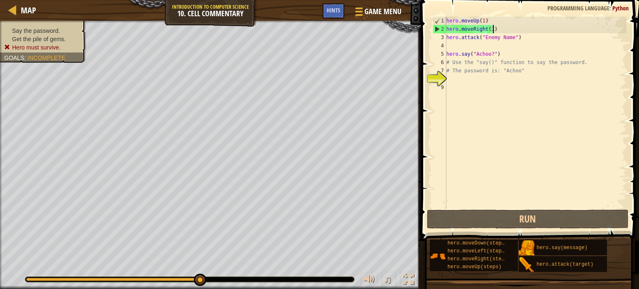
click at [496, 28] on div "hero . moveUp ( 1 ) hero . moveRight ( 1 ) hero . attack ( "Enemy Name" ) hero …" at bounding box center [536, 121] width 182 height 208
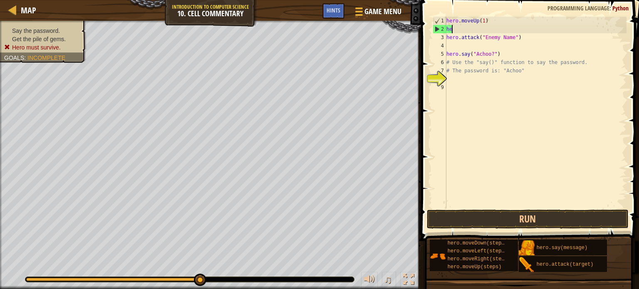
type textarea "h"
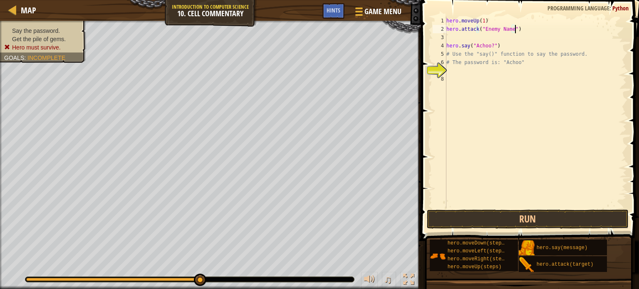
click at [523, 29] on div "hero . moveUp ( 1 ) hero . attack ( "Enemy Name" ) hero . say ( "Achoo?" ) # Us…" at bounding box center [536, 121] width 182 height 208
type textarea "h"
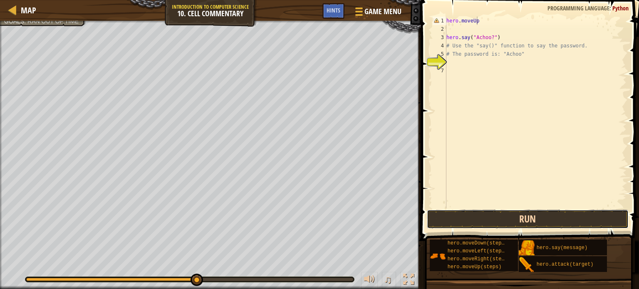
click at [566, 220] on button "Run" at bounding box center [528, 219] width 202 height 19
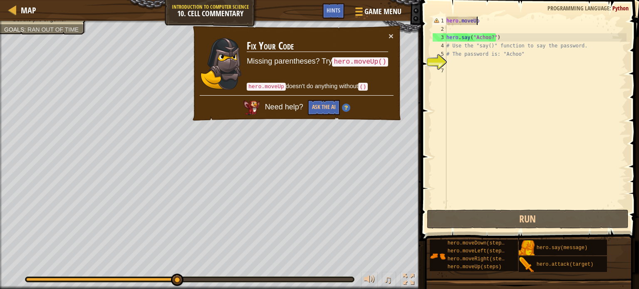
scroll to position [4, 2]
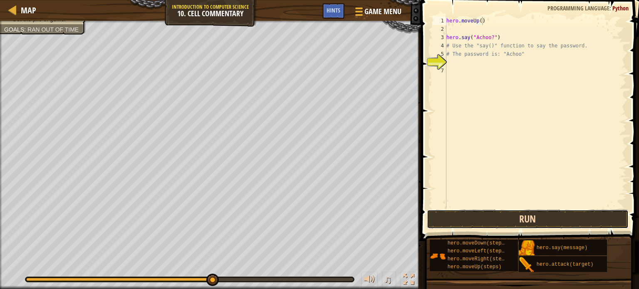
click at [555, 219] on button "Run" at bounding box center [528, 219] width 202 height 19
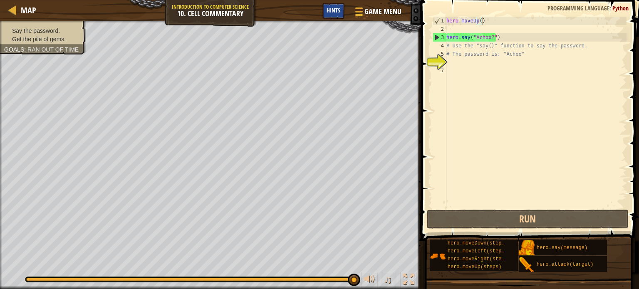
click at [332, 12] on span "Hints" at bounding box center [333, 10] width 14 height 8
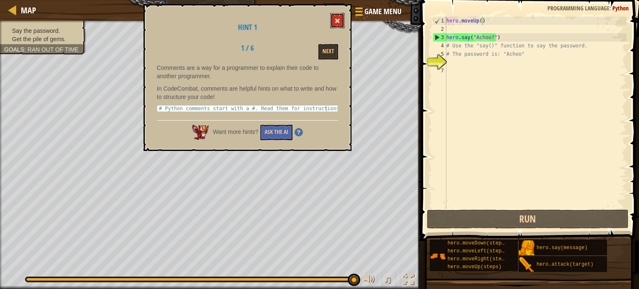
click at [339, 20] on span at bounding box center [337, 21] width 6 height 6
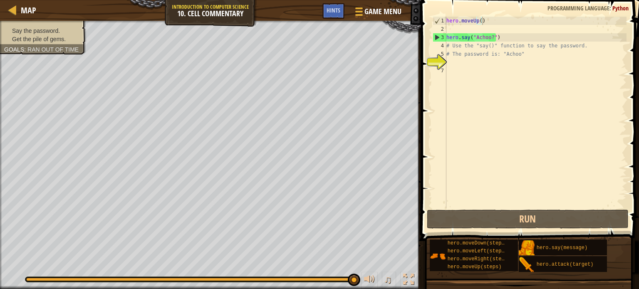
click at [489, 38] on div "hero . moveUp ( ) hero . say ( "Achoo?" ) # Use the "say()" function to say the…" at bounding box center [536, 121] width 182 height 208
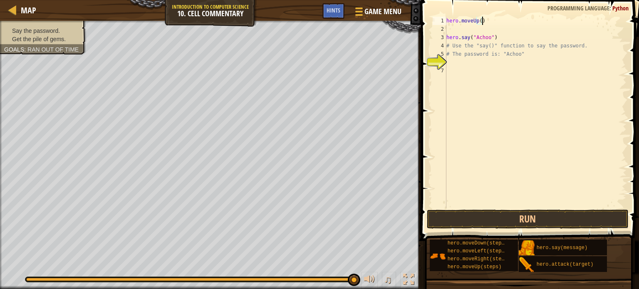
click at [496, 24] on div "hero . moveUp ( ) hero . say ( "Achoo" ) # Use the "say()" function to say the …" at bounding box center [536, 121] width 182 height 208
type textarea "h"
click at [496, 28] on div "hero . say ( "Achoo" ) # Use the "say()" function to say the password. # The pa…" at bounding box center [536, 121] width 182 height 208
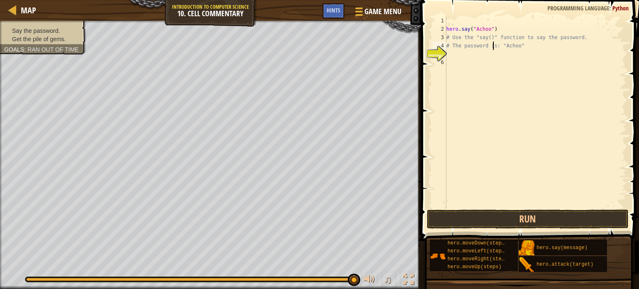
click at [494, 43] on div "hero . say ( "Achoo" ) # Use the "say()" function to say the password. # The pa…" at bounding box center [536, 121] width 182 height 208
click at [535, 216] on button "Run" at bounding box center [528, 219] width 202 height 19
type textarea "# The password is: "Achoo""
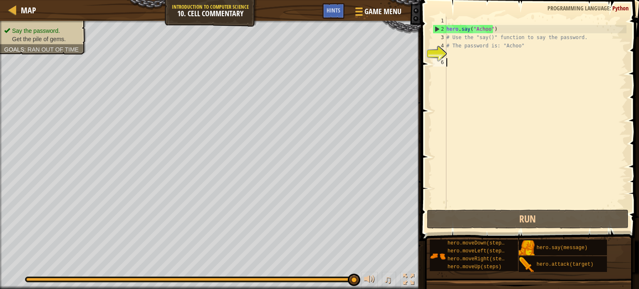
drag, startPoint x: 519, startPoint y: 62, endPoint x: 507, endPoint y: 54, distance: 14.1
click at [507, 54] on div "hero . say ( "Achoo" ) # Use the "say()" function to say the password. # The pa…" at bounding box center [536, 121] width 182 height 208
click at [507, 54] on div "hero . say ( "Achoo" ) # Use the "say()" function to say the password. # The pa…" at bounding box center [536, 112] width 182 height 191
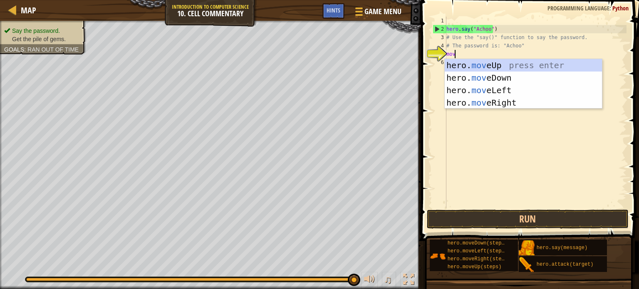
type textarea "move"
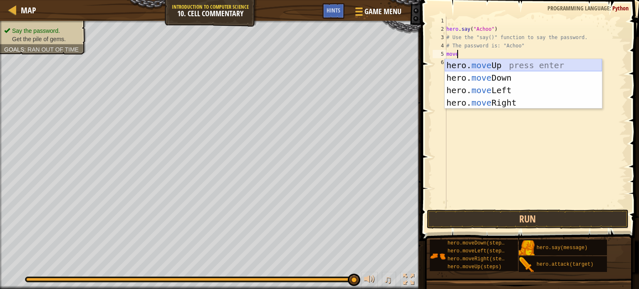
click at [507, 68] on div "hero. move Up press enter hero. move Down press enter hero. move Left press ent…" at bounding box center [523, 96] width 157 height 75
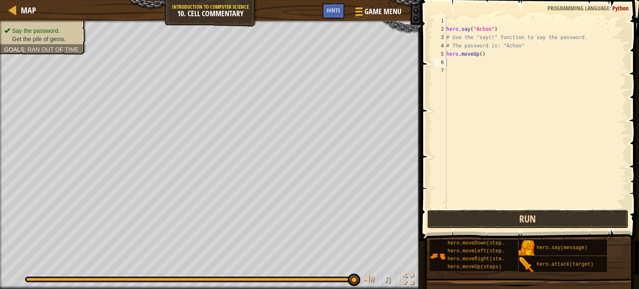
click at [588, 216] on button "Run" at bounding box center [528, 219] width 202 height 19
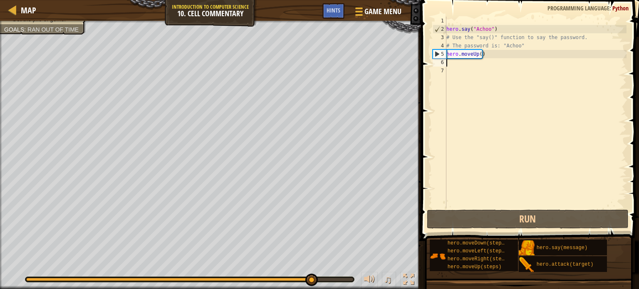
click at [478, 57] on div "hero . say ( "Achoo" ) # Use the "say()" function to say the password. # The pa…" at bounding box center [536, 121] width 182 height 208
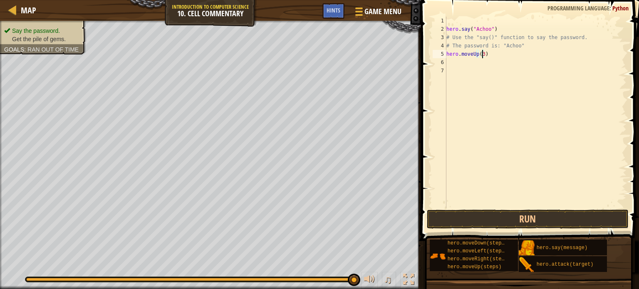
scroll to position [4, 2]
type textarea "hero.moveUp(2)"
click at [592, 213] on button "Run" at bounding box center [528, 219] width 202 height 19
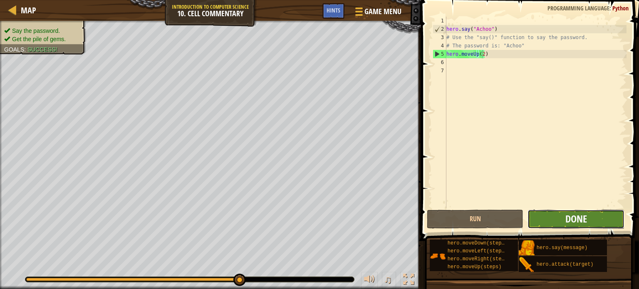
click at [582, 220] on span "Done" at bounding box center [576, 218] width 22 height 13
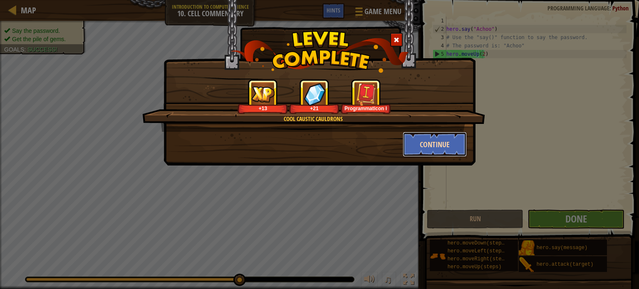
click at [431, 143] on button "Continue" at bounding box center [435, 144] width 64 height 25
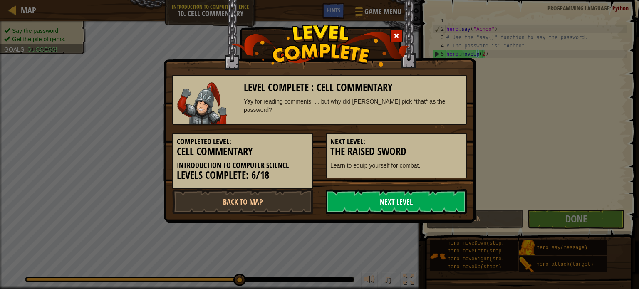
click at [389, 198] on link "Next Level" at bounding box center [396, 201] width 141 height 25
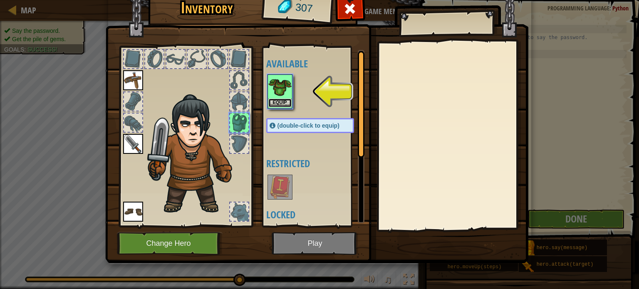
click at [288, 101] on button "Equip" at bounding box center [279, 103] width 23 height 9
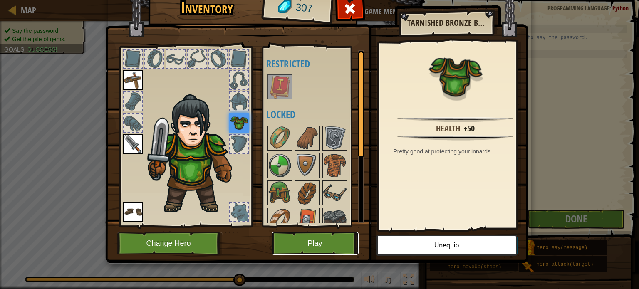
click at [334, 251] on button "Play" at bounding box center [315, 243] width 87 height 23
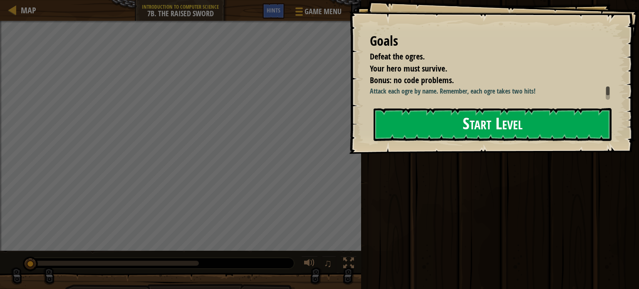
click at [479, 126] on button "Start Level" at bounding box center [492, 124] width 238 height 33
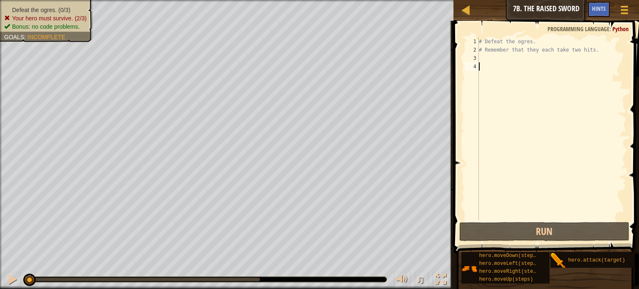
scroll to position [4, 0]
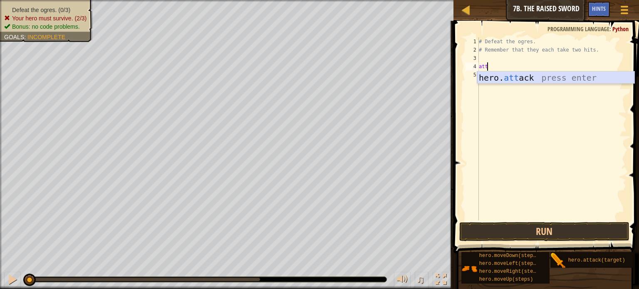
click at [504, 78] on div "hero. att ack press enter" at bounding box center [555, 90] width 157 height 37
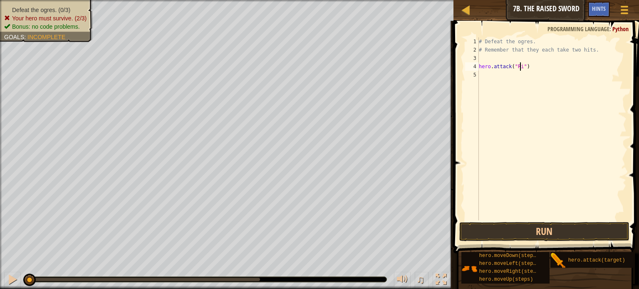
scroll to position [4, 3]
click at [544, 225] on button "Run" at bounding box center [544, 231] width 170 height 19
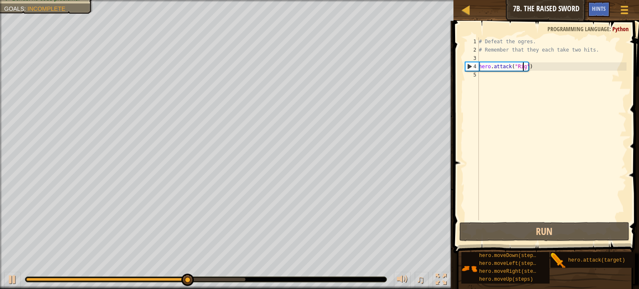
click at [534, 68] on div "# Defeat the ogres. # Remember that they each take two hits. hero . attack ( "R…" at bounding box center [551, 137] width 149 height 200
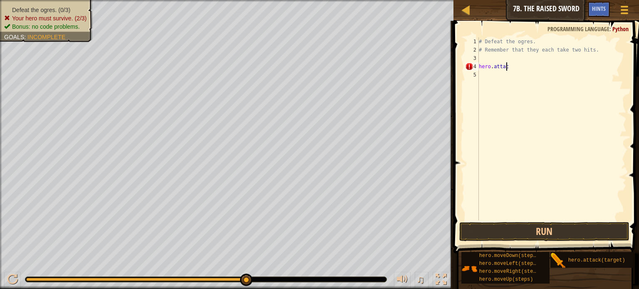
scroll to position [4, 0]
type textarea "h"
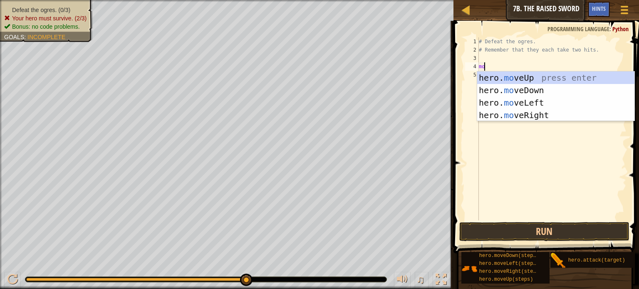
type textarea "m"
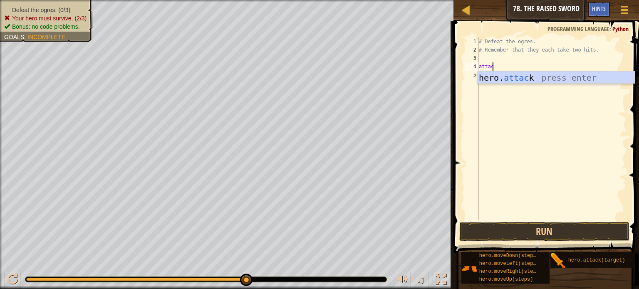
scroll to position [4, 0]
click at [552, 81] on div "hero. attack press enter" at bounding box center [555, 90] width 157 height 37
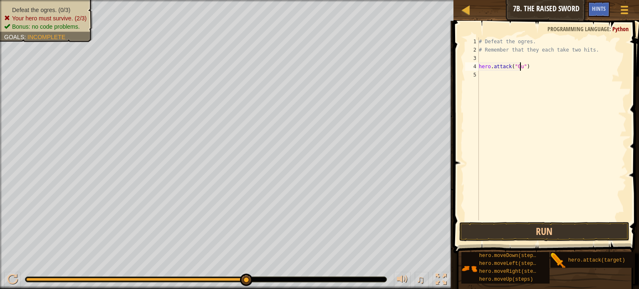
type textarea "hero.attack("Gurt")"
click at [551, 65] on div "# Defeat the ogres. # Remember that they each take two hits. hero . attack ( "G…" at bounding box center [551, 137] width 149 height 200
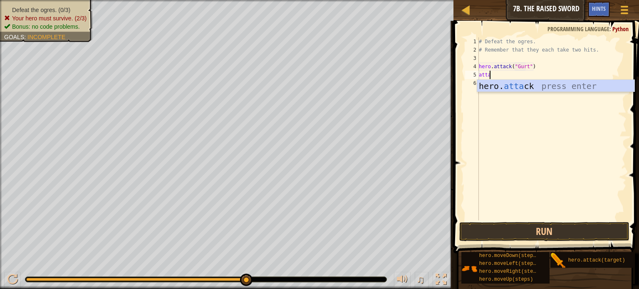
scroll to position [4, 0]
click at [554, 83] on div "hero. attack press enter" at bounding box center [555, 98] width 157 height 37
type textarea "hero.attack("Enemy Name")"
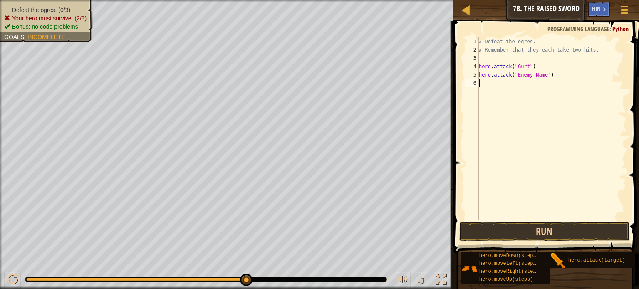
click at [554, 83] on div "# Defeat the ogres. # Remember that they each take two hits. hero . attack ( "G…" at bounding box center [551, 137] width 149 height 200
click at [520, 75] on div "# Defeat the ogres. # Remember that they each take two hits. hero . attack ( "G…" at bounding box center [551, 137] width 149 height 200
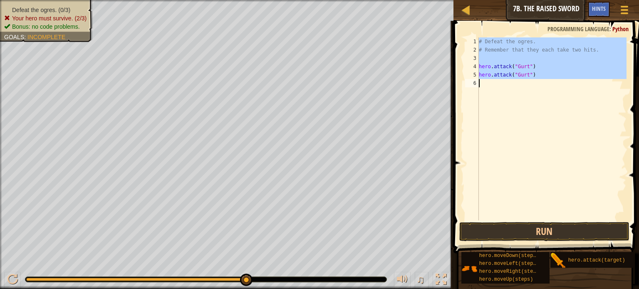
click at [520, 75] on div "# Defeat the ogres. # Remember that they each take two hits. hero . attack ( "G…" at bounding box center [551, 137] width 149 height 200
click at [546, 75] on div "# Defeat the ogres. # Remember that they each take two hits. hero . attack ( "G…" at bounding box center [551, 128] width 149 height 183
type textarea "hero.attack("Gurt")"
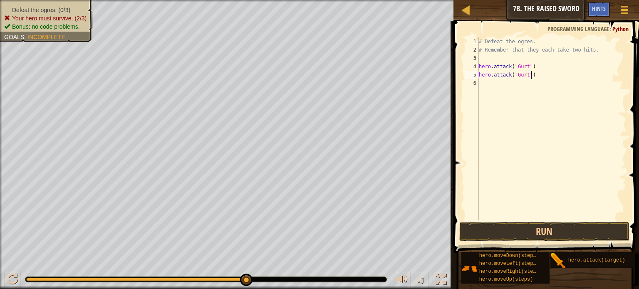
click at [512, 75] on div "# Defeat the ogres. # Remember that they each take two hits. hero . attack ( "G…" at bounding box center [551, 137] width 149 height 200
click at [497, 75] on div "# Defeat the ogres. # Remember that they each take two hits. hero . attack ( "G…" at bounding box center [551, 137] width 149 height 200
drag, startPoint x: 497, startPoint y: 75, endPoint x: 546, endPoint y: 76, distance: 49.1
click at [546, 76] on div "# Defeat the ogres. # Remember that they each take two hits. hero . attack ( "G…" at bounding box center [551, 137] width 149 height 200
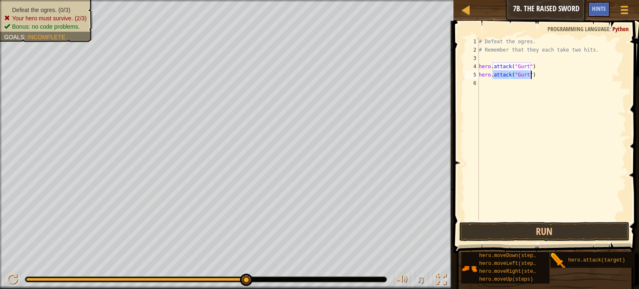
click at [546, 76] on div "# Defeat the ogres. # Remember that they each take two hits. hero . attack ( "G…" at bounding box center [551, 128] width 149 height 183
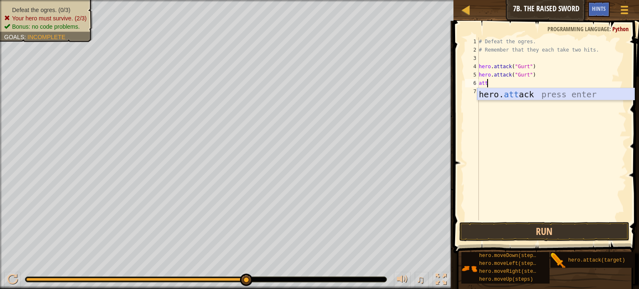
click at [541, 98] on div "hero. att ack press enter" at bounding box center [555, 106] width 157 height 37
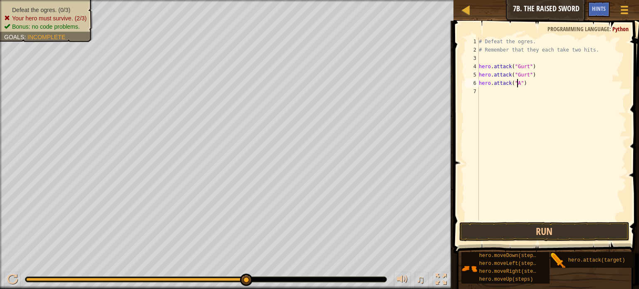
scroll to position [4, 3]
click at [543, 82] on div "# Defeat the ogres. # Remember that they each take two hits. hero . attack ( "G…" at bounding box center [551, 137] width 149 height 200
type textarea "hero.attack("Ack")\"
click at [543, 82] on div "# Defeat the ogres. # Remember that they each take two hits. hero . attack ( "G…" at bounding box center [551, 137] width 149 height 200
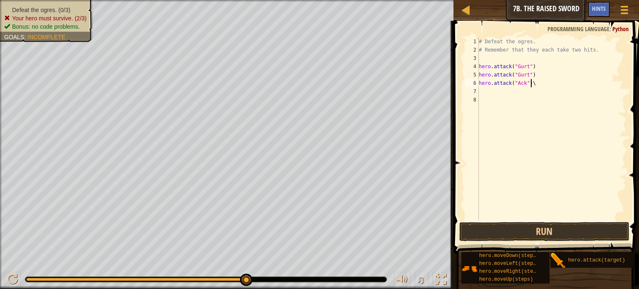
type textarea "hero.attack("Ack")"
type textarea "a"
type textarea "hero.attack("Ack")"
click at [539, 91] on div "# Defeat the ogres. # Remember that they each take two hits. hero . attack ( "G…" at bounding box center [551, 137] width 149 height 200
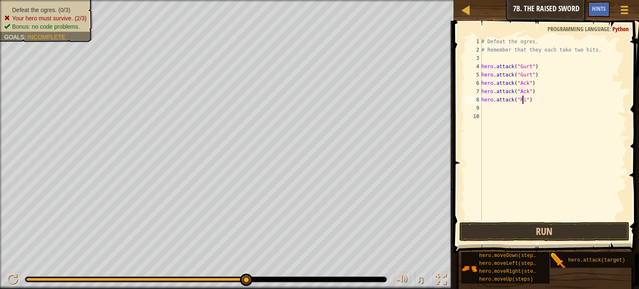
type textarea "hero.attack("Rig")"
click at [536, 101] on div "# Defeat the ogres. # Remember that they each take two hits. hero . attack ( "G…" at bounding box center [553, 137] width 147 height 200
type textarea "hero.attack("Rig")"
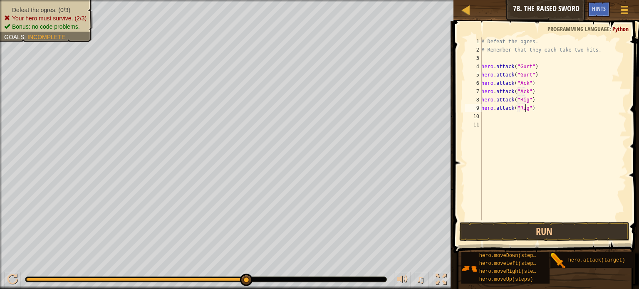
click at [559, 114] on div "# Defeat the ogres. # Remember that they each take two hits. hero . attack ( "G…" at bounding box center [553, 137] width 147 height 200
click at [560, 111] on div "# Defeat the ogres. # Remember that they each take two hits. hero . attack ( "G…" at bounding box center [553, 137] width 147 height 200
type textarea "hero.attack("Rig")"
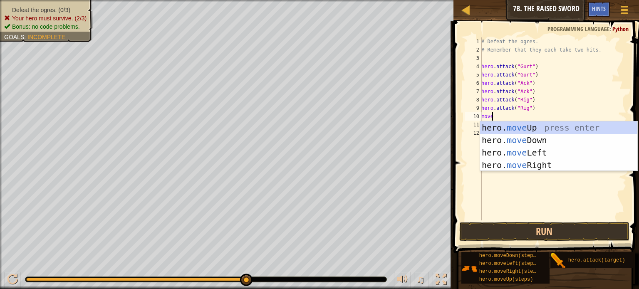
scroll to position [4, 0]
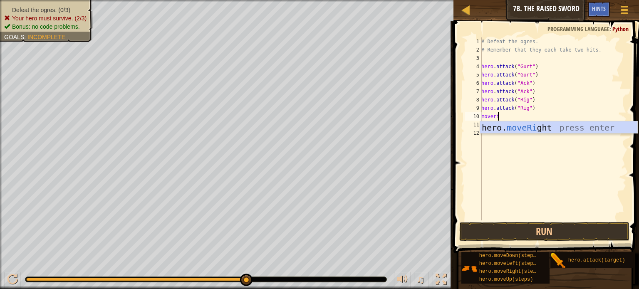
type textarea "moverig"
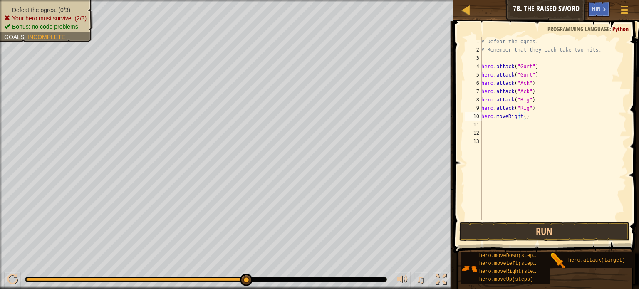
click at [522, 118] on div "# Defeat the ogres. # Remember that they each take two hits. hero . attack ( "G…" at bounding box center [553, 137] width 147 height 200
type textarea "hero.moveRight(5)"
click at [542, 227] on button "Run" at bounding box center [544, 231] width 170 height 19
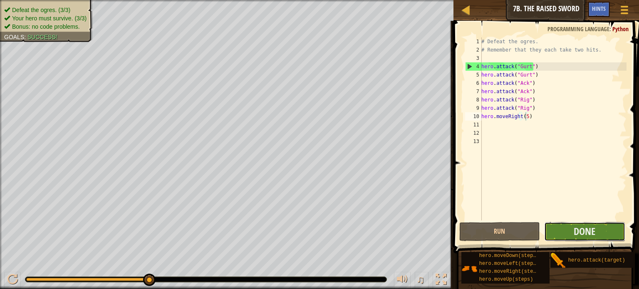
click at [571, 234] on button "Done" at bounding box center [584, 231] width 81 height 19
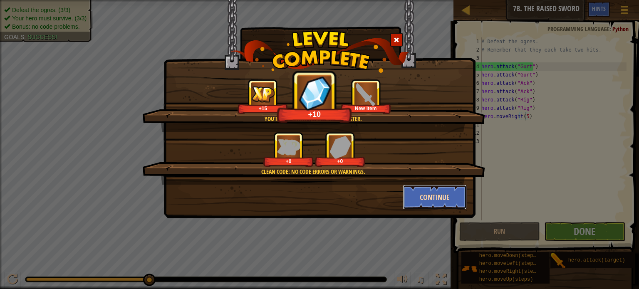
click at [440, 195] on button "Continue" at bounding box center [435, 197] width 64 height 25
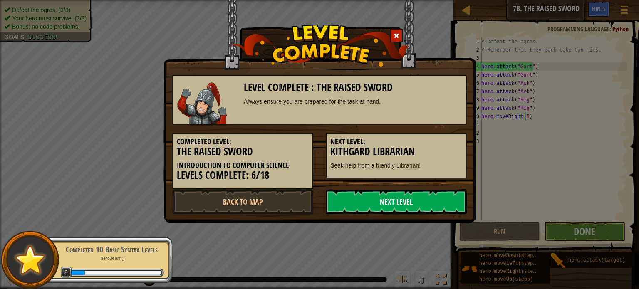
click at [371, 199] on link "Next Level" at bounding box center [396, 201] width 141 height 25
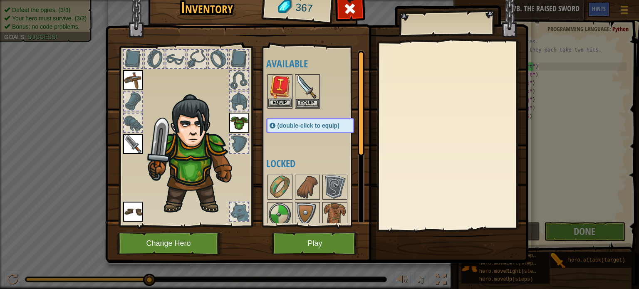
click at [275, 84] on img at bounding box center [279, 86] width 23 height 23
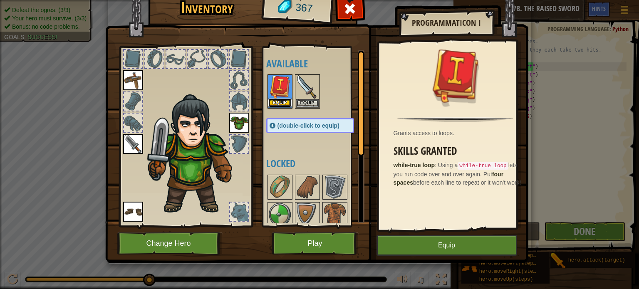
click at [285, 101] on button "Equip" at bounding box center [279, 103] width 23 height 9
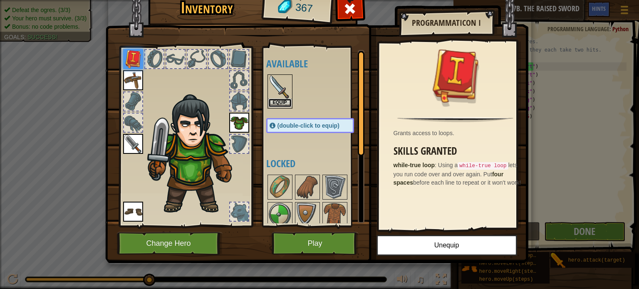
click at [284, 105] on button "Equip" at bounding box center [279, 103] width 23 height 9
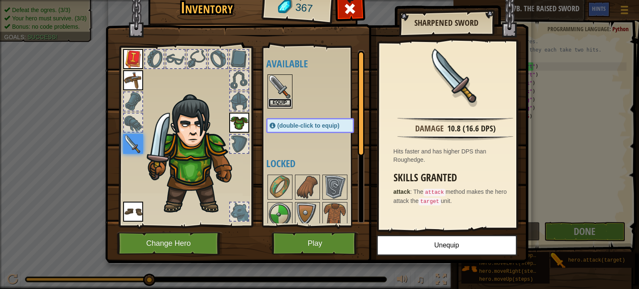
click at [284, 104] on button "Equip" at bounding box center [279, 103] width 23 height 9
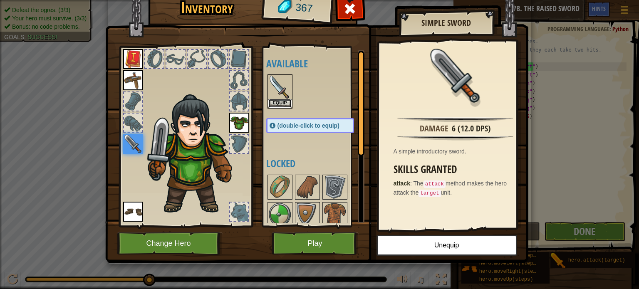
click at [284, 104] on button "Equip" at bounding box center [279, 103] width 23 height 9
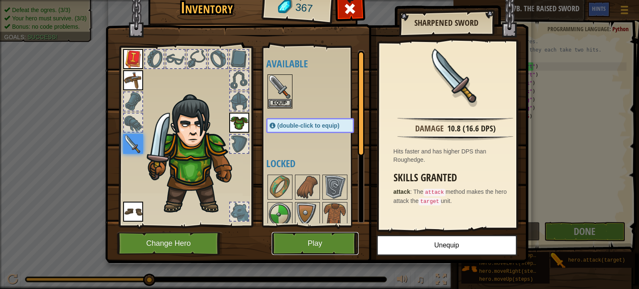
click at [331, 236] on button "Play" at bounding box center [315, 243] width 87 height 23
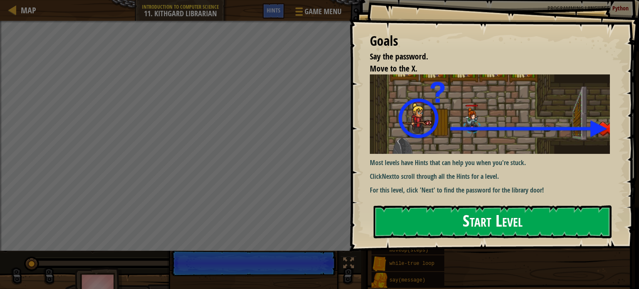
click at [490, 215] on button "Start Level" at bounding box center [492, 221] width 238 height 33
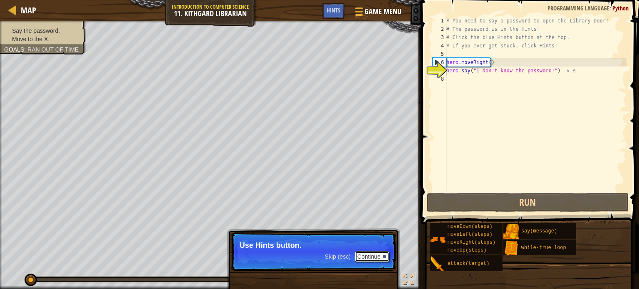
click at [378, 254] on button "Continue" at bounding box center [372, 256] width 35 height 11
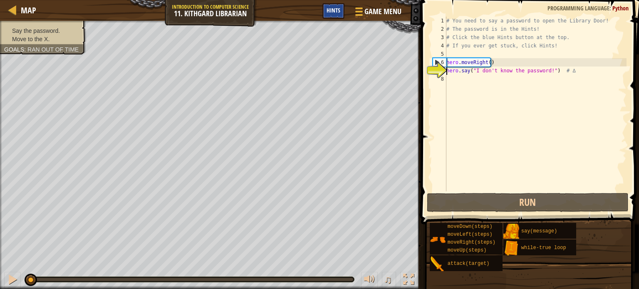
click at [326, 10] on div "Hints" at bounding box center [333, 10] width 22 height 15
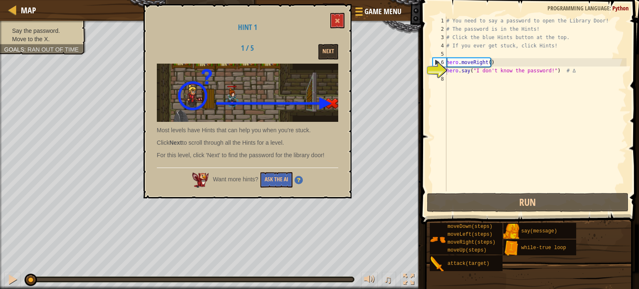
click at [326, 10] on div "Hint 1 1 / 5 Next Most levels have Hints that can help you when you're stuck. C…" at bounding box center [247, 101] width 208 height 194
click at [329, 47] on button "Next" at bounding box center [328, 51] width 20 height 15
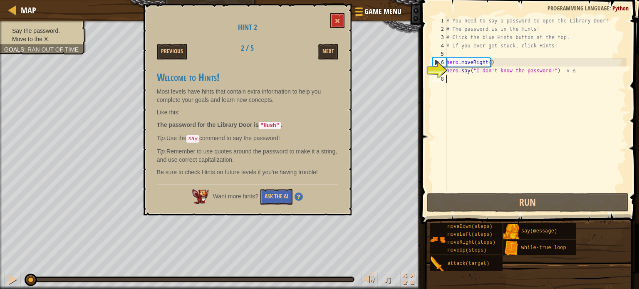
click at [484, 81] on div "# You need to say a password to open the Library Door! # The password is in the…" at bounding box center [536, 112] width 182 height 191
drag, startPoint x: 338, startPoint y: 22, endPoint x: 545, endPoint y: 70, distance: 212.5
click at [545, 70] on div "# You need to say a password to open the Library Door! # The password is in the…" at bounding box center [536, 112] width 182 height 191
click at [545, 70] on div "# You need to say a password to open the Library Door! # The password is in the…" at bounding box center [536, 104] width 182 height 175
click at [542, 70] on div "# You need to say a password to open the Library Door! # The password is in the…" at bounding box center [536, 112] width 182 height 191
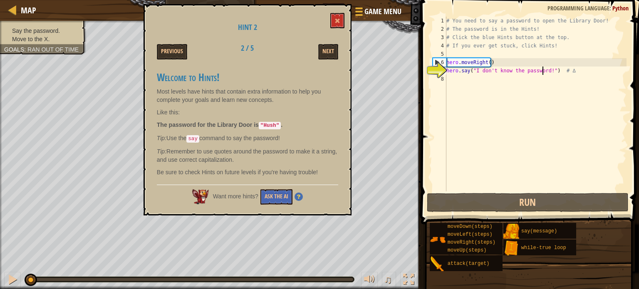
click at [543, 70] on div "# You need to say a password to open the Library Door! # The password is in the…" at bounding box center [536, 112] width 182 height 191
click at [544, 71] on div "# You need to say a password to open the Library Door! # The password is in the…" at bounding box center [536, 112] width 182 height 191
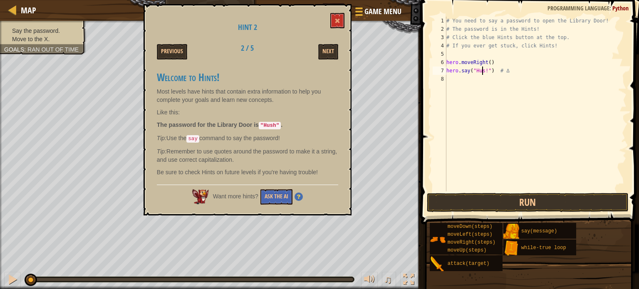
scroll to position [4, 3]
type textarea "hero.say("Hush!") # ∆"
click at [344, 23] on button at bounding box center [337, 20] width 14 height 15
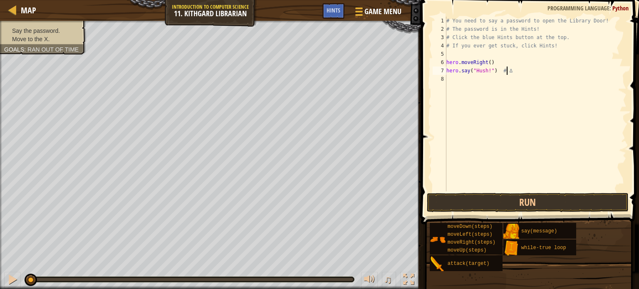
click at [517, 74] on div "# You need to say a password to open the Library Door! # The password is in the…" at bounding box center [536, 112] width 182 height 191
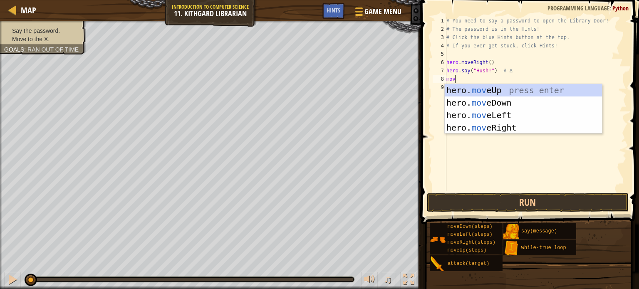
scroll to position [4, 0]
type textarea "mover"
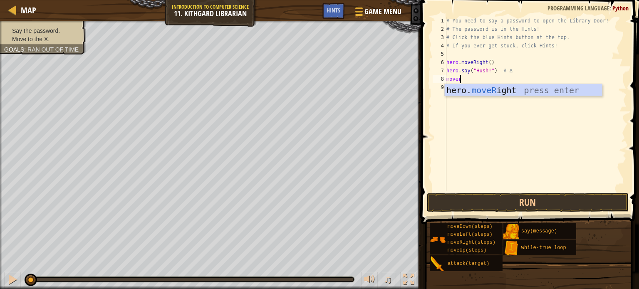
scroll to position [4, 0]
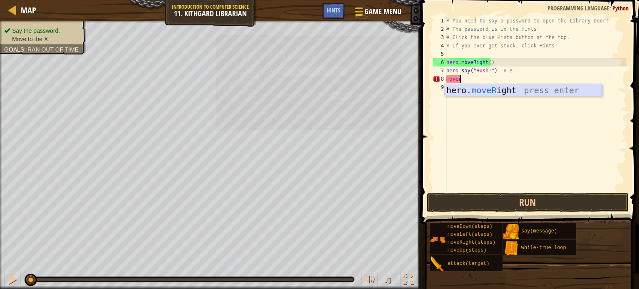
click at [524, 88] on div "hero. moveR ight press enter" at bounding box center [523, 102] width 157 height 37
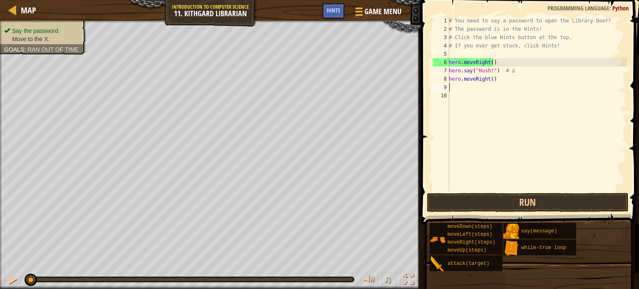
scroll to position [4, 0]
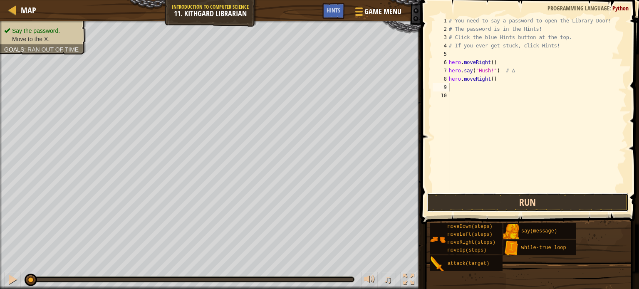
click at [507, 197] on button "Run" at bounding box center [528, 202] width 202 height 19
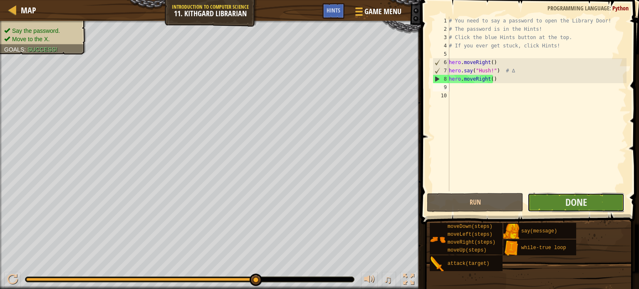
click at [592, 199] on button "Done" at bounding box center [575, 202] width 97 height 19
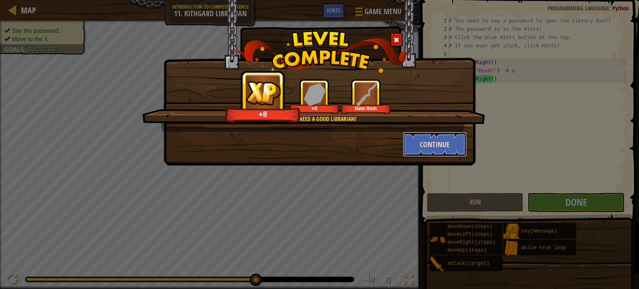
click at [446, 140] on button "Continue" at bounding box center [435, 144] width 64 height 25
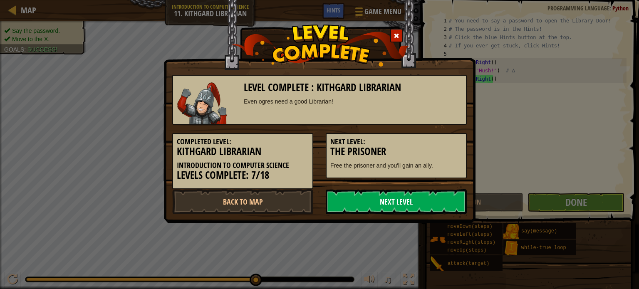
click at [396, 198] on link "Next Level" at bounding box center [396, 201] width 141 height 25
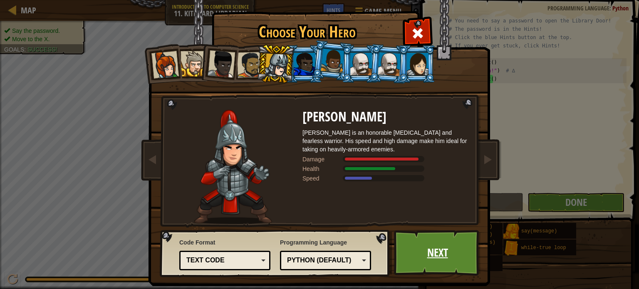
click at [426, 243] on link "Next" at bounding box center [437, 253] width 87 height 46
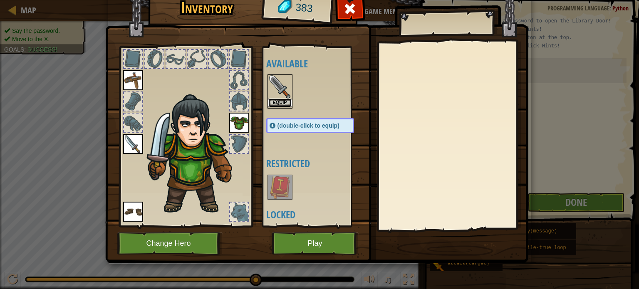
click at [279, 102] on button "Equip" at bounding box center [279, 103] width 23 height 9
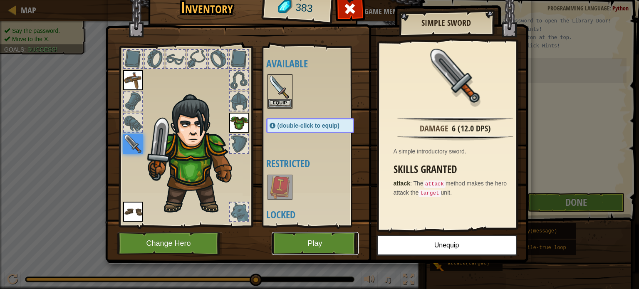
click at [343, 249] on button "Play" at bounding box center [315, 243] width 87 height 23
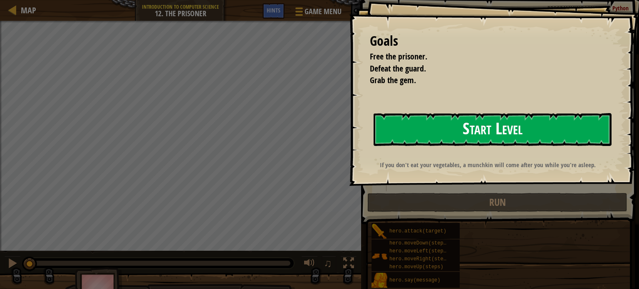
click at [388, 131] on button "Start Level" at bounding box center [492, 129] width 238 height 33
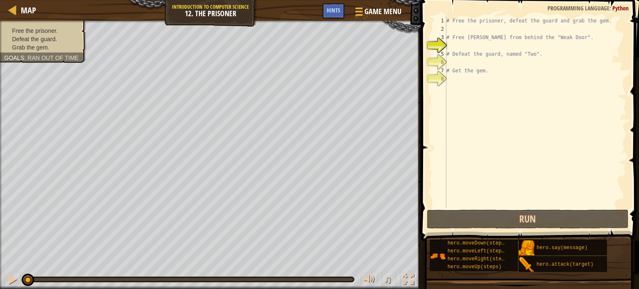
click at [49, 42] on li "Defeat the guard." at bounding box center [42, 39] width 76 height 8
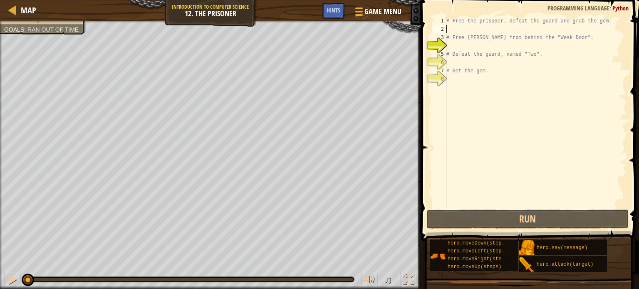
click at [469, 30] on div "# Free the prisoner, defeat the guard and grab the gem. # Free Patrick from beh…" at bounding box center [536, 121] width 182 height 208
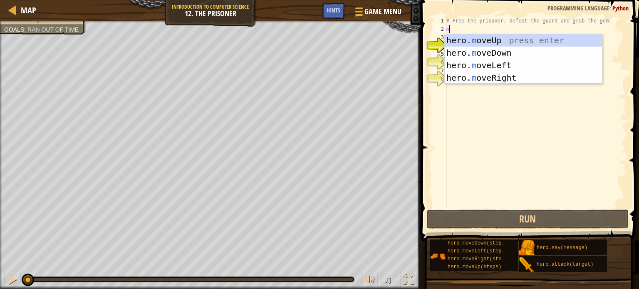
scroll to position [4, 0]
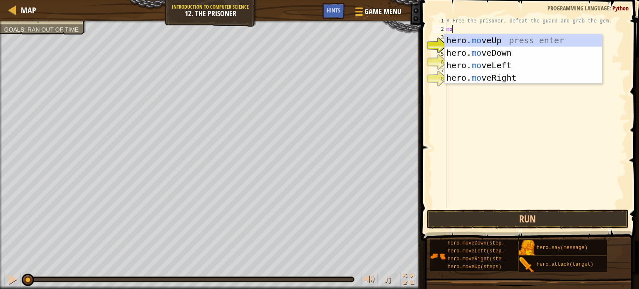
type textarea "m"
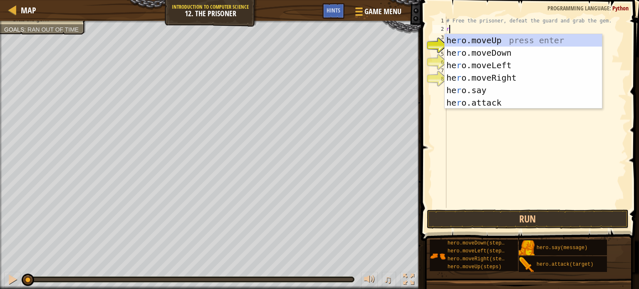
type textarea "rig"
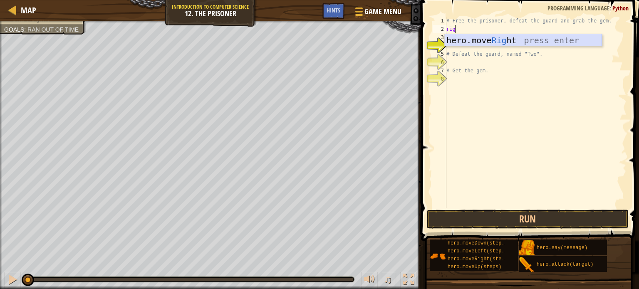
click at [486, 40] on div "hero.move Rig ht press enter" at bounding box center [523, 52] width 157 height 37
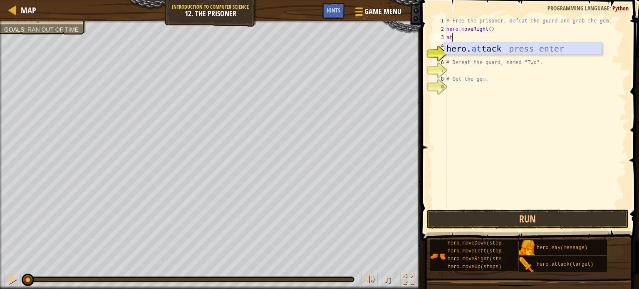
click at [492, 48] on div "hero. at tack press enter" at bounding box center [523, 60] width 157 height 37
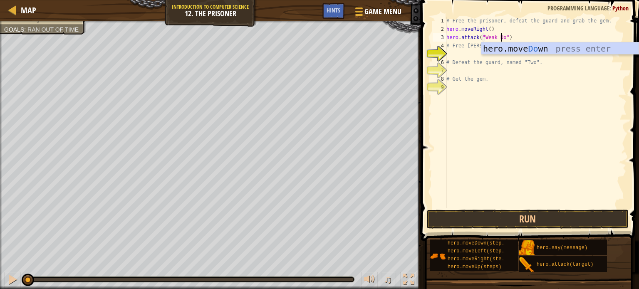
scroll to position [4, 5]
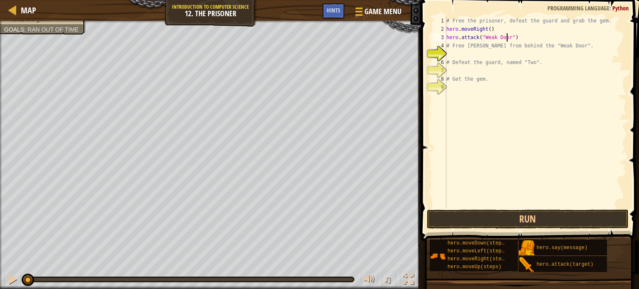
click at [516, 42] on div "# Free the prisoner, defeat the guard and grab the gem. hero . moveRight ( ) he…" at bounding box center [536, 121] width 182 height 208
click at [524, 36] on div "# Free the prisoner, defeat the guard and grab the gem. hero . moveRight ( ) he…" at bounding box center [536, 121] width 182 height 208
type textarea "hero.attack("Weak Door")"
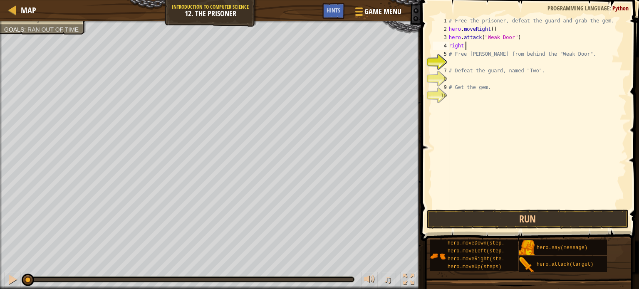
scroll to position [4, 0]
click at [489, 28] on div "# Free the prisoner, defeat the guard and grab the gem. hero . moveRight ( 1 ) …" at bounding box center [536, 121] width 179 height 208
click at [487, 48] on div "# Free the prisoner, defeat the guard and grab the gem. hero . moveRight ( 1 ) …" at bounding box center [536, 121] width 179 height 208
type textarea "right"
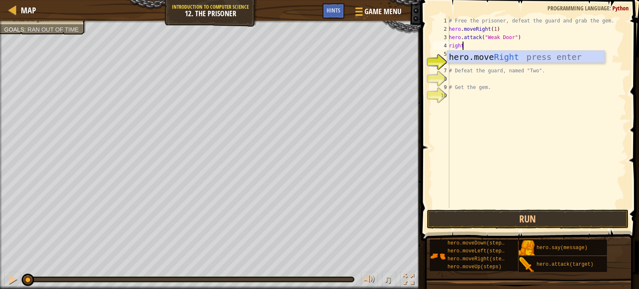
scroll to position [4, 0]
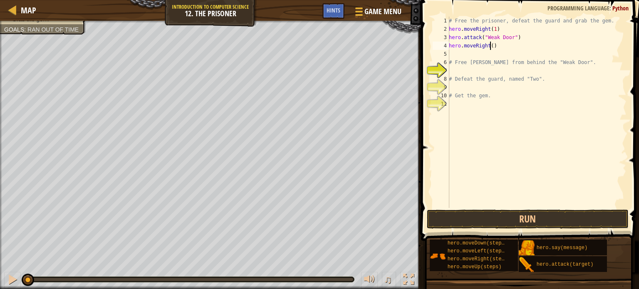
click at [491, 48] on div "# Free the prisoner, defeat the guard and grab the gem. hero . moveRight ( 1 ) …" at bounding box center [536, 121] width 179 height 208
type textarea "hero.moveRight(2)"
click at [496, 54] on div "# Free the prisoner, defeat the guard and grab the gem. hero . moveRight ( 1 ) …" at bounding box center [536, 121] width 179 height 208
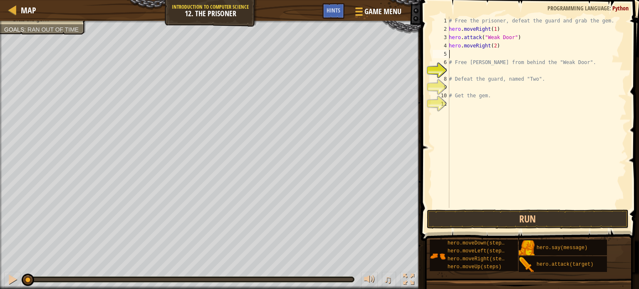
click at [496, 54] on div "# Free the prisoner, defeat the guard and grab the gem. hero . moveRight ( 1 ) …" at bounding box center [536, 121] width 179 height 208
type textarea "a"
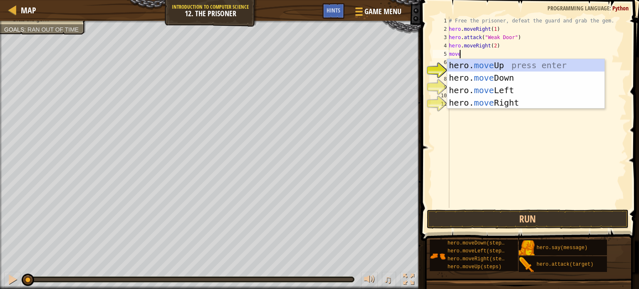
type textarea "mover"
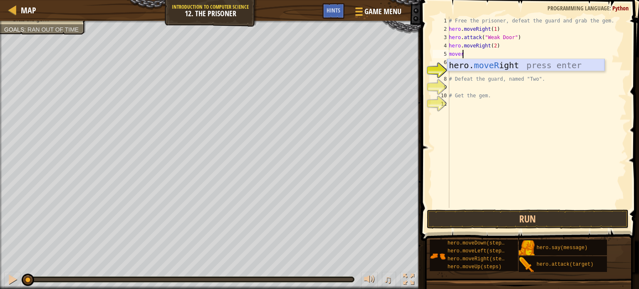
click at [500, 65] on div "hero. moveR ight press enter" at bounding box center [525, 77] width 157 height 37
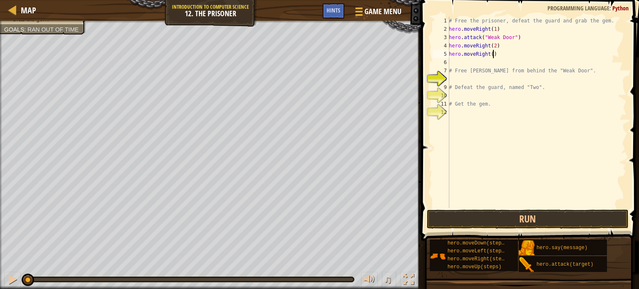
click at [497, 55] on div "# Free the prisoner, defeat the guard and grab the gem. hero . moveRight ( 1 ) …" at bounding box center [536, 121] width 179 height 208
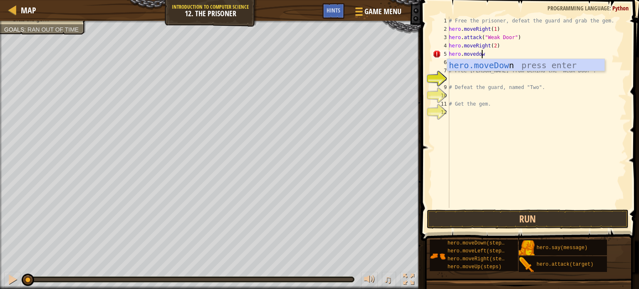
scroll to position [4, 2]
type textarea "hero.movedown"
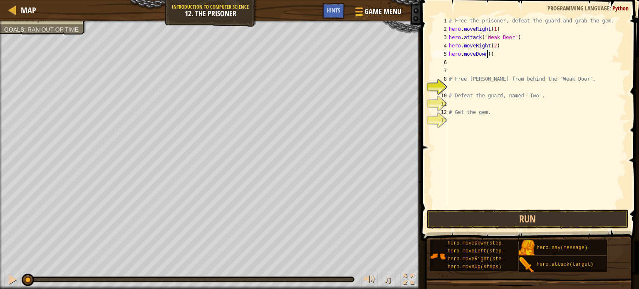
click at [487, 54] on div "# Free the prisoner, defeat the guard and grab the gem. hero . moveRight ( 1 ) …" at bounding box center [536, 121] width 179 height 208
click at [494, 54] on div "# Free the prisoner, defeat the guard and grab the gem. hero . moveRight ( 1 ) …" at bounding box center [536, 121] width 179 height 208
click at [485, 54] on div "# Free the prisoner, defeat the guard and grab the gem. hero . moveRight ( 1 ) …" at bounding box center [536, 121] width 179 height 208
click at [487, 54] on div "# Free the prisoner, defeat the guard and grab the gem. hero . moveRight ( 1 ) …" at bounding box center [536, 121] width 179 height 208
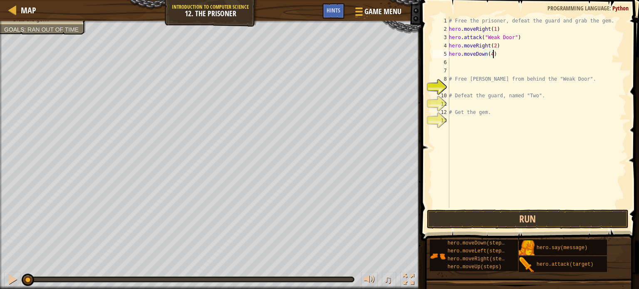
click at [497, 56] on div "# Free the prisoner, defeat the guard and grab the gem. hero . moveRight ( 1 ) …" at bounding box center [536, 121] width 179 height 208
type textarea "hero.moveDown(4)"
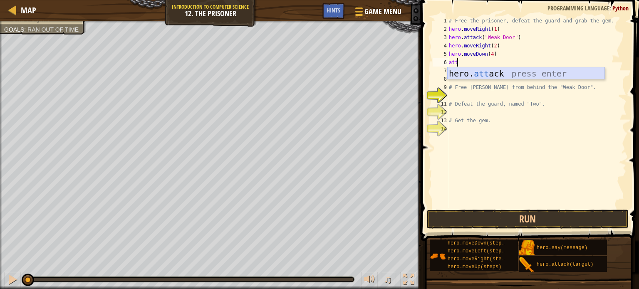
click at [502, 72] on div "hero. att ack press enter" at bounding box center [525, 85] width 157 height 37
type textarea "hero.attack("Two")"
click at [506, 66] on div "# Free the prisoner, defeat the guard and grab the gem. hero . moveRight ( 1 ) …" at bounding box center [536, 121] width 179 height 208
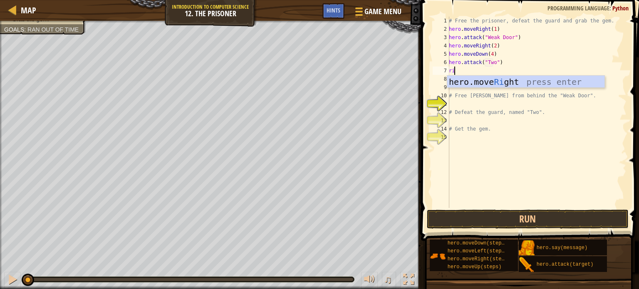
type textarea "rig"
click at [508, 81] on div "hero.move Rig ht press enter" at bounding box center [525, 94] width 157 height 37
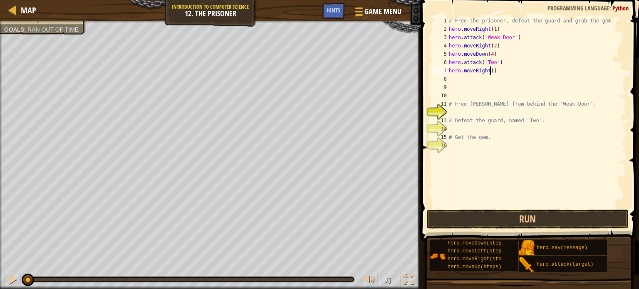
click at [490, 74] on div "# Free the prisoner, defeat the guard and grab the gem. hero . moveRight ( 1 ) …" at bounding box center [536, 121] width 179 height 208
click at [537, 221] on button "Run" at bounding box center [528, 219] width 202 height 19
type textarea "hero.moveRight(1)"
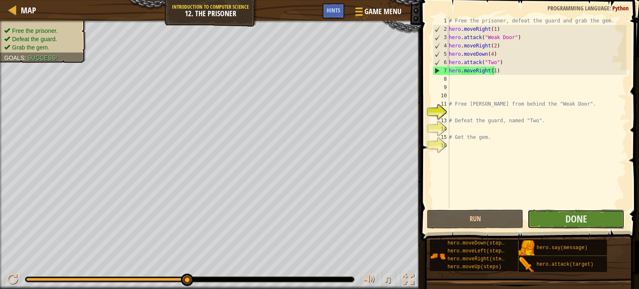
click at [550, 221] on button "Done" at bounding box center [575, 219] width 97 height 19
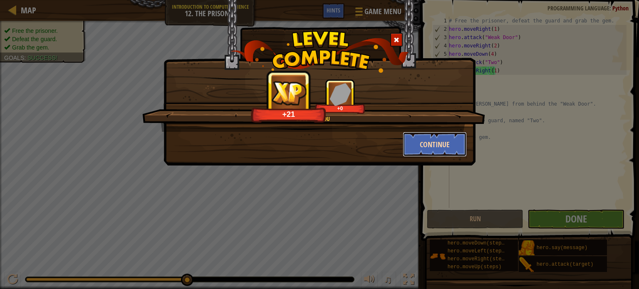
click at [457, 148] on button "Continue" at bounding box center [435, 144] width 64 height 25
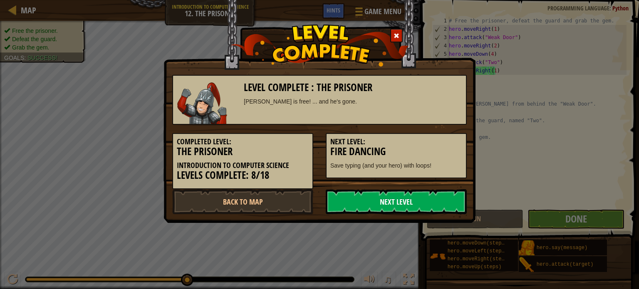
click at [390, 198] on link "Next Level" at bounding box center [396, 201] width 141 height 25
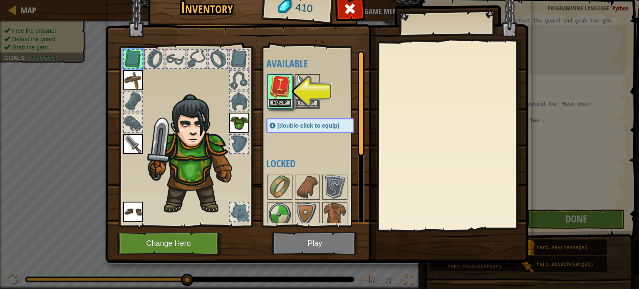
click at [282, 103] on button "Equip" at bounding box center [279, 103] width 23 height 9
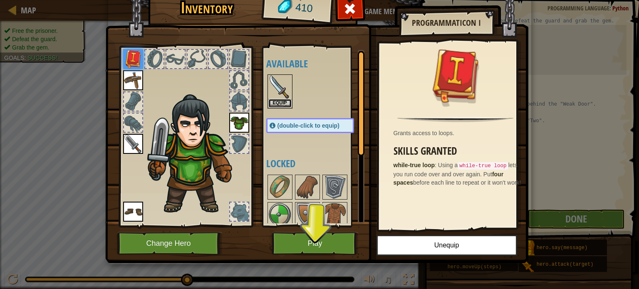
click at [282, 103] on button "Equip" at bounding box center [279, 103] width 23 height 9
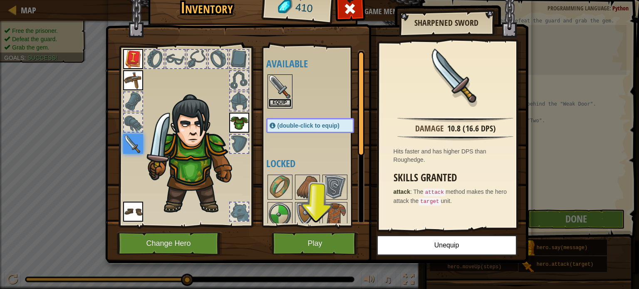
click at [279, 101] on button "Equip" at bounding box center [279, 103] width 23 height 9
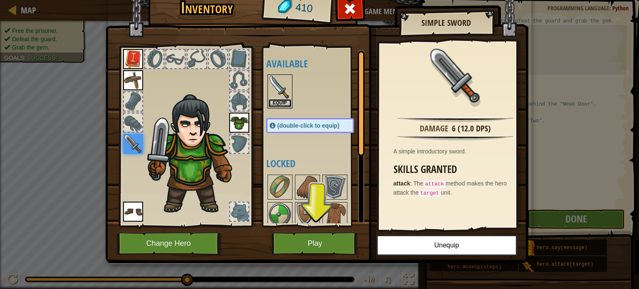
click at [279, 101] on button "Equip" at bounding box center [279, 103] width 23 height 9
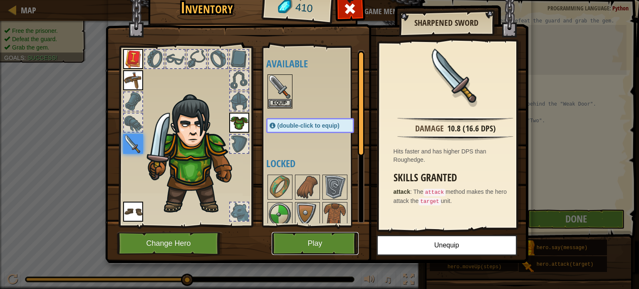
click at [338, 247] on button "Play" at bounding box center [315, 243] width 87 height 23
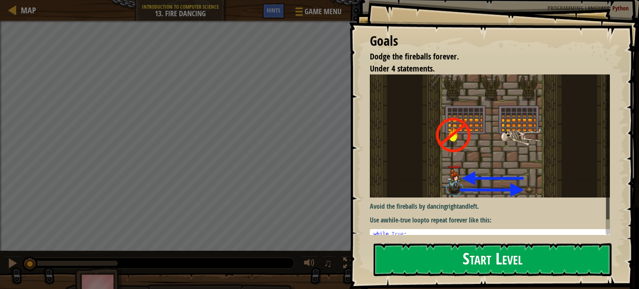
click at [433, 257] on button "Start Level" at bounding box center [492, 259] width 238 height 33
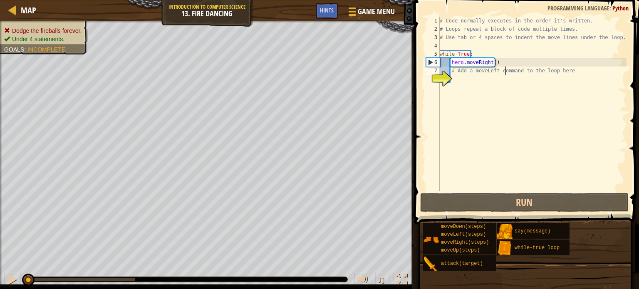
click at [505, 71] on div "# Code normally executes in the order it's written. # Loops repeat a block of c…" at bounding box center [532, 112] width 188 height 191
type textarea "# Add a moveLeft command to the loop here"
click at [505, 81] on div "# Code normally executes in the order it's written. # Loops repeat a block of c…" at bounding box center [532, 112] width 188 height 191
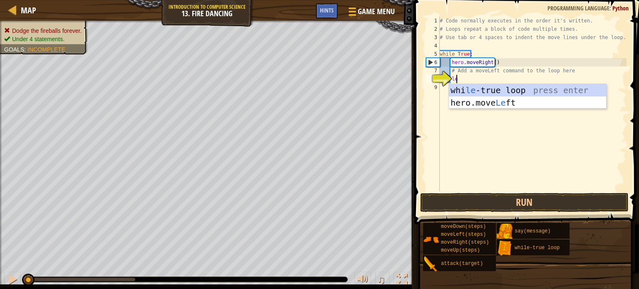
type textarea "lef"
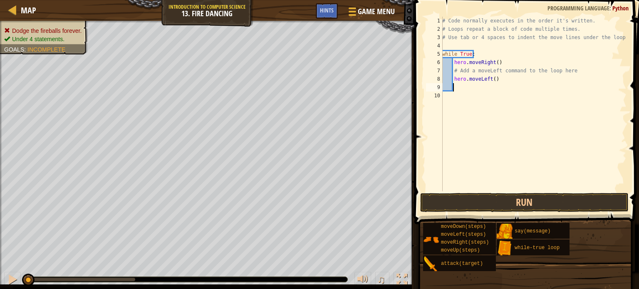
scroll to position [4, 0]
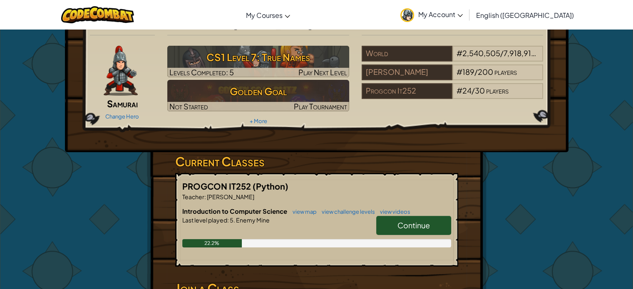
scroll to position [21, 0]
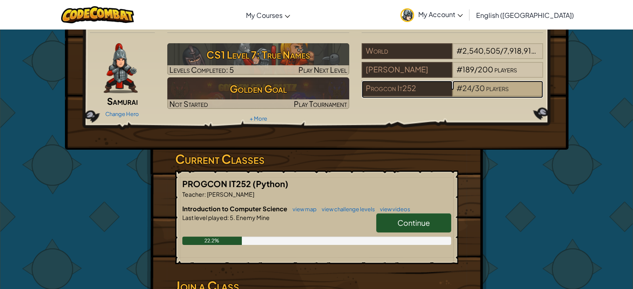
click at [486, 89] on span "players" at bounding box center [497, 88] width 22 height 10
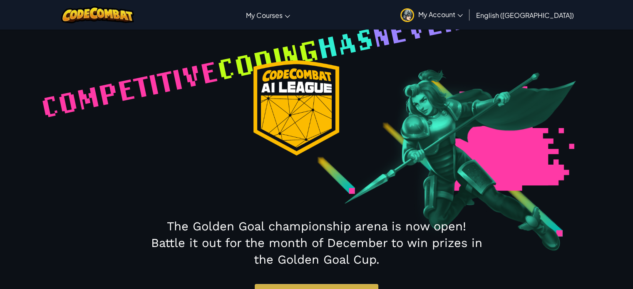
select select "689d7cc294abc8416f9401ad"
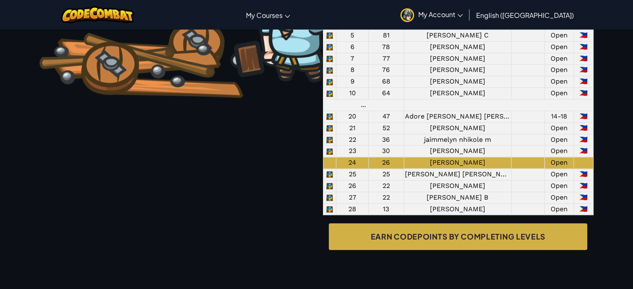
scroll to position [676, 0]
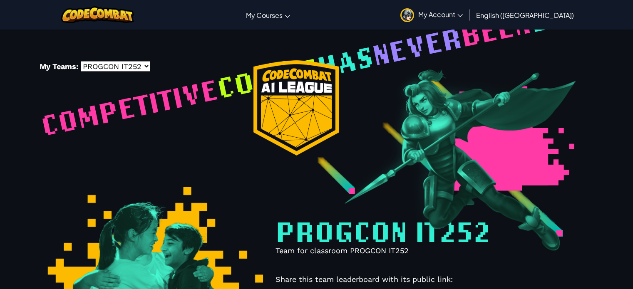
select select "689d7cc294abc8416f9401ad"
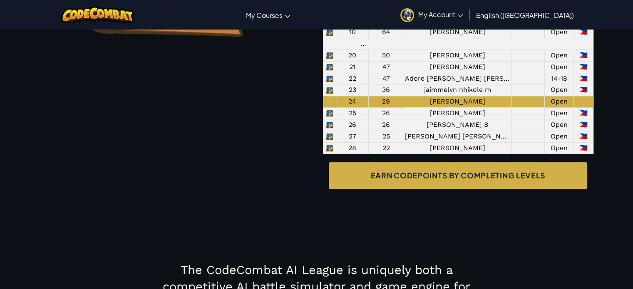
scroll to position [741, 0]
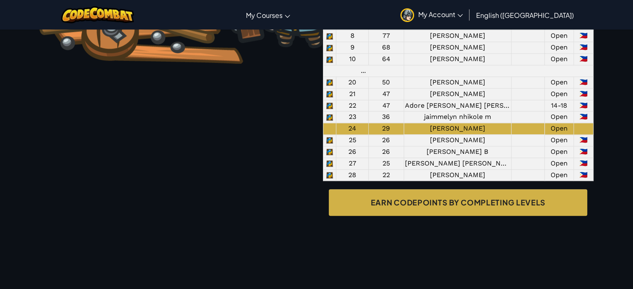
scroll to position [710, 0]
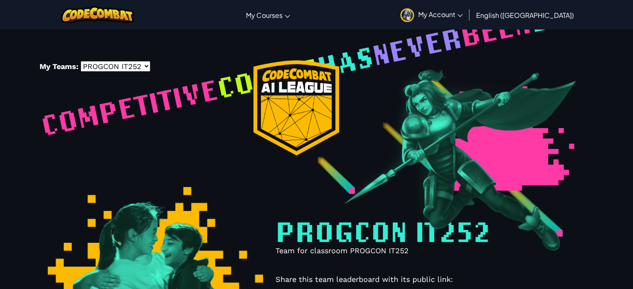
select select "689d7cc294abc8416f9401ad"
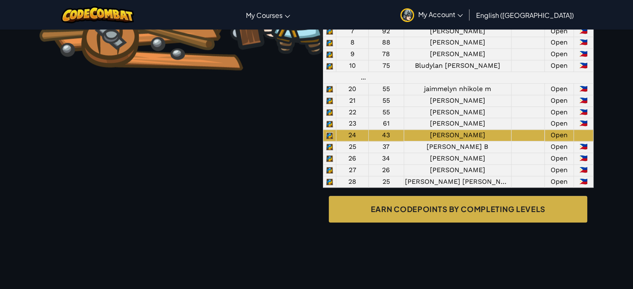
scroll to position [716, 0]
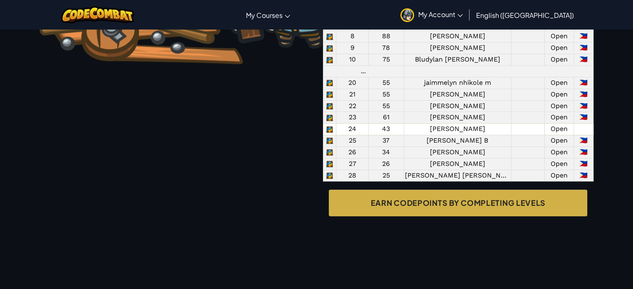
click at [580, 135] on td at bounding box center [583, 130] width 20 height 12
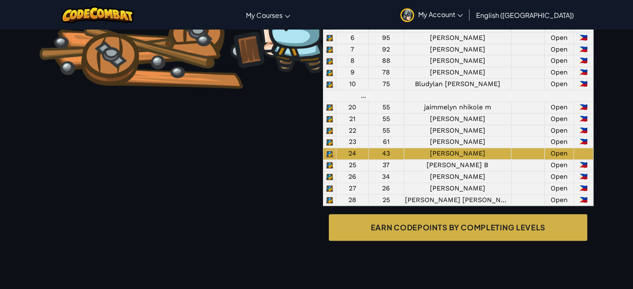
scroll to position [685, 0]
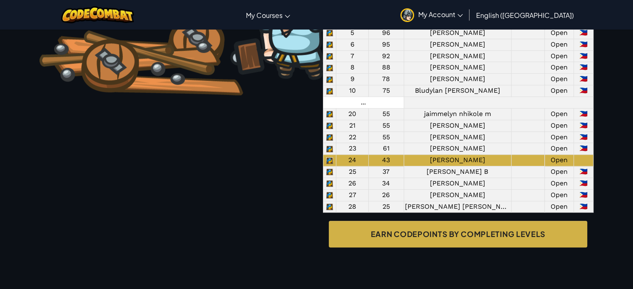
click at [369, 108] on td "..." at bounding box center [363, 102] width 81 height 12
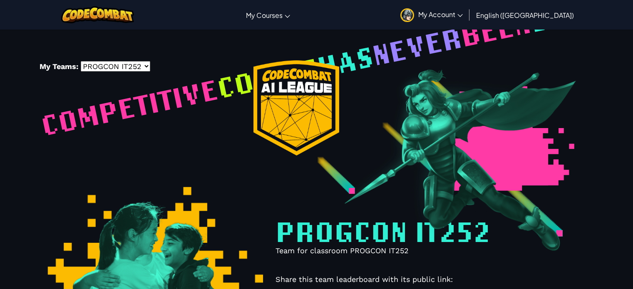
select select "689d7cc294abc8416f9401ad"
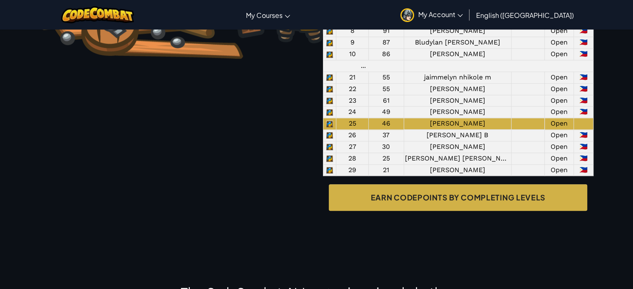
scroll to position [734, 0]
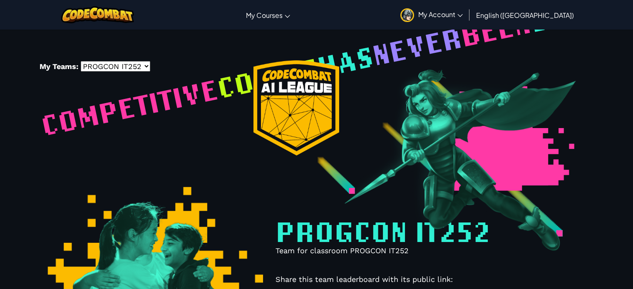
select select "689d7cc294abc8416f9401ad"
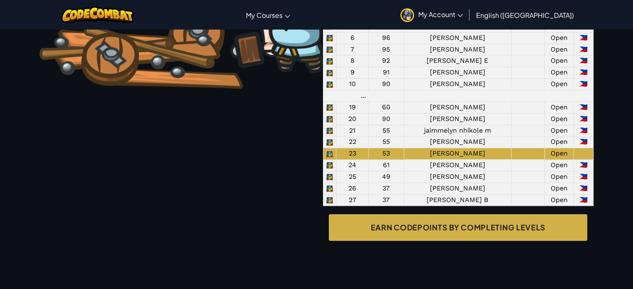
scroll to position [698, 0]
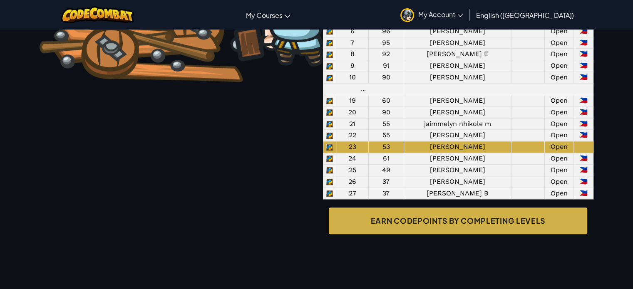
click at [407, 11] on div "Toggle navigation My Courses CodeCombat Classroom Ozaria Classroom AI League Es…" at bounding box center [316, 15] width 637 height 30
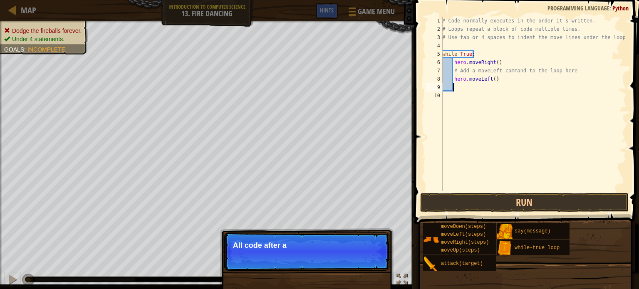
scroll to position [4, 0]
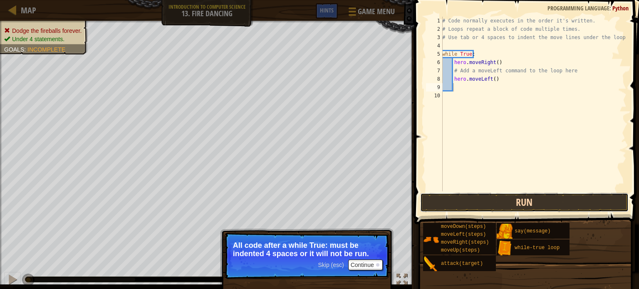
click at [523, 195] on button "Run" at bounding box center [524, 202] width 208 height 19
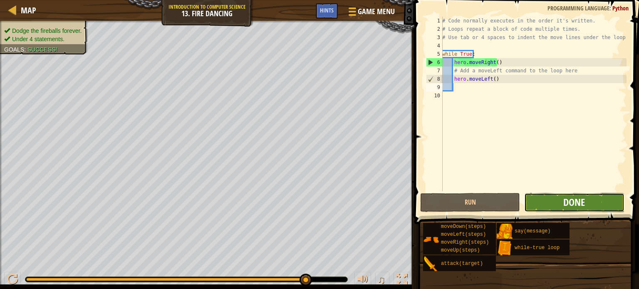
click at [581, 200] on span "Done" at bounding box center [574, 201] width 22 height 13
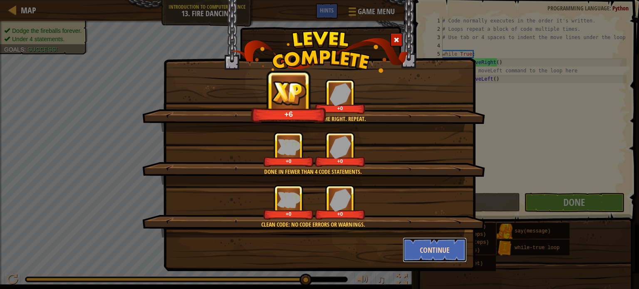
click at [448, 255] on button "Continue" at bounding box center [435, 249] width 64 height 25
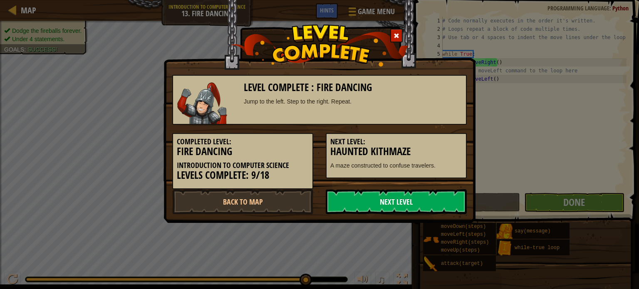
click at [440, 197] on link "Next Level" at bounding box center [396, 201] width 141 height 25
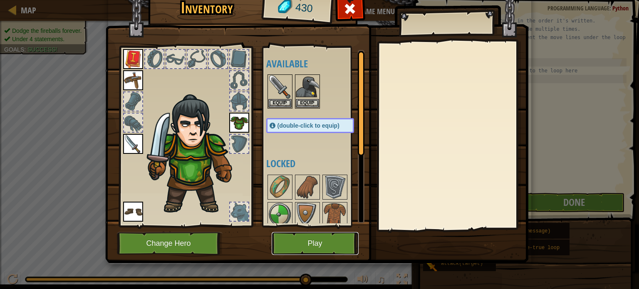
click at [326, 243] on button "Play" at bounding box center [315, 243] width 87 height 23
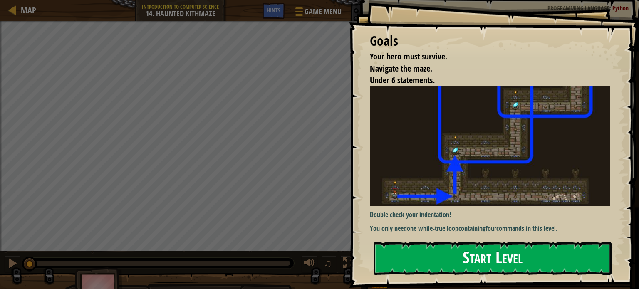
click at [457, 257] on button "Start Level" at bounding box center [492, 258] width 238 height 33
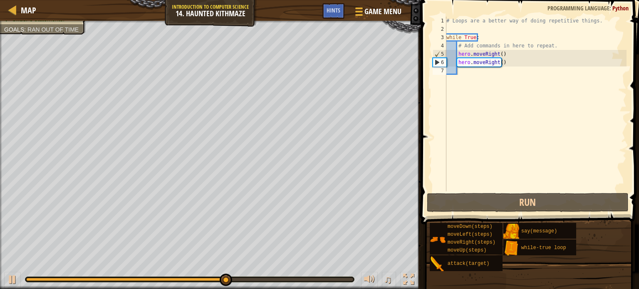
click at [214, 277] on div at bounding box center [189, 279] width 329 height 5
drag, startPoint x: 214, startPoint y: 277, endPoint x: 233, endPoint y: 277, distance: 19.1
click at [233, 277] on div at bounding box center [189, 279] width 329 height 5
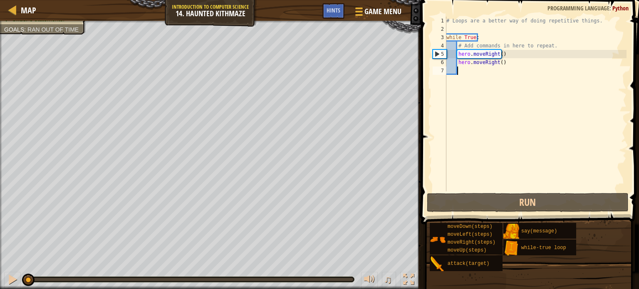
drag, startPoint x: 233, startPoint y: 277, endPoint x: 0, endPoint y: 262, distance: 233.4
click at [0, 262] on div "Your hero must survive. Navigate the maze. Under 6 statements. Goals : Ran out …" at bounding box center [319, 155] width 639 height 268
click at [15, 280] on div at bounding box center [12, 279] width 11 height 11
drag, startPoint x: 514, startPoint y: 55, endPoint x: 499, endPoint y: 55, distance: 14.6
click at [499, 55] on div "# Loops are a better way of doing repetitive things. while True : # Add command…" at bounding box center [536, 112] width 182 height 191
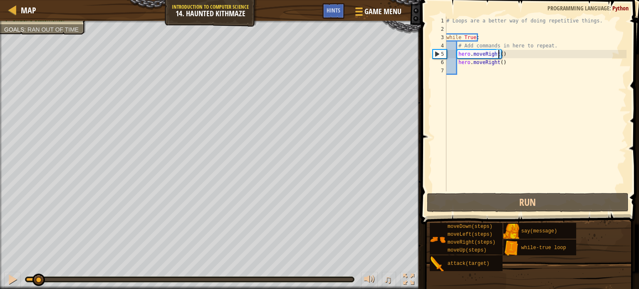
click at [499, 55] on div "# Loops are a better way of doing repetitive things. while True : # Add command…" at bounding box center [536, 104] width 182 height 175
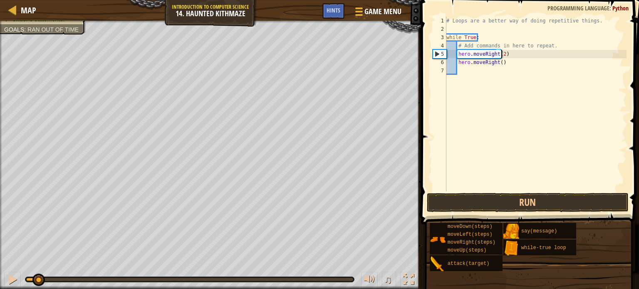
scroll to position [4, 4]
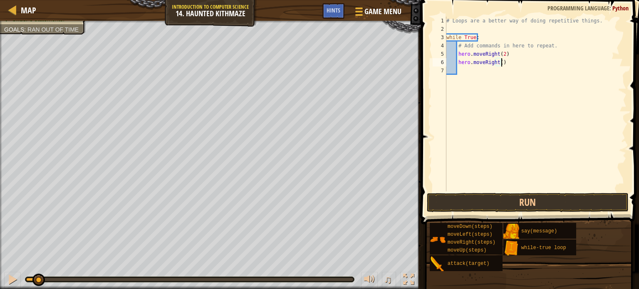
click at [506, 66] on div "# Loops are a better way of doing repetitive things. while True : # Add command…" at bounding box center [536, 112] width 182 height 191
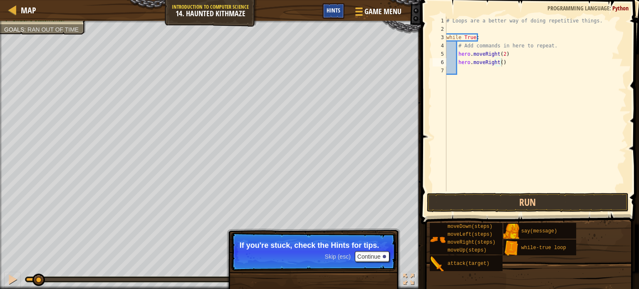
click at [338, 9] on span "Hints" at bounding box center [333, 10] width 14 height 8
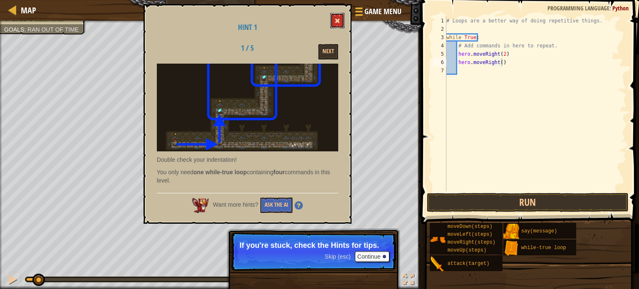
click at [339, 16] on button at bounding box center [337, 20] width 14 height 15
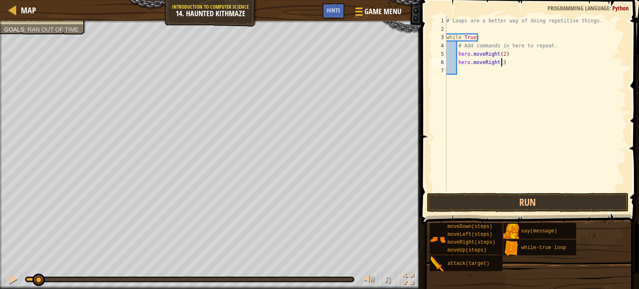
click at [509, 61] on div "# Loops are a better way of doing repetitive things. while True : # Add command…" at bounding box center [536, 112] width 182 height 191
click at [512, 49] on div "# Loops are a better way of doing repetitive things. while True : # Add command…" at bounding box center [536, 112] width 182 height 191
click at [509, 62] on div "# Loops are a better way of doing repetitive things. while True : # Add command…" at bounding box center [536, 112] width 182 height 191
type textarea "h"
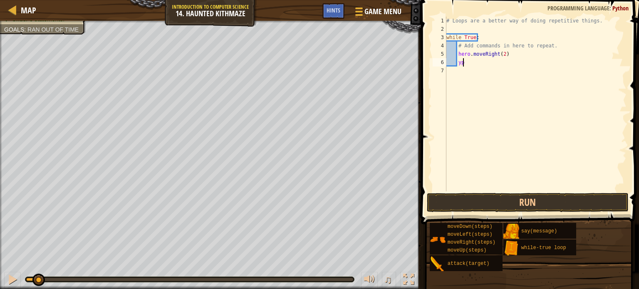
type textarea "y"
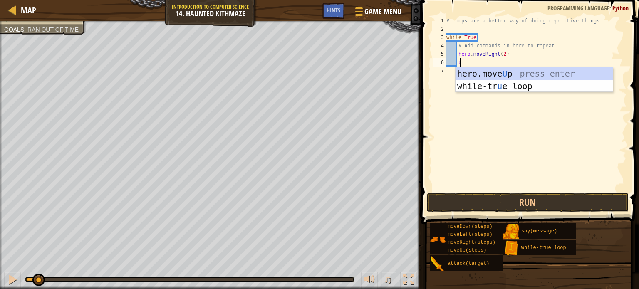
type textarea "up"
click at [510, 73] on div "hero.move Up press enter while-tr u e loo p press enter" at bounding box center [533, 92] width 157 height 50
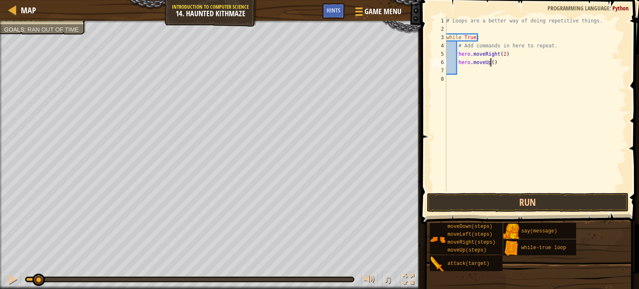
type textarea "2"
click at [491, 64] on div "# Loops are a better way of doing repetitive things. while True : # Add command…" at bounding box center [536, 112] width 182 height 191
click at [496, 69] on div "# Loops are a better way of doing repetitive things. while True : # Add command…" at bounding box center [536, 112] width 182 height 191
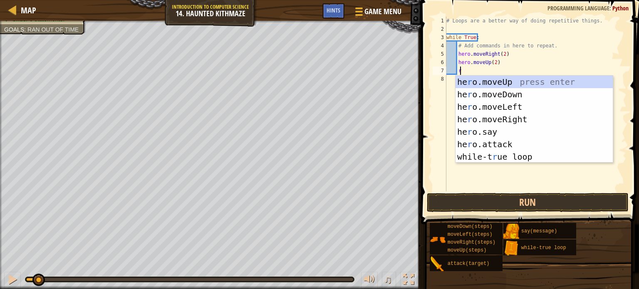
type textarea "rig"
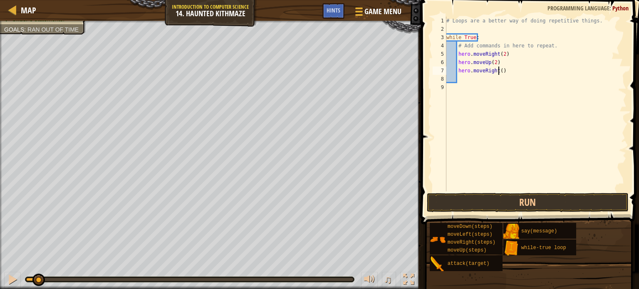
type textarea "2"
click at [499, 69] on div "# Loops are a better way of doing repetitive things. while True : # Add command…" at bounding box center [536, 112] width 182 height 191
click at [511, 79] on div "# Loops are a better way of doing repetitive things. while True : # Add command…" at bounding box center [536, 112] width 182 height 191
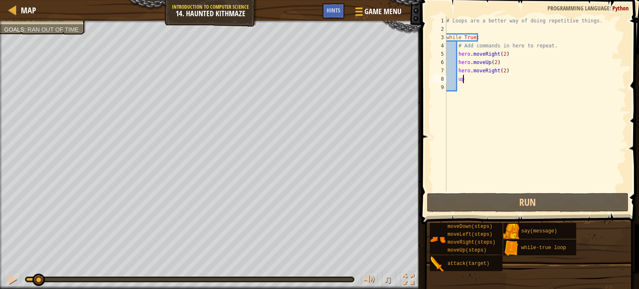
type textarea "u"
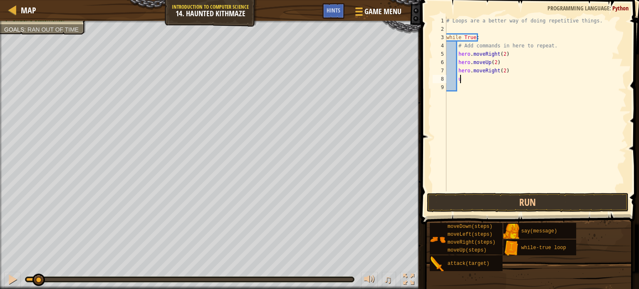
scroll to position [4, 0]
type textarea "up"
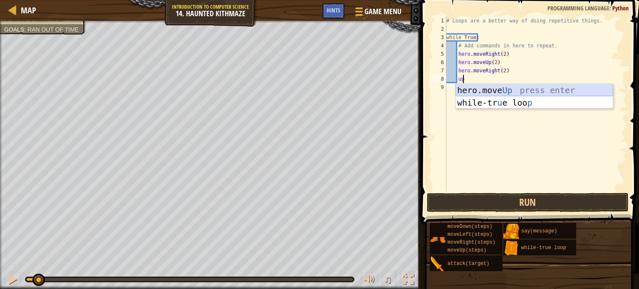
click at [517, 91] on div "hero.move Up press enter while-tr u e loo p press enter" at bounding box center [533, 109] width 157 height 50
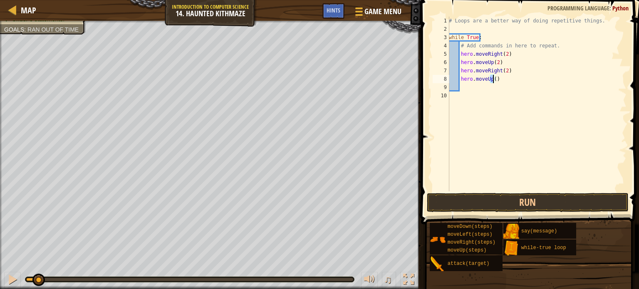
click at [493, 81] on div "# Loops are a better way of doing repetitive things. while True : # Add command…" at bounding box center [536, 112] width 179 height 191
click at [493, 81] on div "# Loops are a better way of doing repetitive things. while True : # Add command…" at bounding box center [536, 104] width 179 height 175
type textarea "hero.moveUp(2)"
click at [536, 199] on button "Run" at bounding box center [528, 202] width 202 height 19
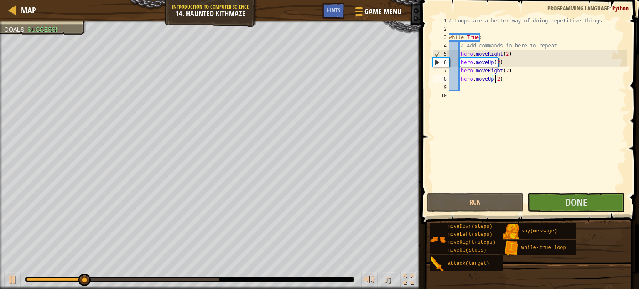
click at [283, 277] on div at bounding box center [189, 279] width 329 height 5
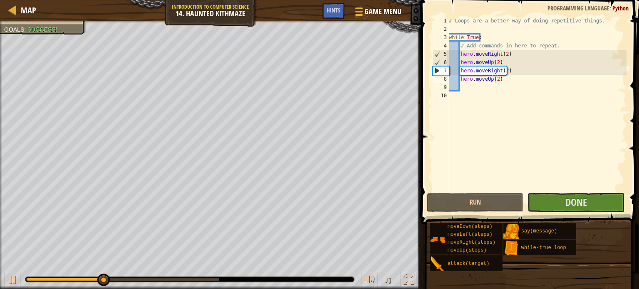
click at [208, 277] on div at bounding box center [189, 279] width 329 height 5
click at [208, 279] on div at bounding box center [189, 279] width 329 height 5
click at [208, 279] on div at bounding box center [122, 279] width 193 height 3
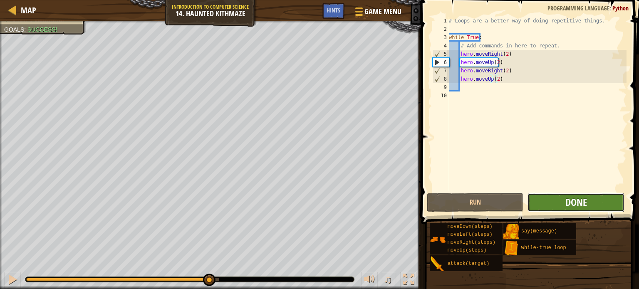
click at [573, 208] on span "Done" at bounding box center [576, 201] width 22 height 13
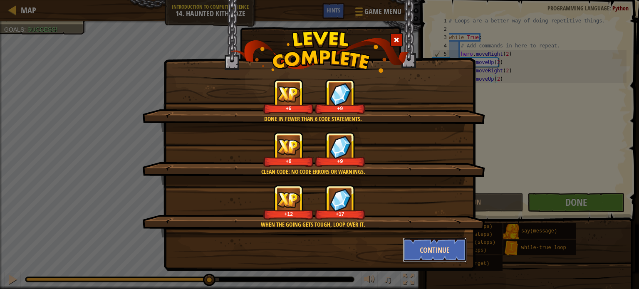
click at [424, 246] on button "Continue" at bounding box center [435, 249] width 64 height 25
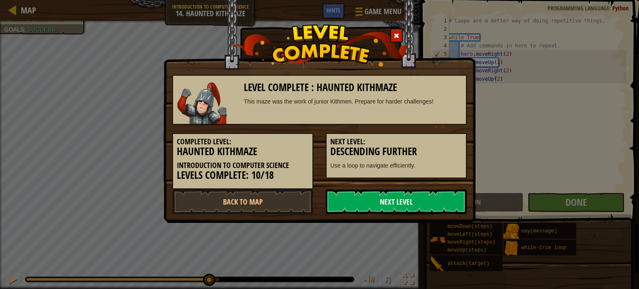
click at [446, 198] on link "Next Level" at bounding box center [396, 201] width 141 height 25
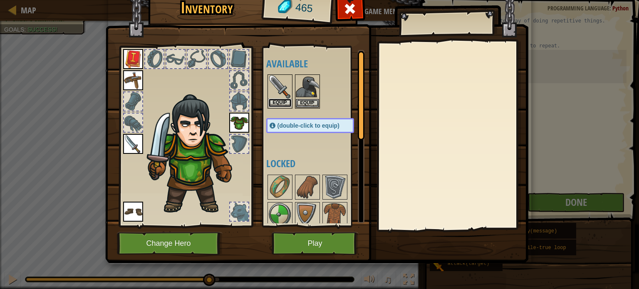
click at [289, 99] on button "Equip" at bounding box center [279, 103] width 23 height 9
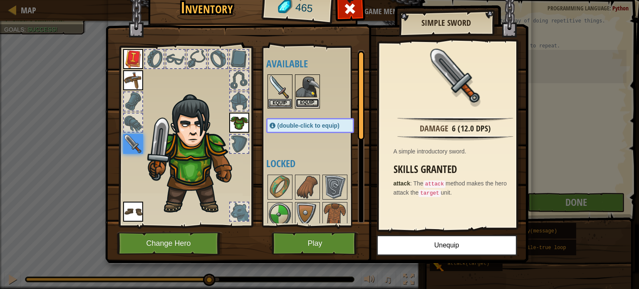
click at [300, 99] on button "Equip" at bounding box center [307, 103] width 23 height 9
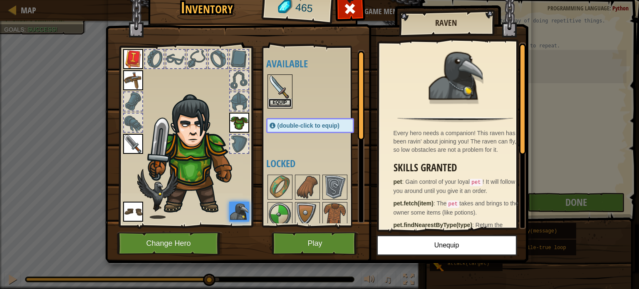
click at [281, 103] on button "Equip" at bounding box center [279, 103] width 23 height 9
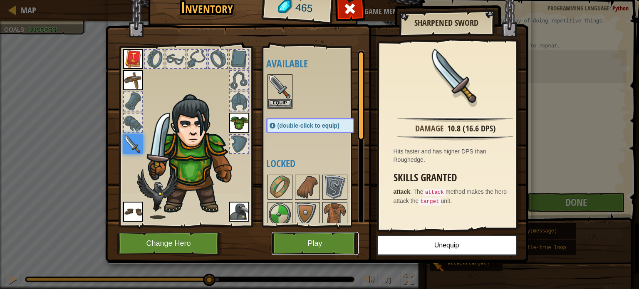
click at [304, 239] on button "Play" at bounding box center [315, 243] width 87 height 23
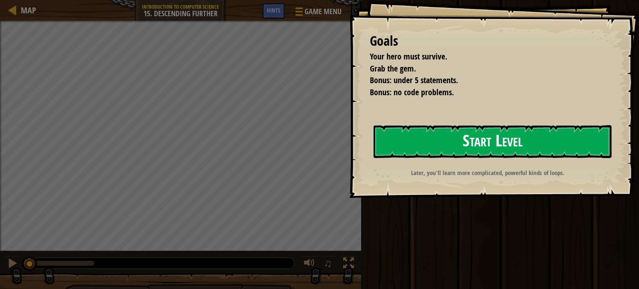
click at [426, 132] on button "Start Level" at bounding box center [492, 141] width 238 height 33
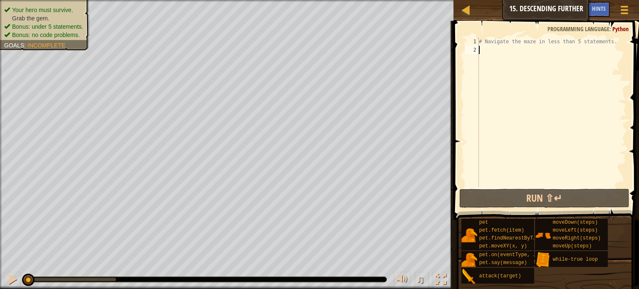
type textarea "m"
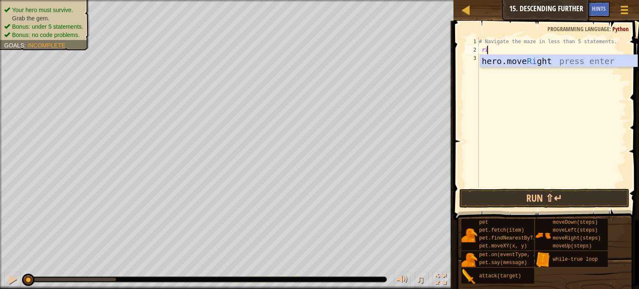
type textarea "rig"
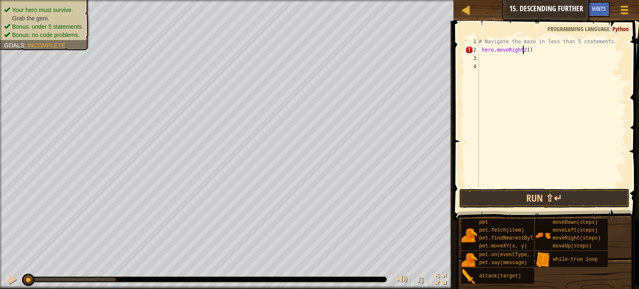
click at [521, 51] on div "# Navigate the maze in less than 5 statements. hero . moveRight2 ( )" at bounding box center [551, 120] width 149 height 166
type textarea "hero.moveRight2()"
click at [523, 51] on div "# Navigate the maze in less than 5 statements. hero . moveRight ( )" at bounding box center [551, 120] width 149 height 166
click at [526, 63] on div "# Navigate the maze in less than 5 statements. hero . moveRight ( 2 )" at bounding box center [551, 120] width 149 height 166
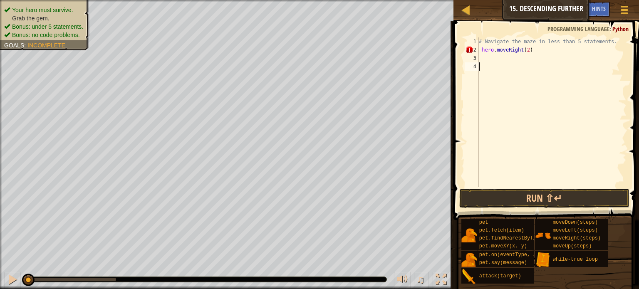
scroll to position [4, 0]
click at [526, 61] on div "# Navigate the maze in less than 5 statements. hero . moveRight ( 2 )" at bounding box center [551, 120] width 149 height 166
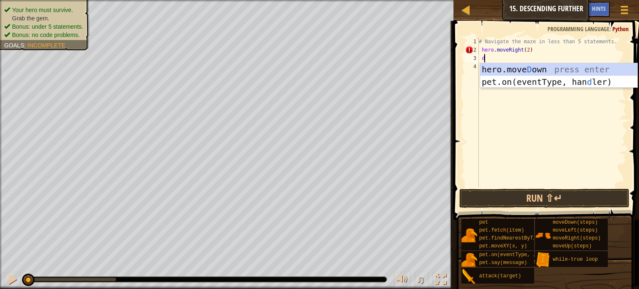
type textarea "dow"
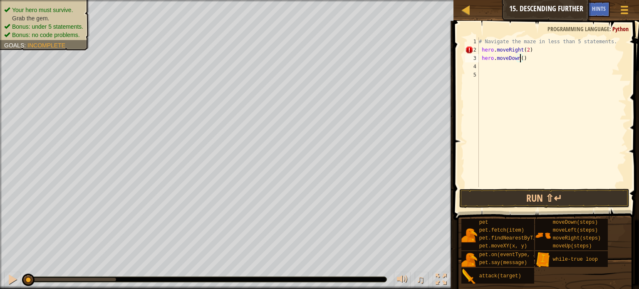
click at [519, 58] on div "# Navigate the maze in less than 5 statements. hero . moveRight ( 2 ) hero . mo…" at bounding box center [551, 120] width 149 height 166
type textarea "hero.moveDown(1)"
click at [519, 64] on div "# Navigate the maze in less than 5 statements. hero . moveRight ( 2 ) hero . mo…" at bounding box center [551, 120] width 149 height 166
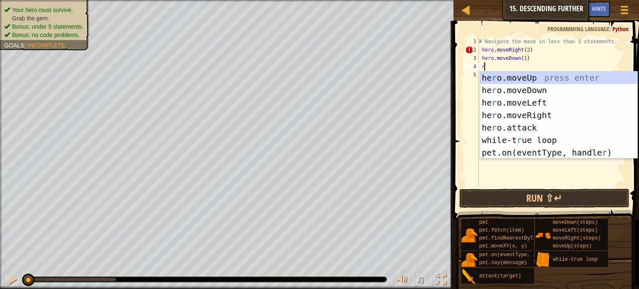
type textarea "ri"
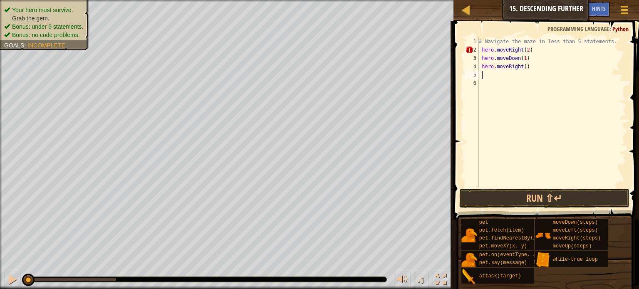
type textarea "2"
click at [522, 66] on div "# Navigate the maze in less than 5 statements. hero . moveRight ( 2 ) hero . mo…" at bounding box center [551, 120] width 149 height 166
click at [522, 73] on div "# Navigate the maze in less than 5 statements. hero . moveRight ( 2 ) hero . mo…" at bounding box center [551, 120] width 149 height 166
type textarea "d"
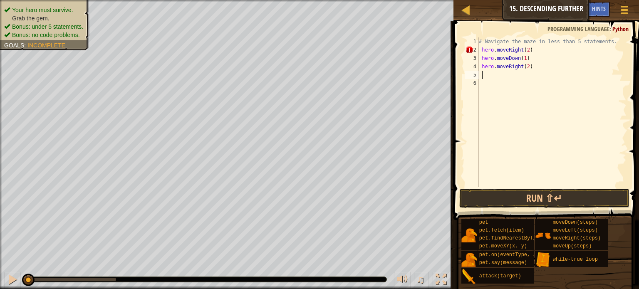
type textarea "d"
click at [519, 74] on div "# Navigate the maze in less than 5 statements. hero . moveRight ( 2 ) hero . mo…" at bounding box center [551, 120] width 149 height 166
type textarea "hero.moveDown(1)"
click at [519, 80] on div "# Navigate the maze in less than 5 statements. hero . moveRight ( 2 ) hero . mo…" at bounding box center [551, 120] width 149 height 166
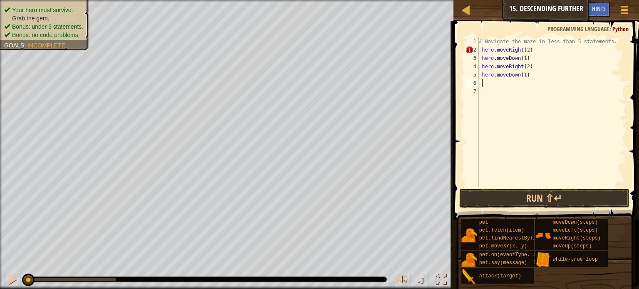
scroll to position [4, 0]
type textarea "rig"
click at [522, 83] on div "# Navigate the maze in less than 5 statements. hero . moveRight ( 2 ) hero . mo…" at bounding box center [551, 120] width 149 height 166
click at [515, 194] on button "Run ⇧↵" at bounding box center [544, 198] width 170 height 19
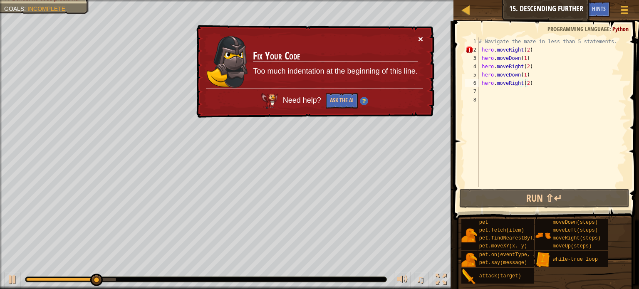
click at [420, 37] on button "×" at bounding box center [420, 39] width 5 height 9
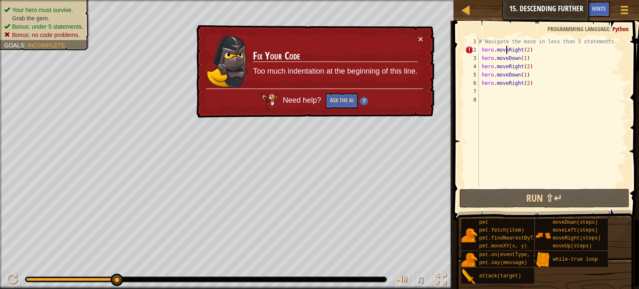
click at [507, 49] on div "# Navigate the maze in less than 5 statements. hero . moveRight ( 2 ) hero . mo…" at bounding box center [551, 120] width 149 height 166
click at [525, 49] on div "# Navigate the maze in less than 5 statements. hero . moveRight ( 2 ) hero . mo…" at bounding box center [551, 120] width 149 height 166
type textarea "hero.moveRight()"
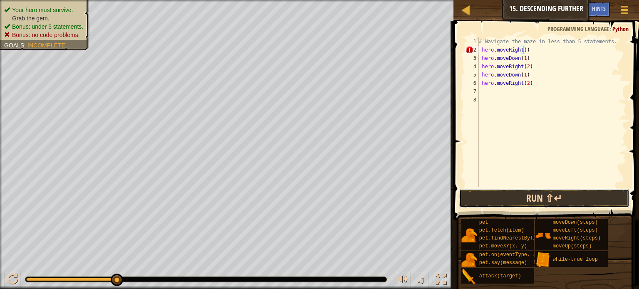
click at [514, 201] on button "Run ⇧↵" at bounding box center [544, 198] width 170 height 19
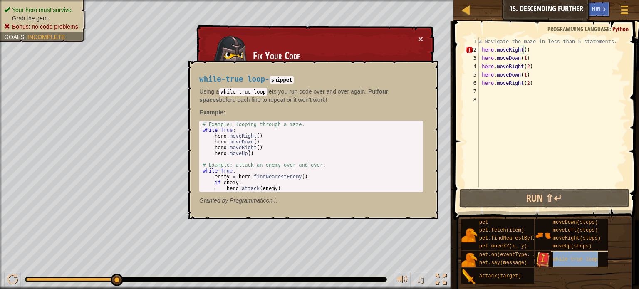
click at [575, 257] on span "while-true loop" at bounding box center [575, 260] width 45 height 6
click at [428, 69] on button "×" at bounding box center [428, 70] width 7 height 12
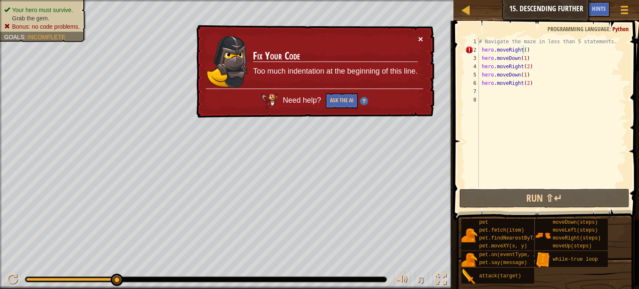
click at [420, 40] on button "×" at bounding box center [420, 39] width 5 height 9
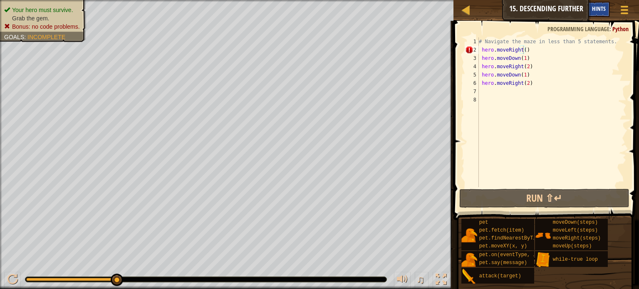
click at [600, 6] on span "Hints" at bounding box center [599, 9] width 14 height 8
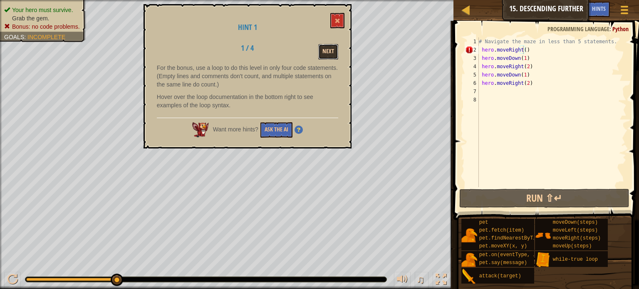
click at [328, 47] on button "Next" at bounding box center [328, 51] width 20 height 15
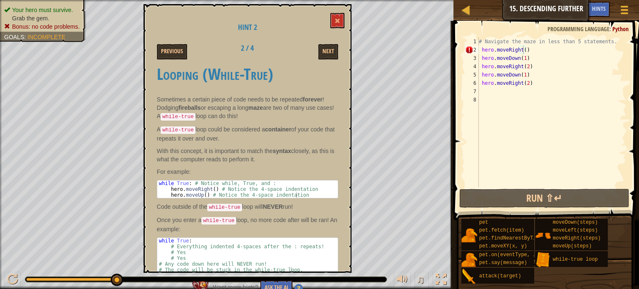
scroll to position [8, 0]
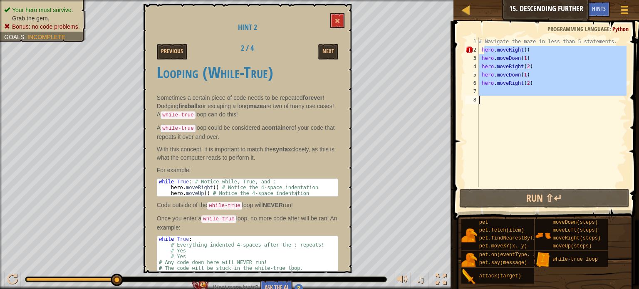
drag, startPoint x: 483, startPoint y: 48, endPoint x: 579, endPoint y: 103, distance: 110.1
click at [579, 103] on div "# Navigate the maze in less than 5 statements. hero . moveRight ( ) hero . move…" at bounding box center [551, 120] width 149 height 166
type textarea "h"
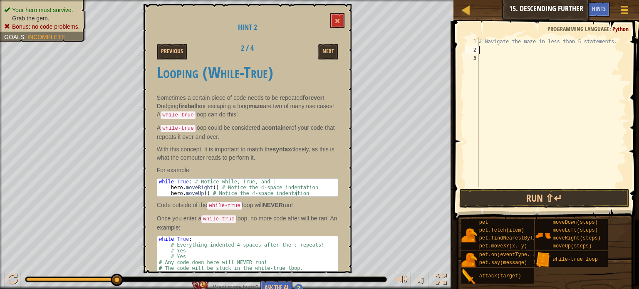
type textarea "w"
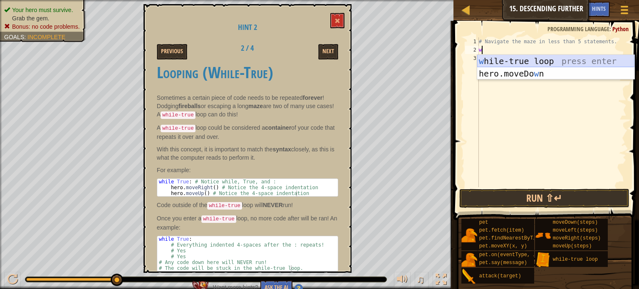
click at [532, 64] on div "w [PERSON_NAME]-true loop press enter hero.moveDo w n press enter" at bounding box center [555, 80] width 157 height 50
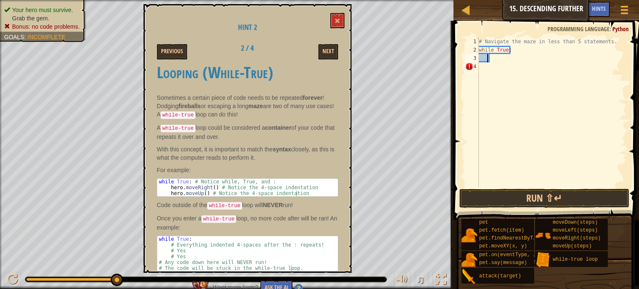
click at [488, 59] on div "# Navigate the maze in less than 5 statements. while True :" at bounding box center [551, 120] width 149 height 166
click at [491, 59] on div "# Navigate the maze in less than 5 statements. while True :" at bounding box center [551, 120] width 149 height 166
type textarea "while True:"
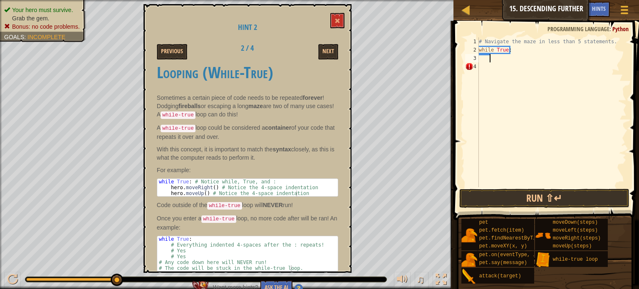
scroll to position [4, 0]
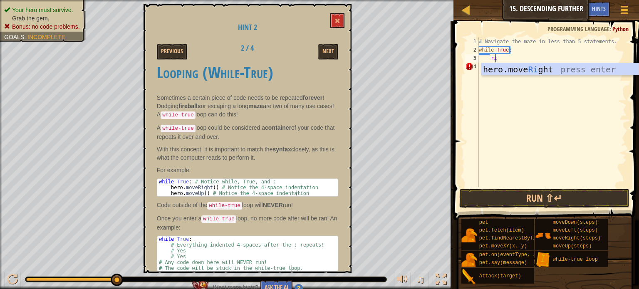
type textarea "ri"
click at [497, 70] on div "hero.move Ri ght press enter" at bounding box center [559, 81] width 157 height 37
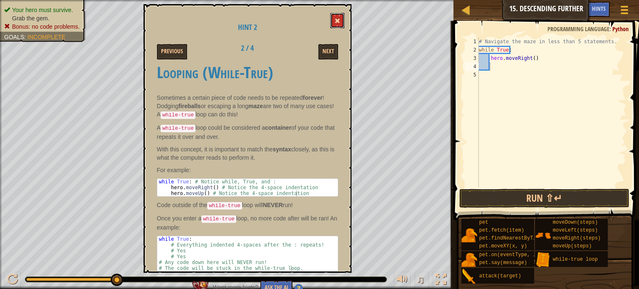
click at [339, 16] on button at bounding box center [337, 20] width 14 height 15
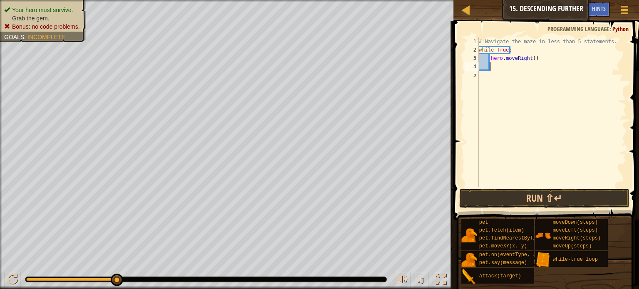
click at [528, 67] on div "# Navigate the maze in less than 5 statements. while True : hero . moveRight ( )" at bounding box center [551, 120] width 149 height 166
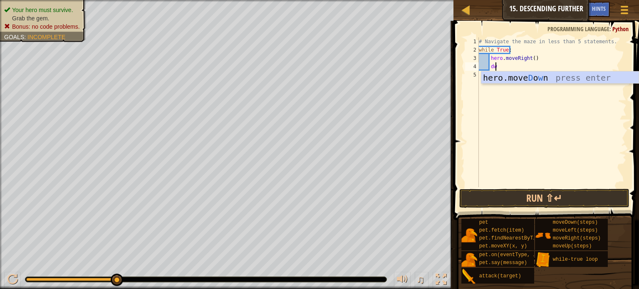
scroll to position [4, 0]
type textarea "down"
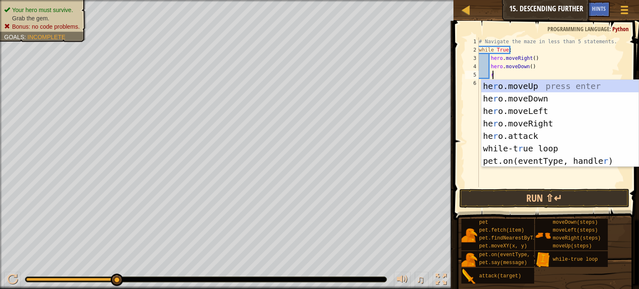
type textarea "rig"
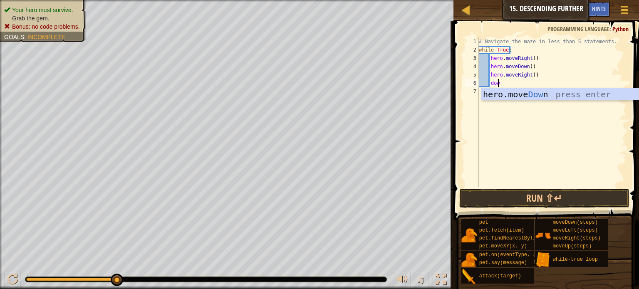
type textarea "down"
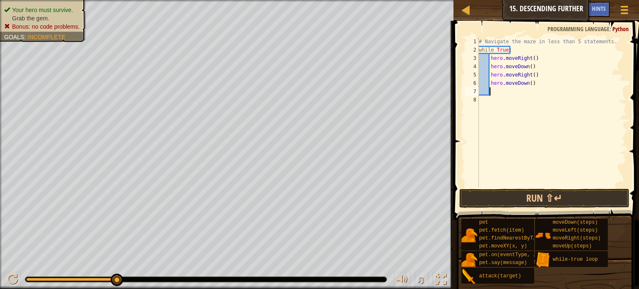
type textarea "r"
type textarea "h"
type textarea "r"
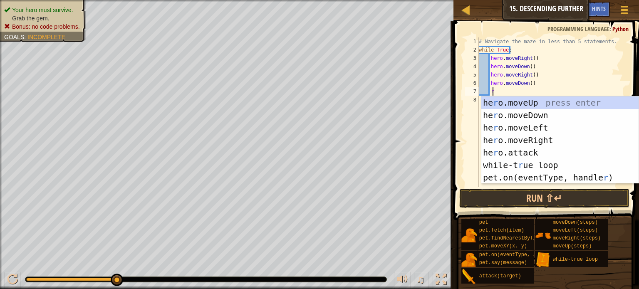
scroll to position [4, 0]
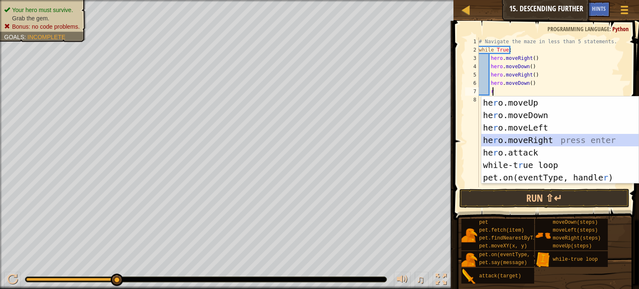
click at [560, 136] on div "he r o.moveUp press enter he r o.moveDown press enter he r o.moveLeft press ent…" at bounding box center [559, 152] width 157 height 112
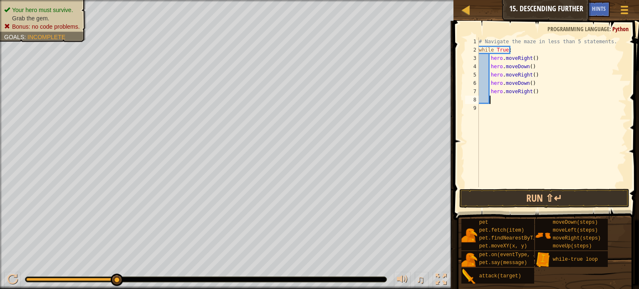
scroll to position [4, 0]
click at [543, 205] on button "Run ⇧↵" at bounding box center [544, 198] width 170 height 19
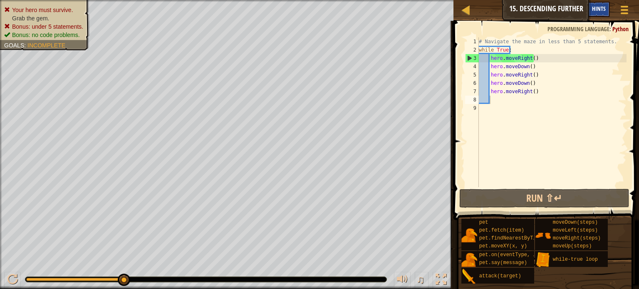
click at [597, 9] on span "Hints" at bounding box center [599, 9] width 14 height 8
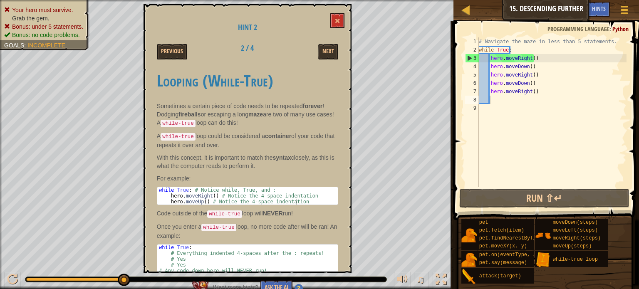
drag, startPoint x: 331, startPoint y: 129, endPoint x: 336, endPoint y: 140, distance: 12.3
click at [336, 140] on div "Looping (While-True) Sometimes a certain piece of code needs to be repeated for…" at bounding box center [247, 168] width 181 height 208
click at [336, 18] on span at bounding box center [337, 21] width 6 height 6
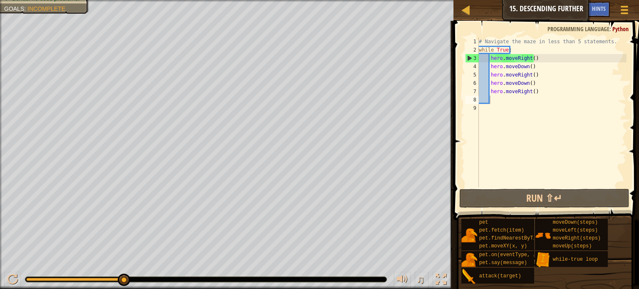
click at [521, 7] on div "Map Introduction to Computer Science 15. Descending Further Game Menu Done Hints" at bounding box center [545, 10] width 185 height 21
click at [541, 93] on div "# Navigate the maze in less than 5 statements. while True : hero . moveRight ( …" at bounding box center [551, 120] width 149 height 166
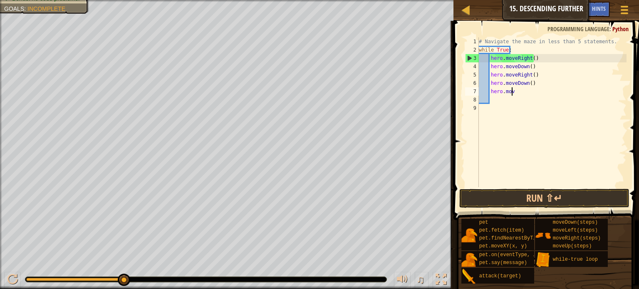
type textarea "h"
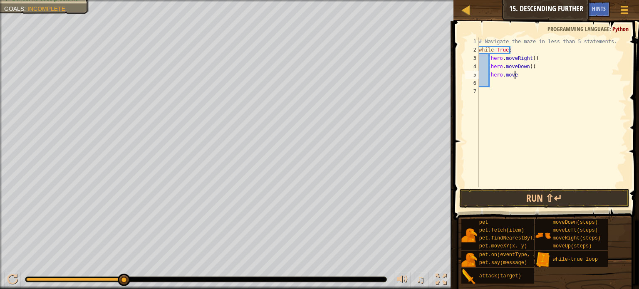
type textarea "h"
click at [569, 205] on button "Run ⇧↵" at bounding box center [544, 198] width 170 height 19
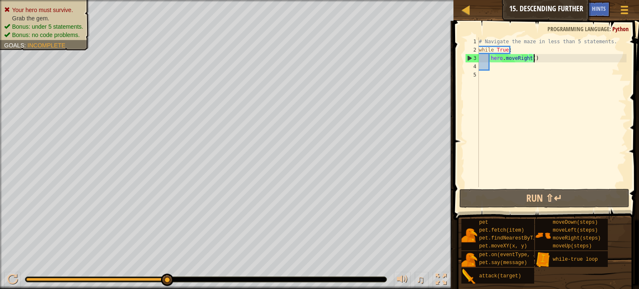
click at [531, 62] on div "# Navigate the maze in less than 5 statements. while True : hero . moveRight ( )" at bounding box center [551, 120] width 149 height 166
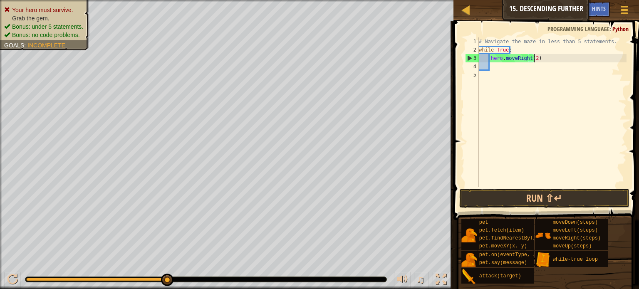
scroll to position [4, 4]
click at [549, 202] on button "Run ⇧↵" at bounding box center [544, 198] width 170 height 19
click at [512, 195] on button "Run ⇧↵" at bounding box center [544, 198] width 170 height 19
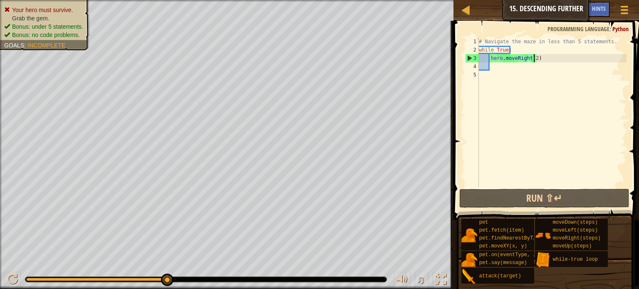
type textarea "hero.moveRight()"
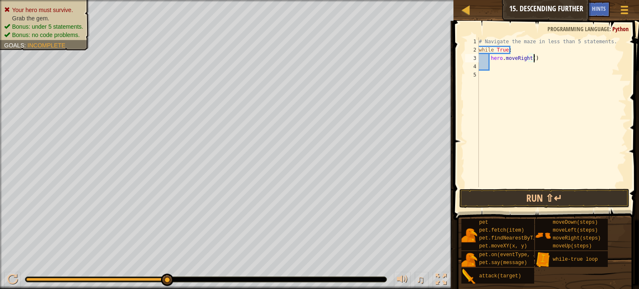
click at [550, 60] on div "# Navigate the maze in less than 5 statements. while True : hero . moveRight ( )" at bounding box center [551, 120] width 149 height 166
type textarea "d"
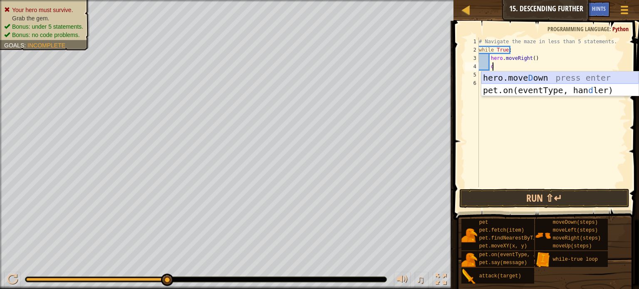
click at [551, 77] on div "hero.[PERSON_NAME] own press enter pet.on(eventType, han d ler) press enter" at bounding box center [559, 97] width 157 height 50
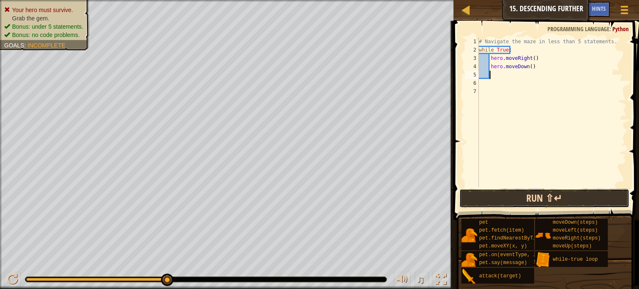
click at [544, 193] on button "Run ⇧↵" at bounding box center [544, 198] width 170 height 19
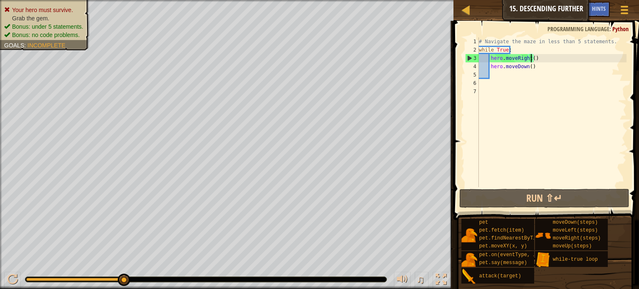
click at [531, 61] on div "# Navigate the maze in less than 5 statements. while True : hero . moveRight ( …" at bounding box center [551, 120] width 149 height 166
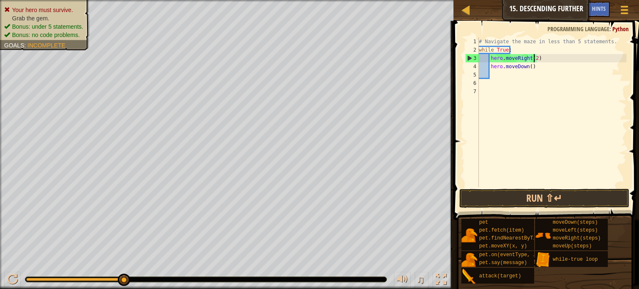
scroll to position [4, 4]
click at [490, 66] on div "# Navigate the maze in less than 5 statements. while True : hero . moveRight ( …" at bounding box center [551, 120] width 149 height 166
type textarea "hero.moveDown()"
click at [596, 8] on span "Hints" at bounding box center [599, 9] width 14 height 8
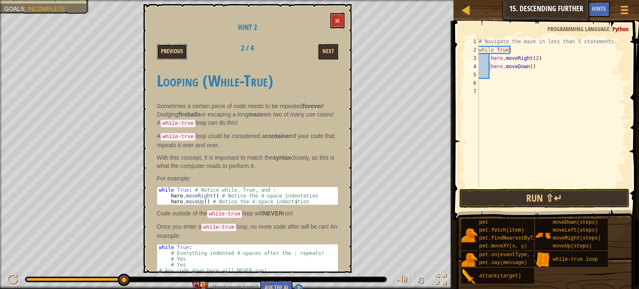
click at [171, 56] on button "Previous" at bounding box center [172, 51] width 30 height 15
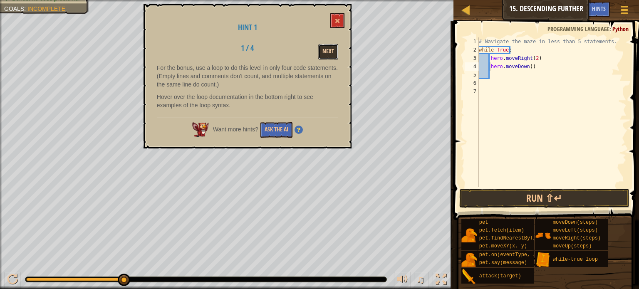
click at [331, 49] on button "Next" at bounding box center [328, 51] width 20 height 15
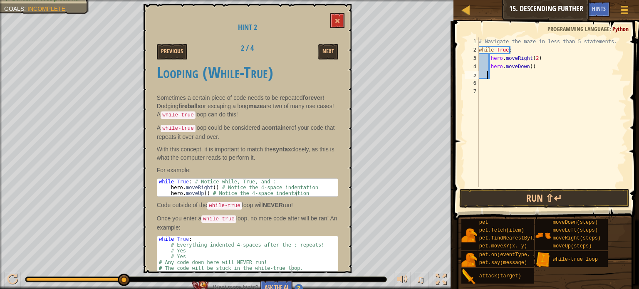
scroll to position [4, 0]
click at [487, 71] on div "# Navigate the maze in less than 5 statements. while True : hero . moveRight ( …" at bounding box center [551, 120] width 149 height 166
click at [489, 67] on div "# Navigate the maze in less than 5 statements. while True : hero . moveRight ( …" at bounding box center [551, 120] width 149 height 166
click at [337, 16] on button at bounding box center [337, 20] width 14 height 15
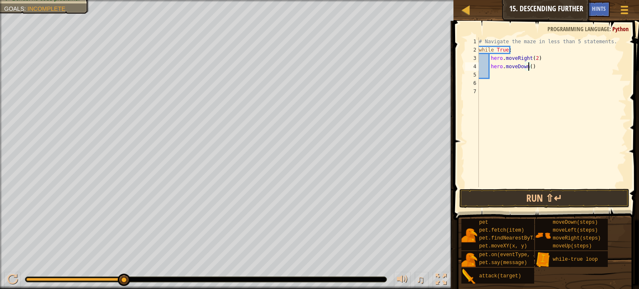
click at [528, 69] on div "# Navigate the maze in less than 5 statements. while True : hero . moveRight ( …" at bounding box center [551, 120] width 149 height 166
type textarea "hero.moveDown(1)"
click at [561, 199] on button "Run ⇧↵" at bounding box center [544, 198] width 170 height 19
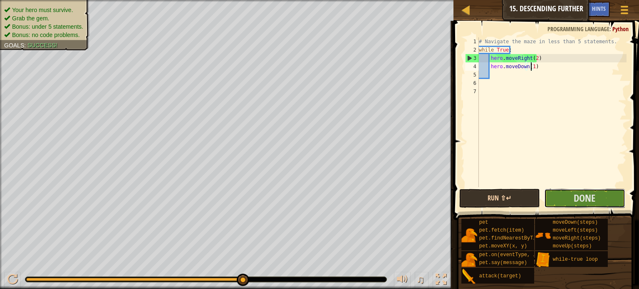
click at [561, 199] on button "Done" at bounding box center [584, 198] width 81 height 19
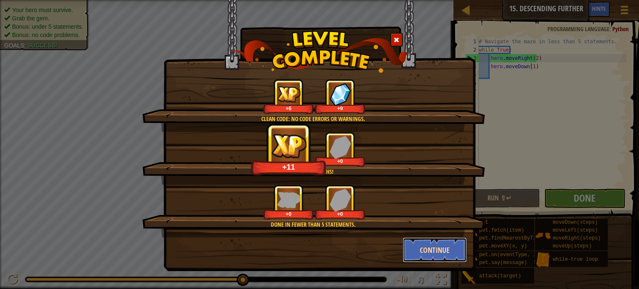
click at [449, 248] on button "Continue" at bounding box center [435, 249] width 64 height 25
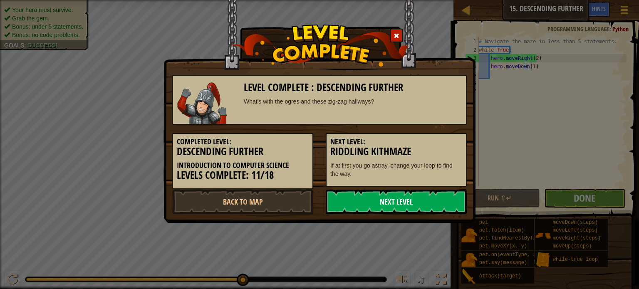
click at [443, 200] on link "Next Level" at bounding box center [396, 201] width 141 height 25
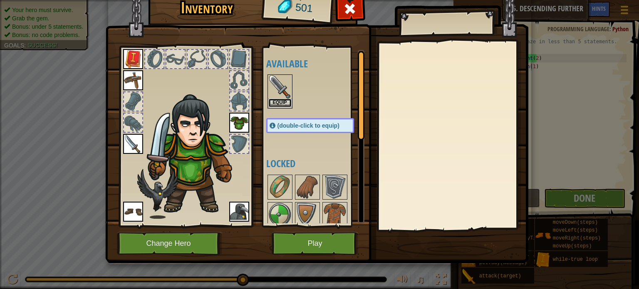
click at [281, 104] on button "Equip" at bounding box center [279, 103] width 23 height 9
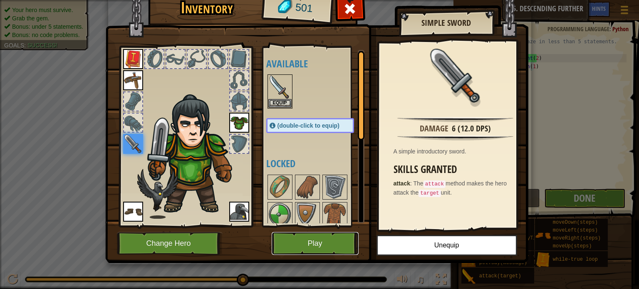
click at [324, 237] on button "Play" at bounding box center [315, 243] width 87 height 23
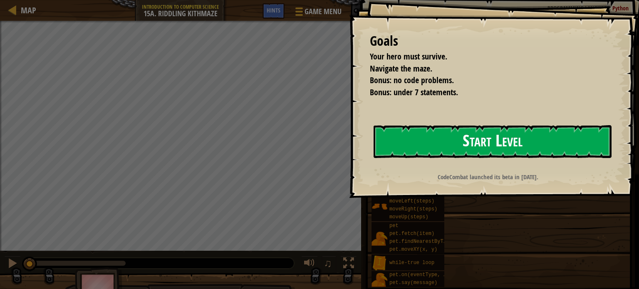
click at [396, 143] on button "Start Level" at bounding box center [492, 141] width 238 height 33
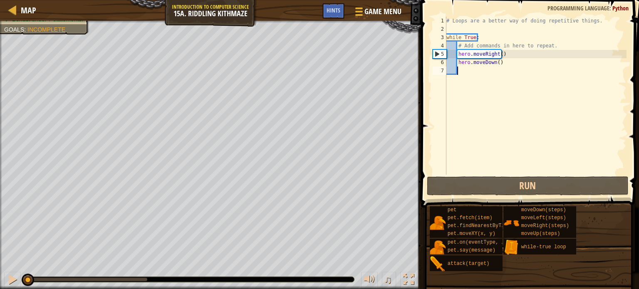
drag, startPoint x: 94, startPoint y: 279, endPoint x: 0, endPoint y: 283, distance: 94.5
click at [0, 283] on div "♫" at bounding box center [210, 277] width 421 height 25
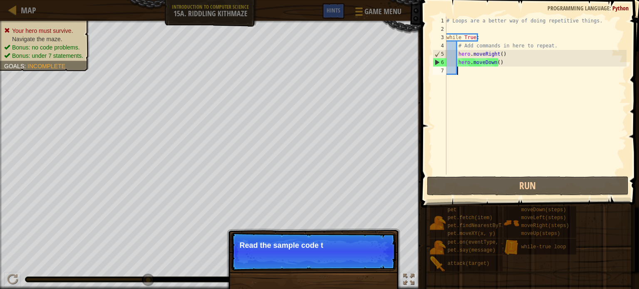
click at [171, 271] on div "Your hero must survive. Navigate the maze. Bonus: no code problems. Bonus: unde…" at bounding box center [319, 155] width 639 height 268
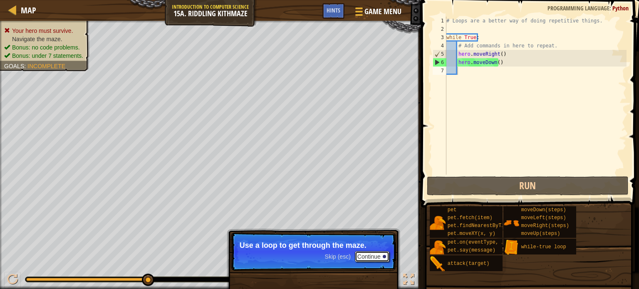
click at [374, 261] on button "Continue" at bounding box center [372, 256] width 35 height 11
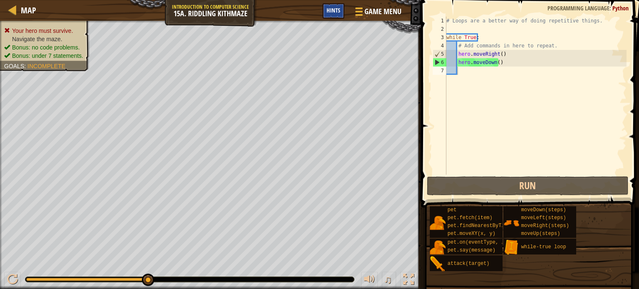
click at [336, 13] on span "Hints" at bounding box center [333, 10] width 14 height 8
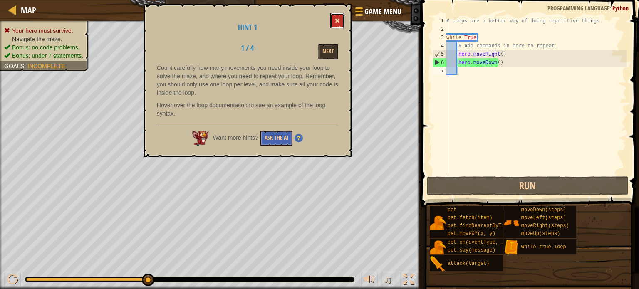
click at [339, 18] on span at bounding box center [337, 21] width 6 height 6
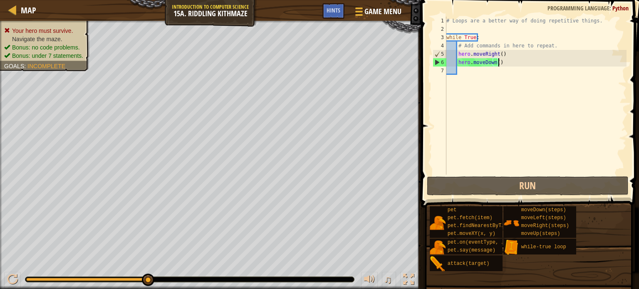
click at [504, 64] on div "# Loops are a better way of doing repetitive things. while True : # Add command…" at bounding box center [536, 104] width 182 height 175
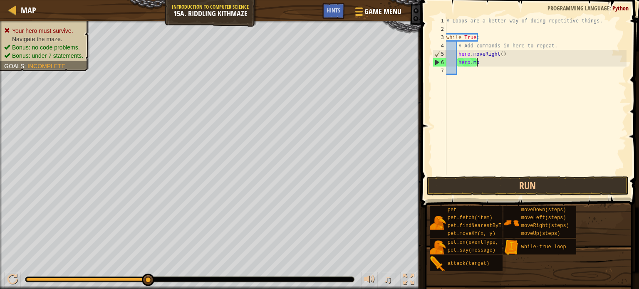
type textarea "h"
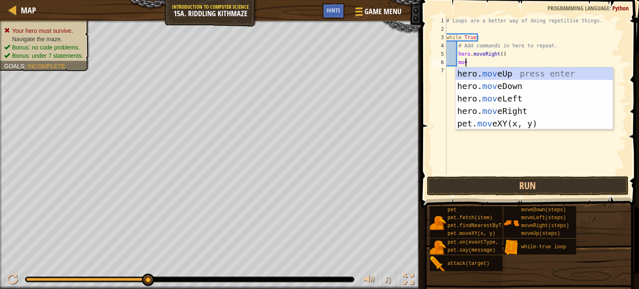
type textarea "move"
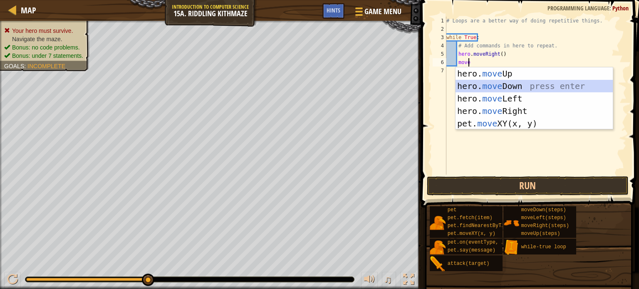
click at [499, 91] on div "hero. move Up press enter hero. move Down press enter hero. move Left press ent…" at bounding box center [533, 110] width 157 height 87
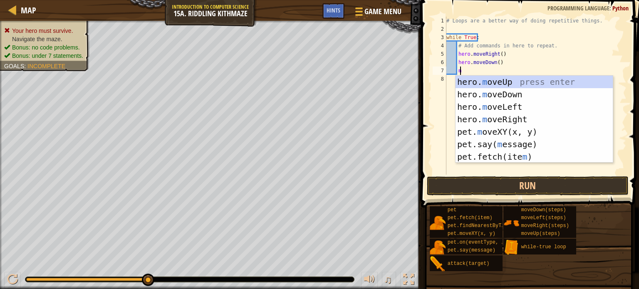
scroll to position [4, 0]
type textarea "mo"
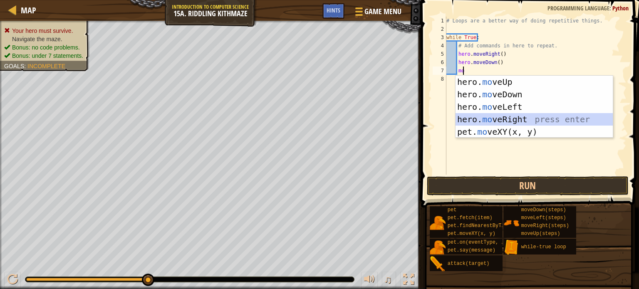
click at [497, 120] on div "hero. mo veUp press enter hero. mo veDown press enter hero. mo veLeft press ent…" at bounding box center [533, 119] width 157 height 87
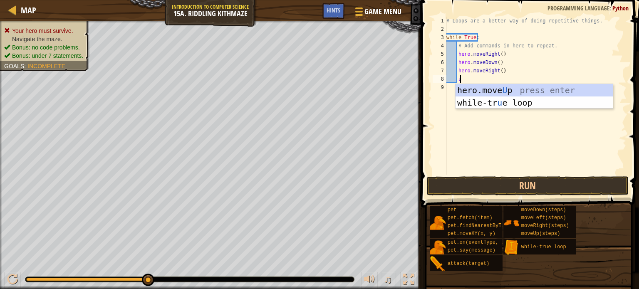
type textarea "up"
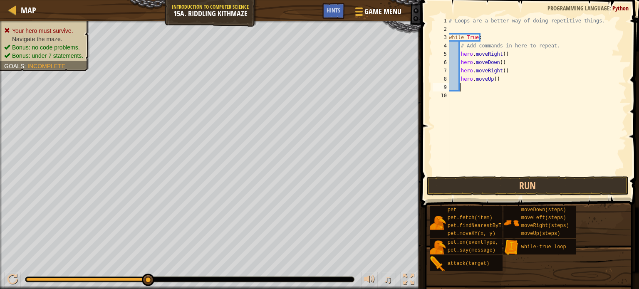
scroll to position [4, 0]
click at [537, 188] on button "Run" at bounding box center [528, 185] width 202 height 19
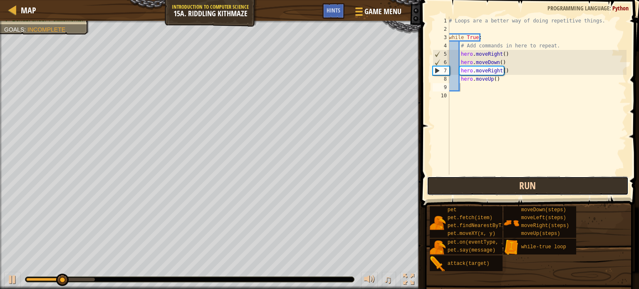
click at [537, 188] on button "Run" at bounding box center [528, 185] width 202 height 19
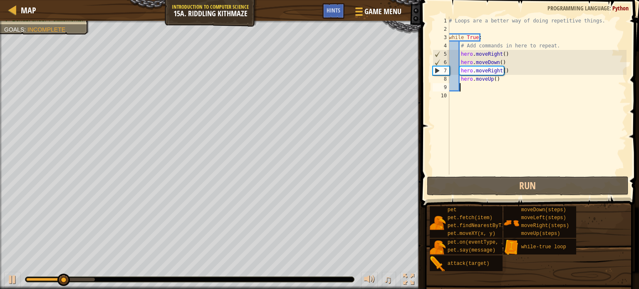
click at [503, 86] on div "# Loops are a better way of doing repetitive things. while True : # Add command…" at bounding box center [536, 104] width 179 height 175
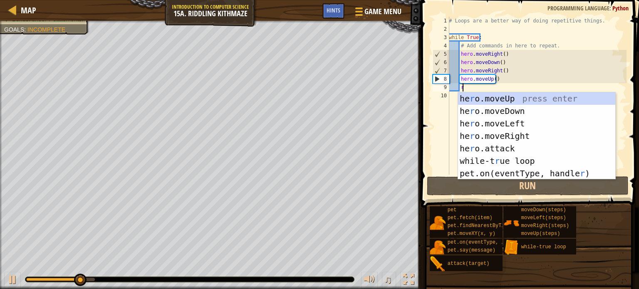
scroll to position [4, 0]
type textarea "ri"
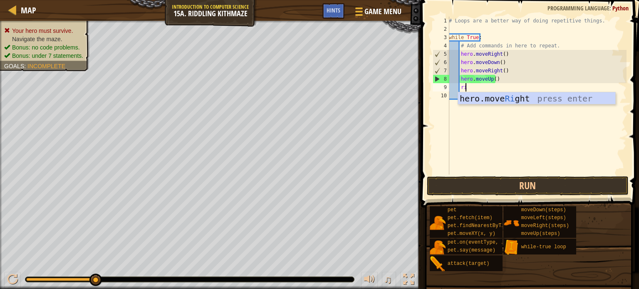
click at [537, 131] on div "# Loops are a better way of doing repetitive things. while True : # Add command…" at bounding box center [536, 104] width 179 height 175
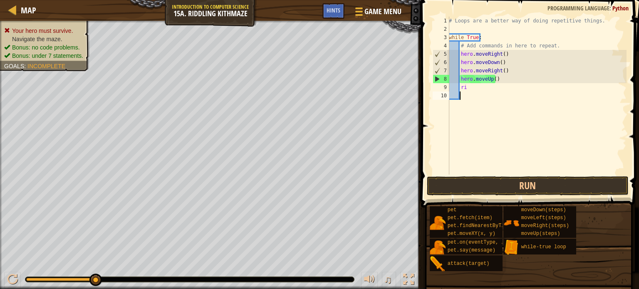
scroll to position [4, 0]
click at [12, 280] on div at bounding box center [12, 279] width 11 height 11
click at [502, 71] on div "# Loops are a better way of doing repetitive things. while True : # Add command…" at bounding box center [536, 104] width 179 height 175
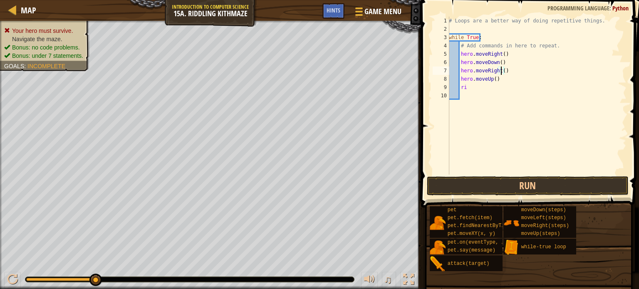
scroll to position [4, 4]
click at [492, 183] on button "Run" at bounding box center [528, 185] width 202 height 19
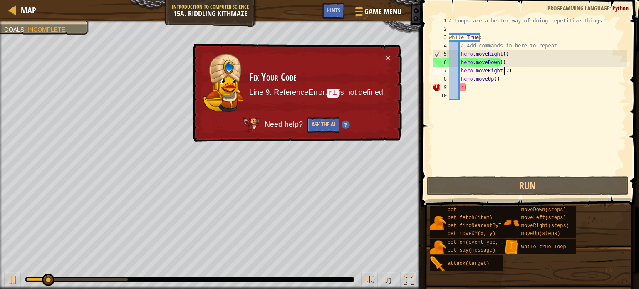
click at [393, 51] on div "× Fix Your Code Line 9: ReferenceError: ri is not defined. Need help? Ask the AI" at bounding box center [296, 93] width 211 height 99
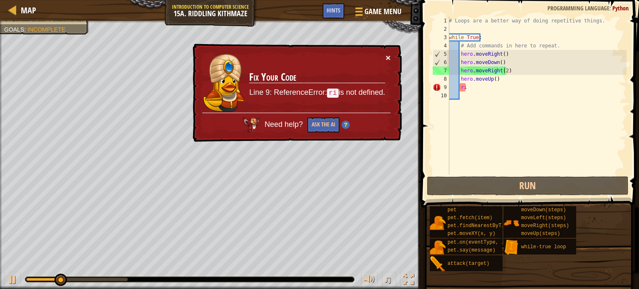
click at [390, 57] on button "×" at bounding box center [388, 57] width 5 height 9
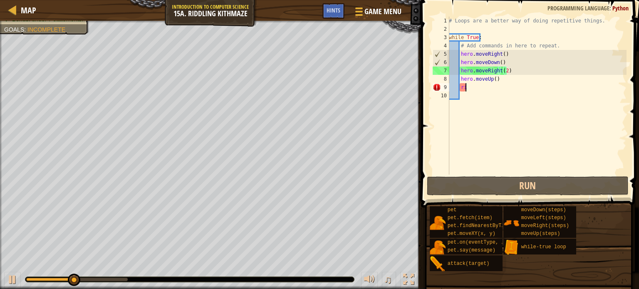
click at [490, 89] on div "# Loops are a better way of doing repetitive things. while True : # Add command…" at bounding box center [536, 104] width 179 height 175
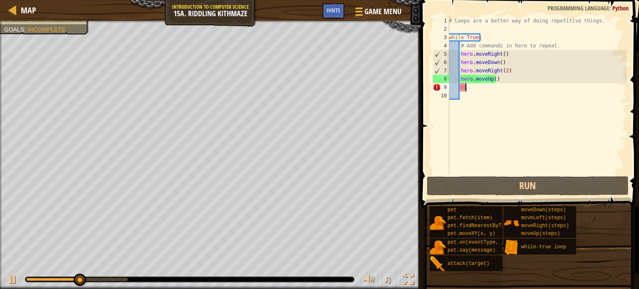
type textarea "r"
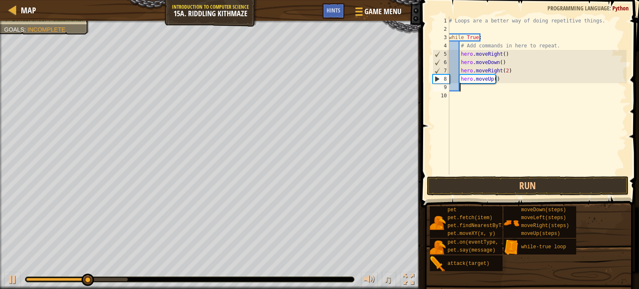
scroll to position [4, 0]
click at [503, 189] on button "Run" at bounding box center [528, 185] width 202 height 19
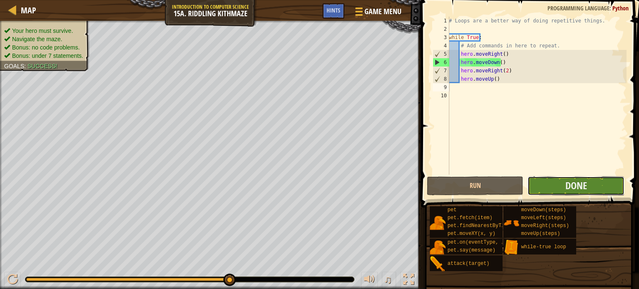
click at [598, 185] on button "Done" at bounding box center [575, 185] width 97 height 19
